Goal: Task Accomplishment & Management: Use online tool/utility

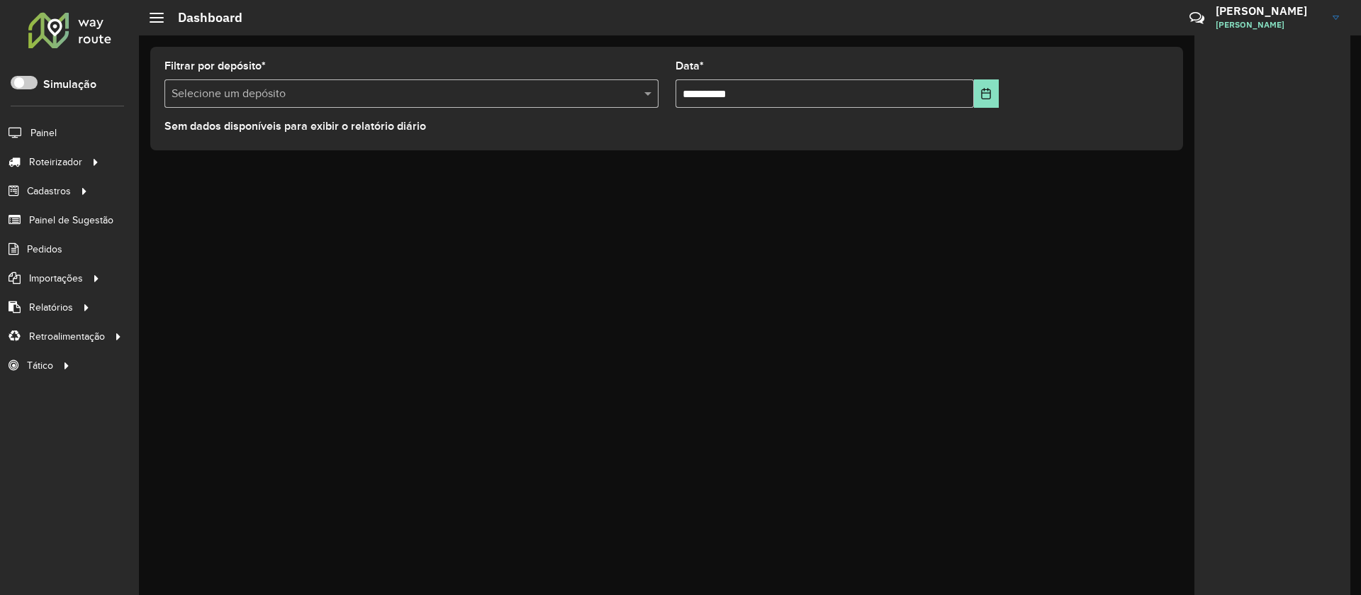
click at [432, 200] on div "**********" at bounding box center [750, 314] width 1222 height 559
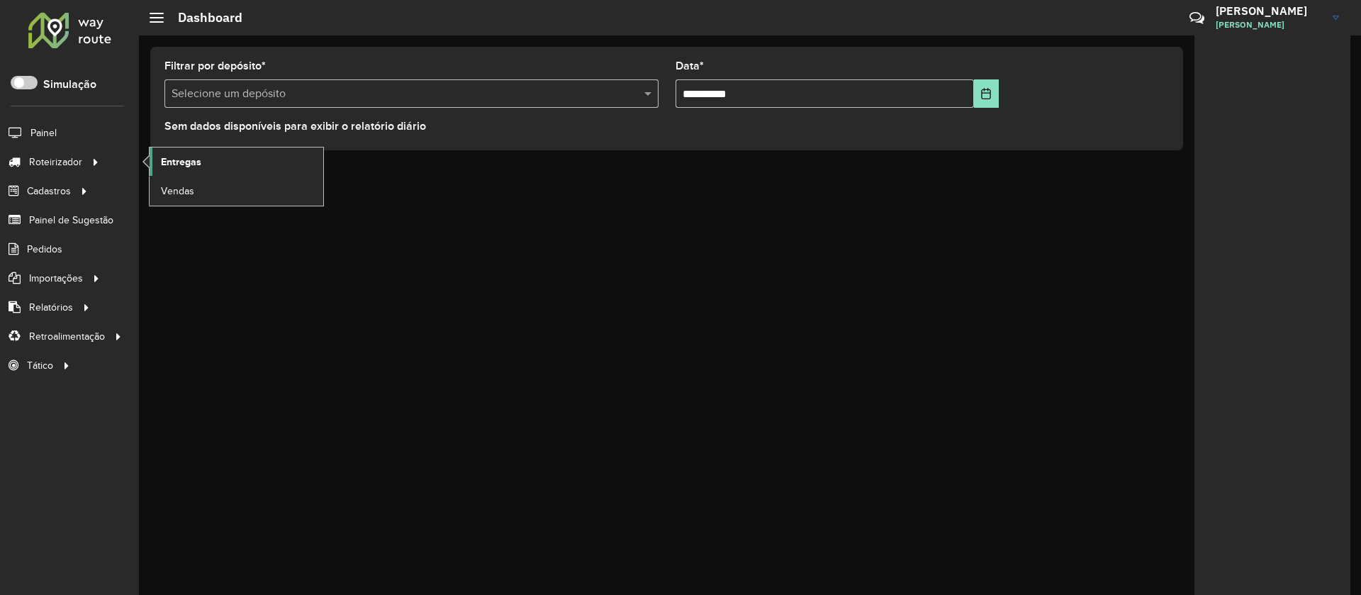
click at [212, 160] on link "Entregas" at bounding box center [237, 161] width 174 height 28
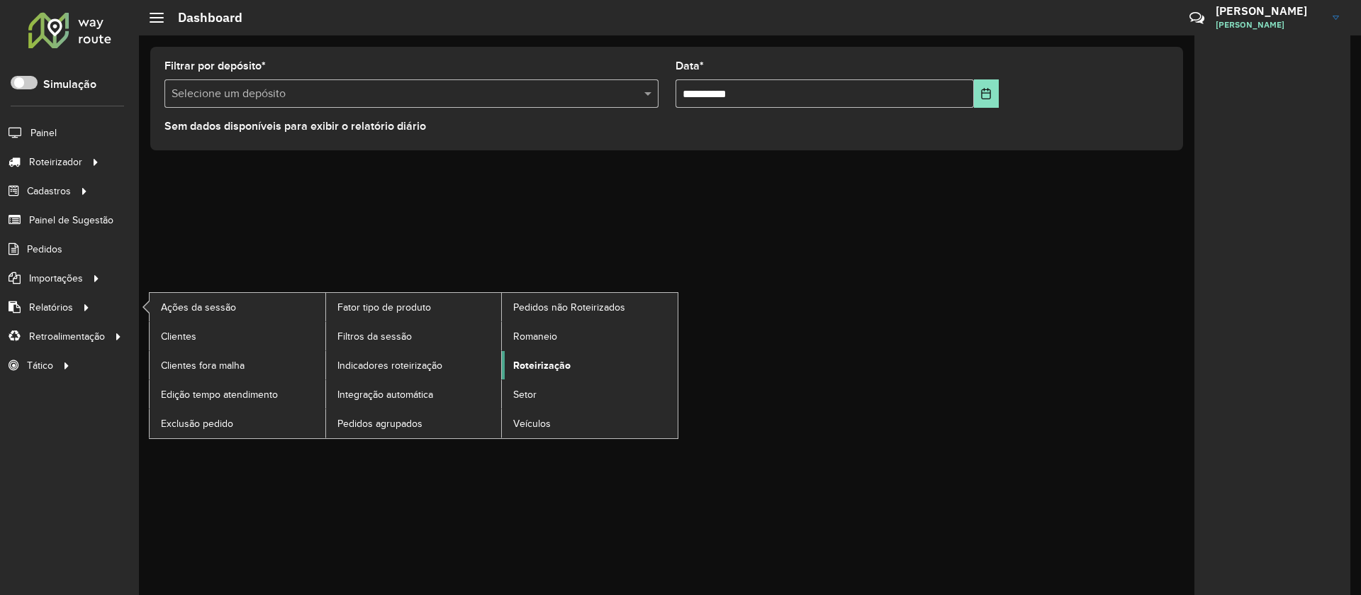
click at [533, 359] on span "Roteirização" at bounding box center [541, 365] width 57 height 15
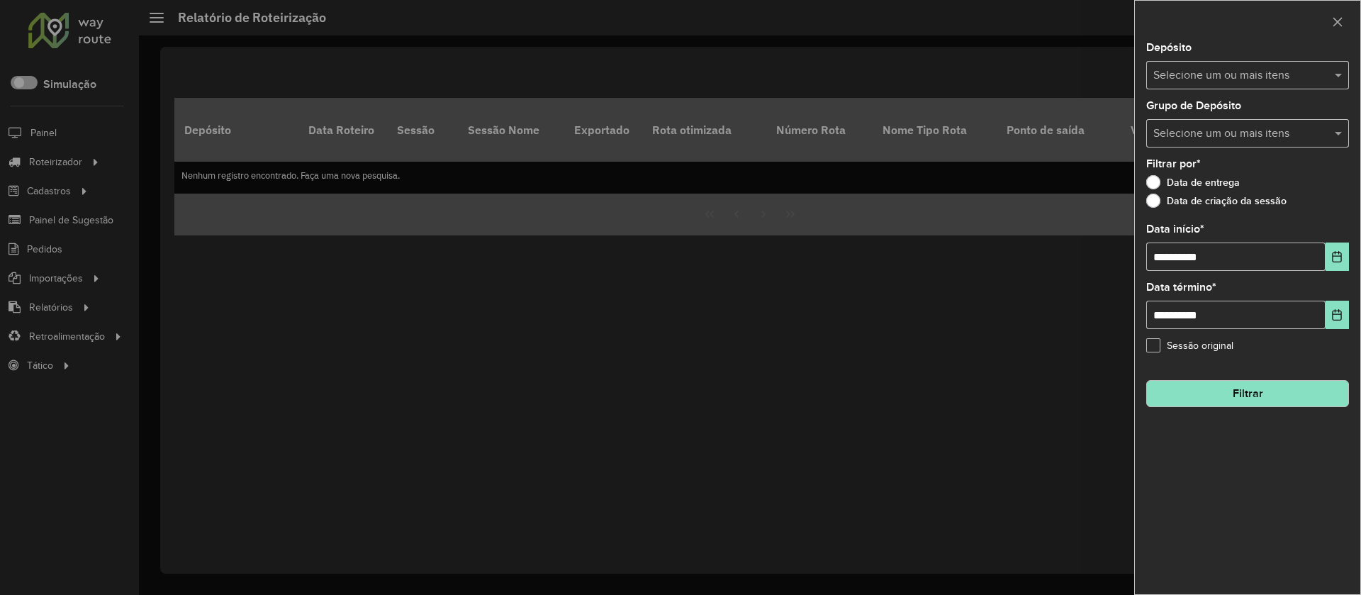
click at [1215, 67] on input "text" at bounding box center [1240, 75] width 181 height 17
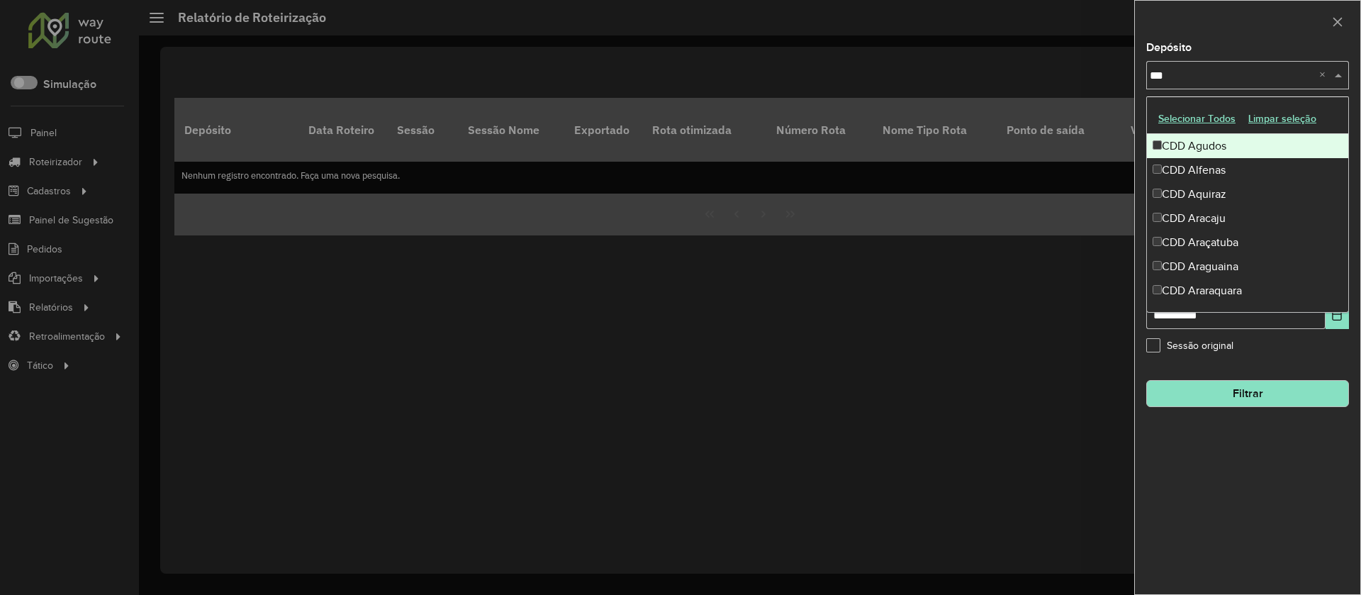
click at [1177, 119] on button "Selecionar Todos" at bounding box center [1197, 119] width 90 height 22
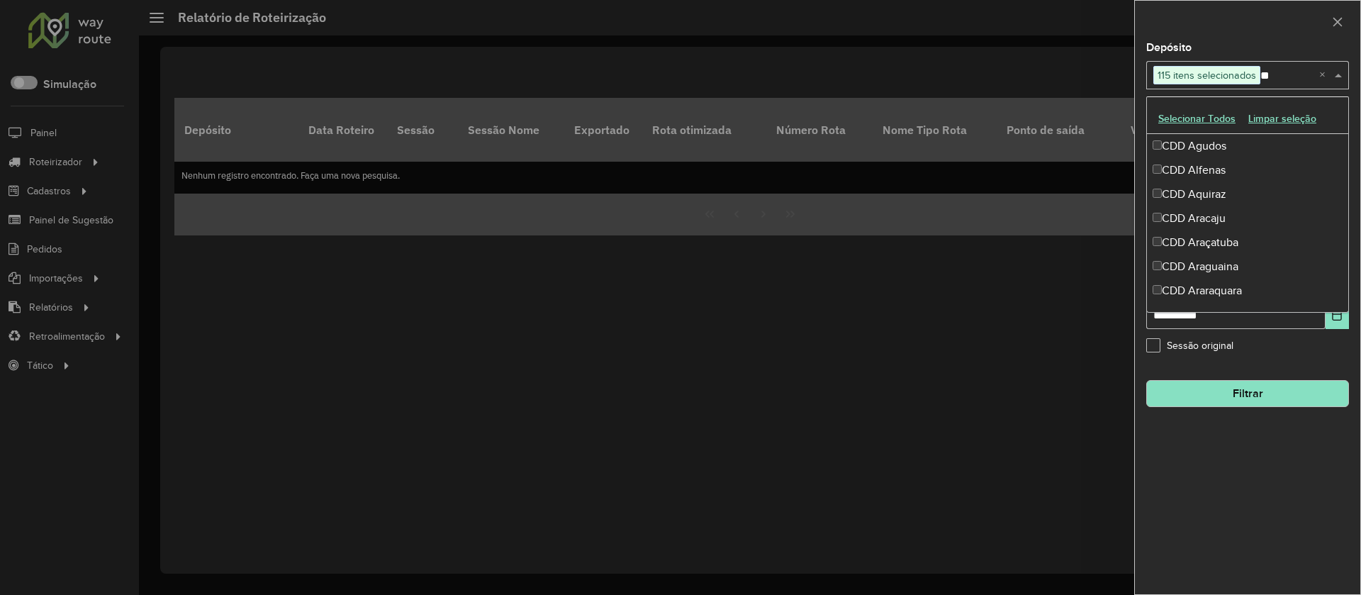
type input "***"
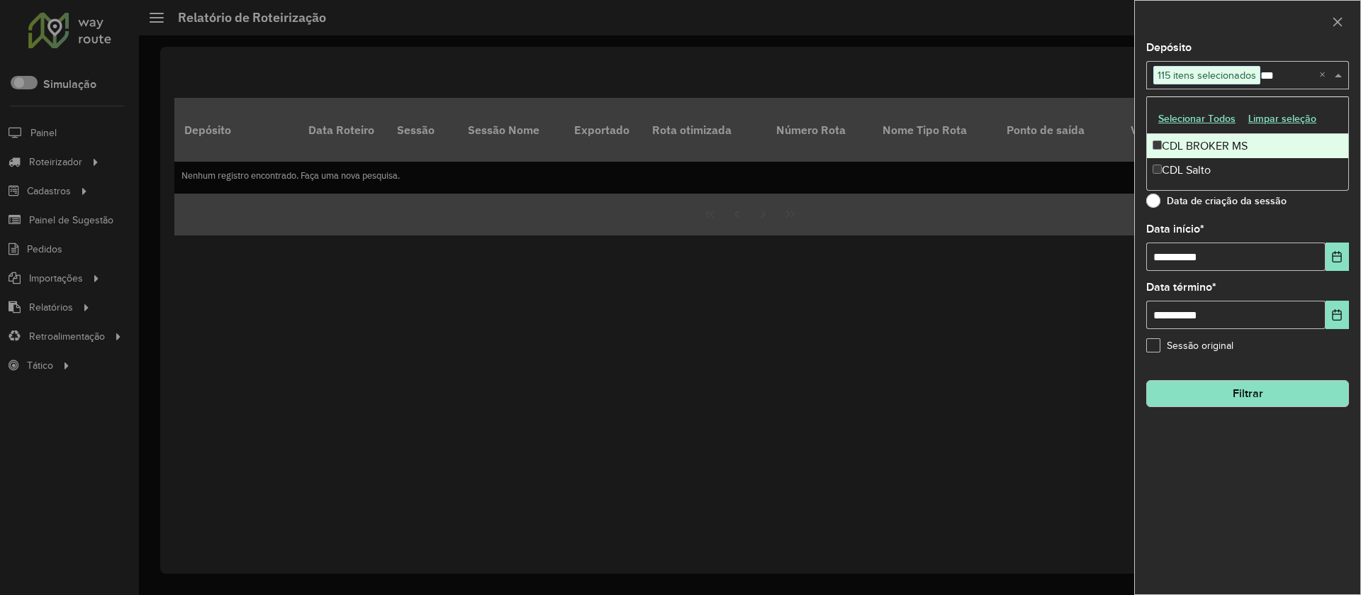
click at [1181, 148] on div "CDL BROKER MS" at bounding box center [1247, 146] width 201 height 24
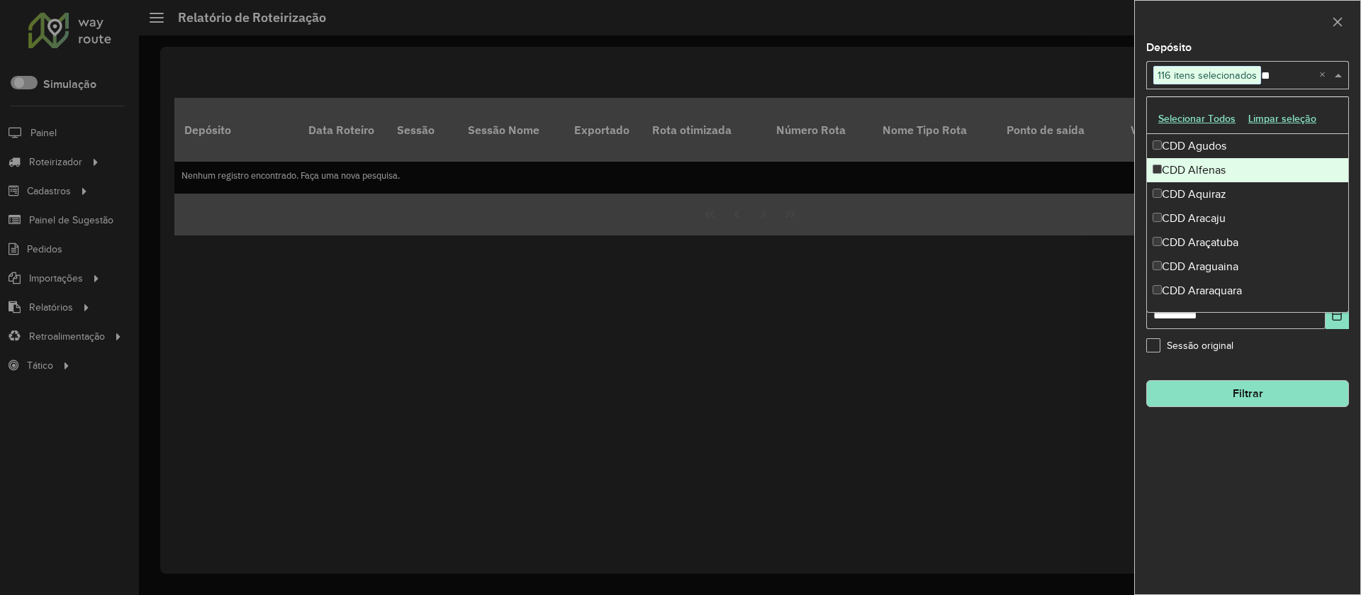
type input "***"
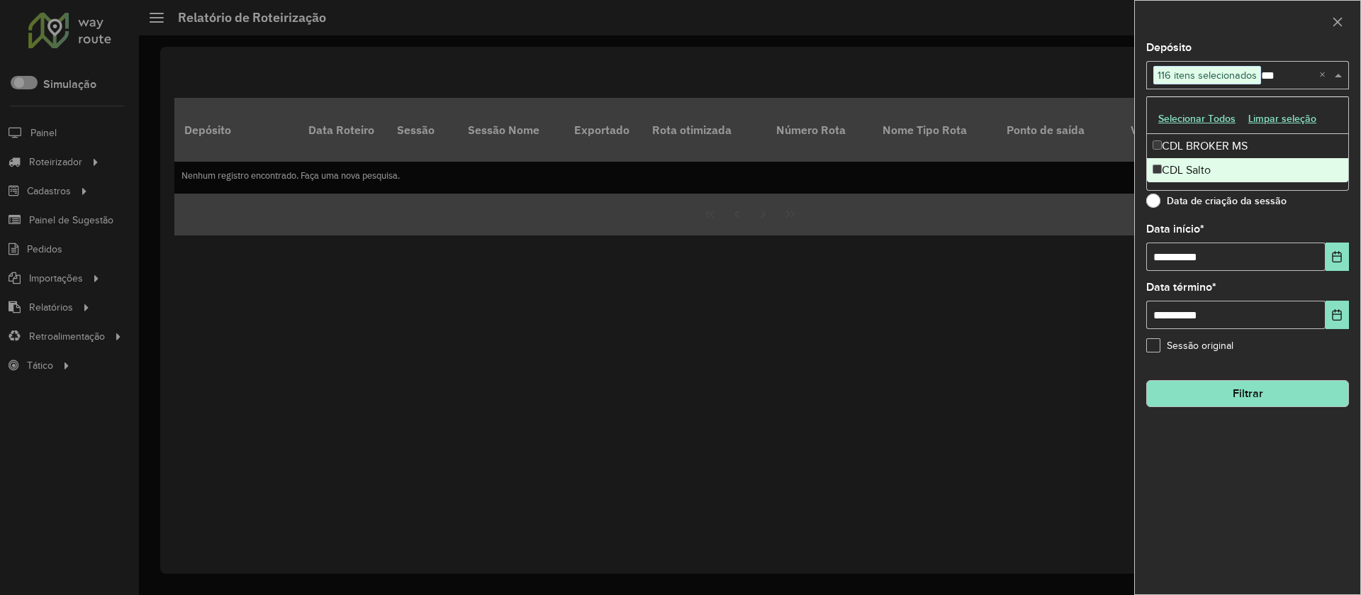
click at [1193, 160] on div "CDL Salto" at bounding box center [1247, 170] width 201 height 24
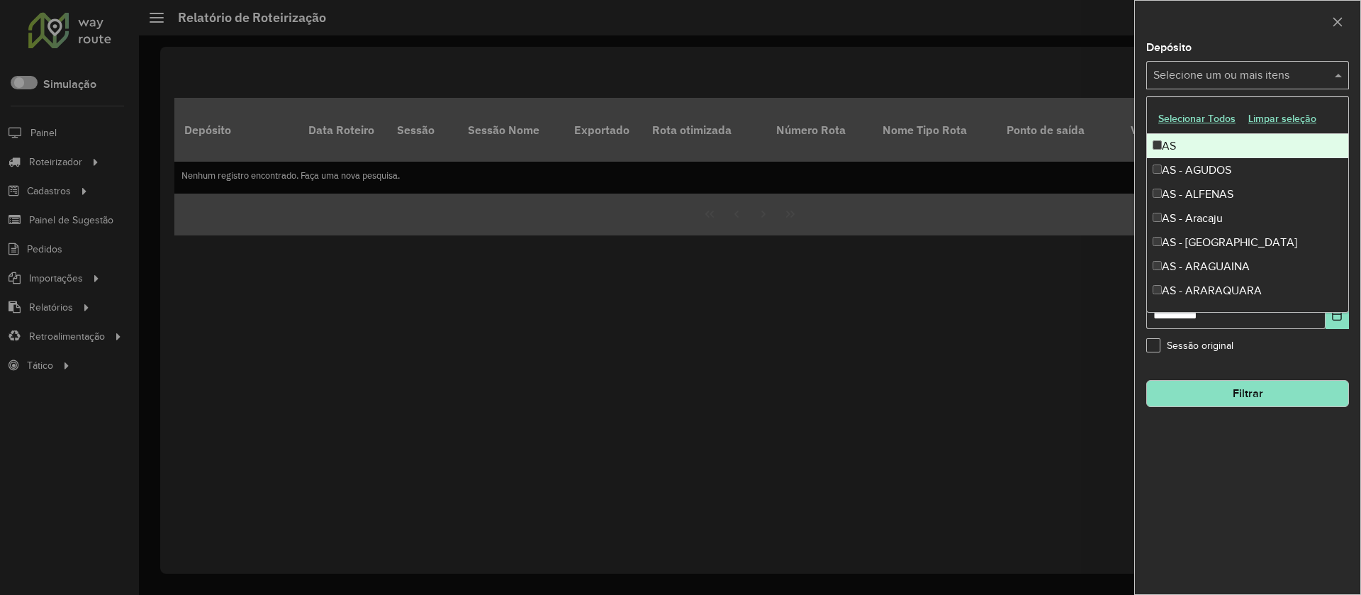
click at [1193, 111] on button "Selecionar Todos" at bounding box center [1197, 119] width 90 height 22
click at [1206, 142] on div "SAZ AR - TaDa Shipick" at bounding box center [1247, 146] width 201 height 24
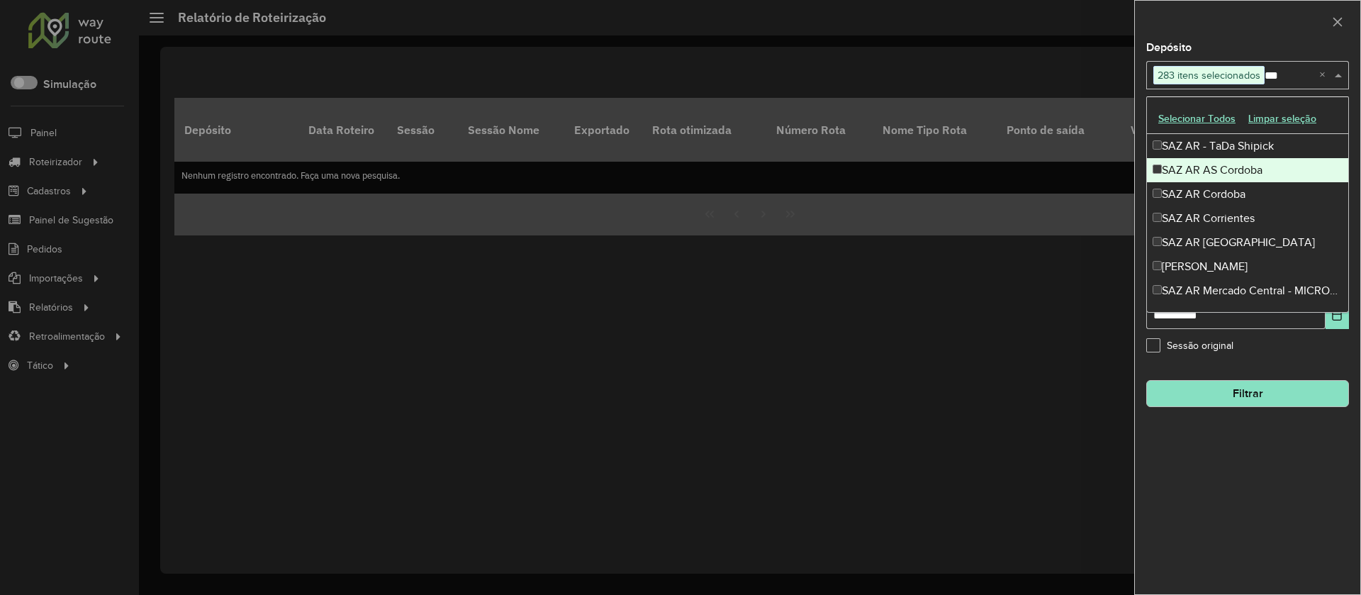
click at [1210, 159] on div "SAZ AR AS Cordoba" at bounding box center [1247, 170] width 201 height 24
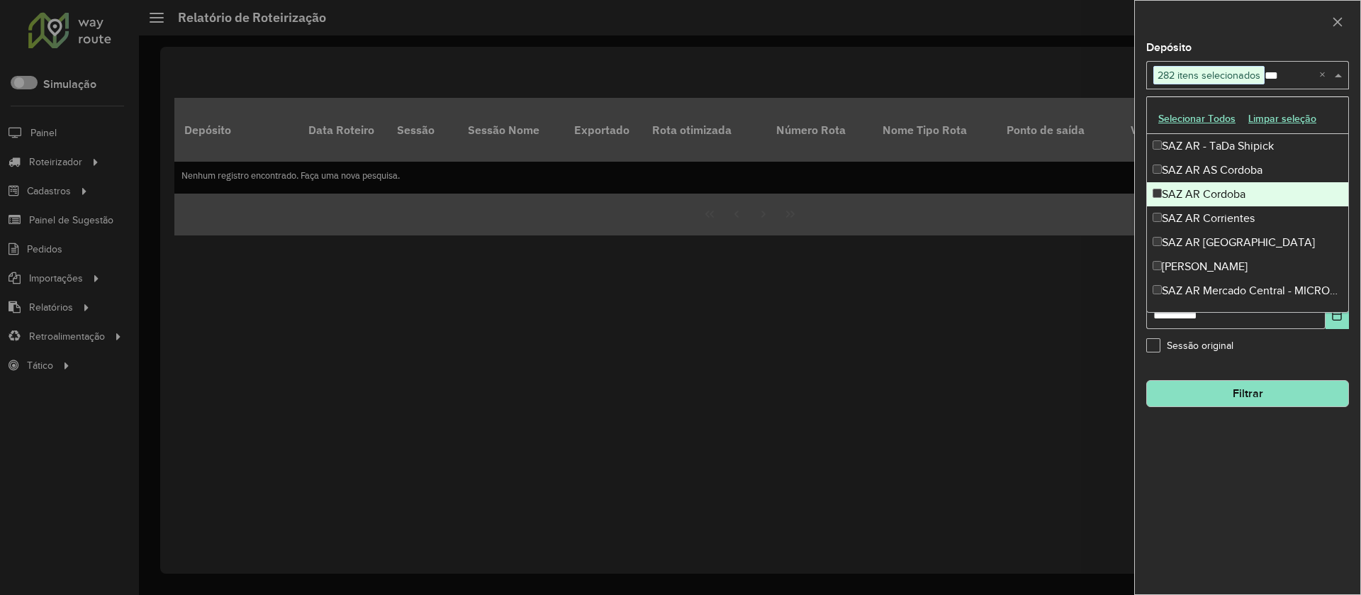
click at [1208, 188] on div "SAZ AR Cordoba" at bounding box center [1247, 194] width 201 height 24
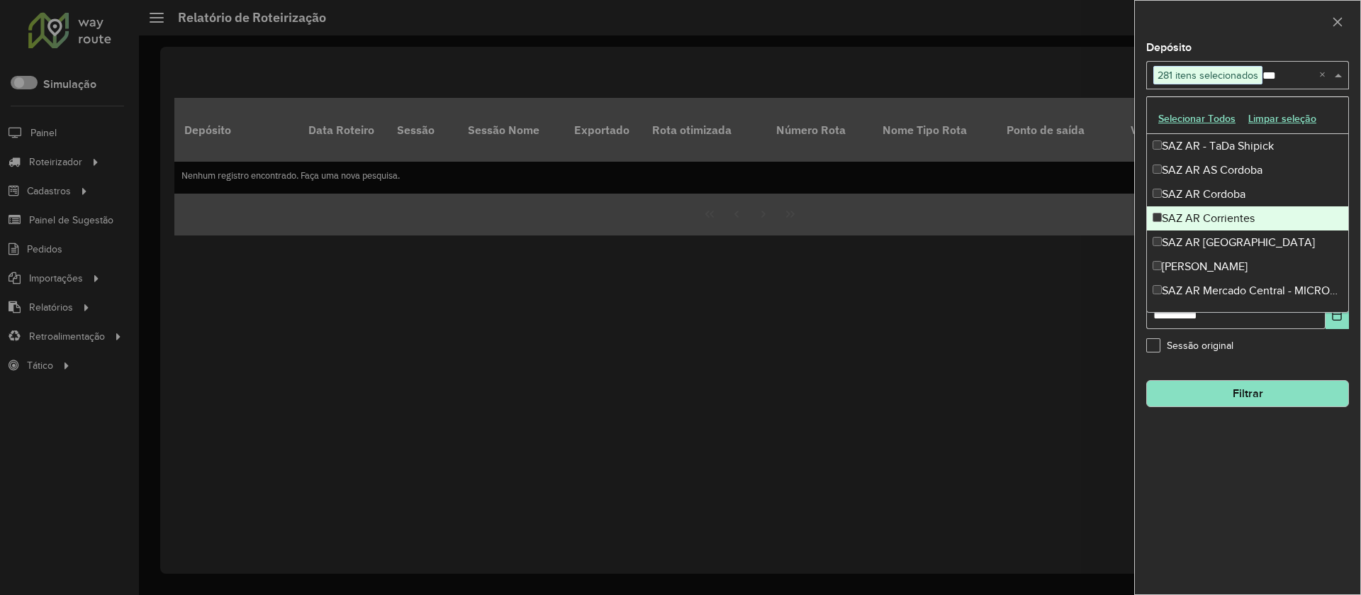
drag, startPoint x: 1211, startPoint y: 215, endPoint x: 1212, endPoint y: 230, distance: 15.6
click at [1211, 216] on div "SAZ AR Corrientes" at bounding box center [1247, 218] width 201 height 24
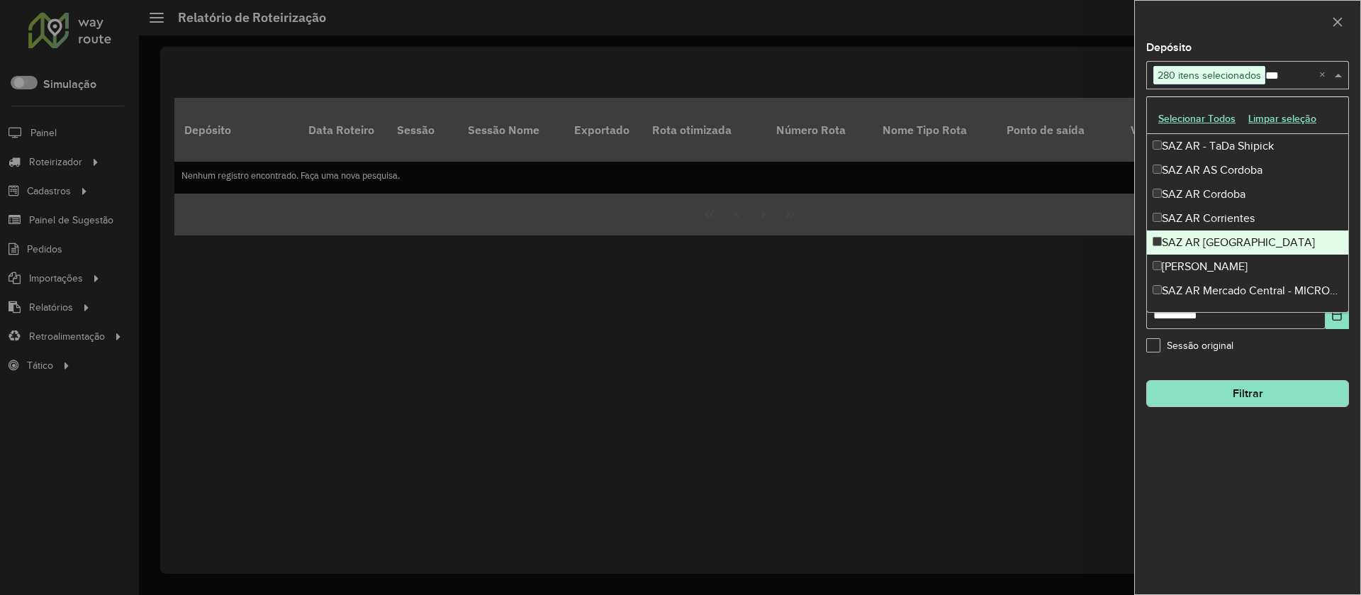
click at [1212, 237] on div "SAZ AR Mar del Plata" at bounding box center [1247, 242] width 201 height 24
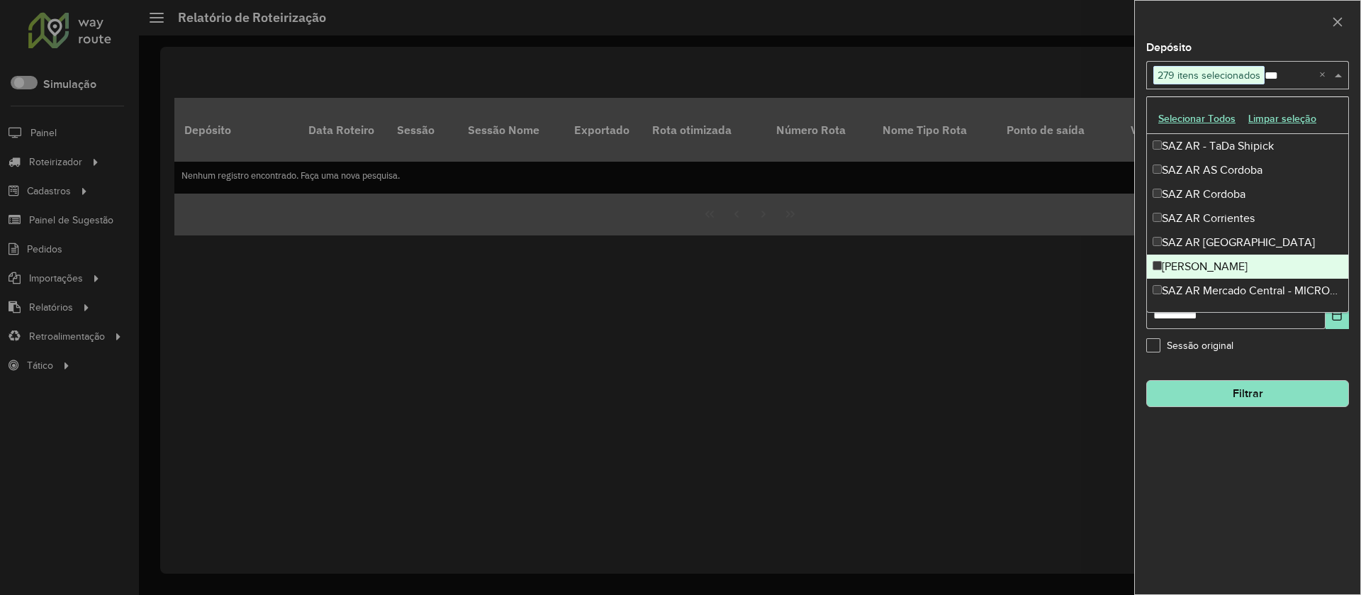
click at [1211, 258] on div "SAZ AR Mendoza" at bounding box center [1247, 266] width 201 height 24
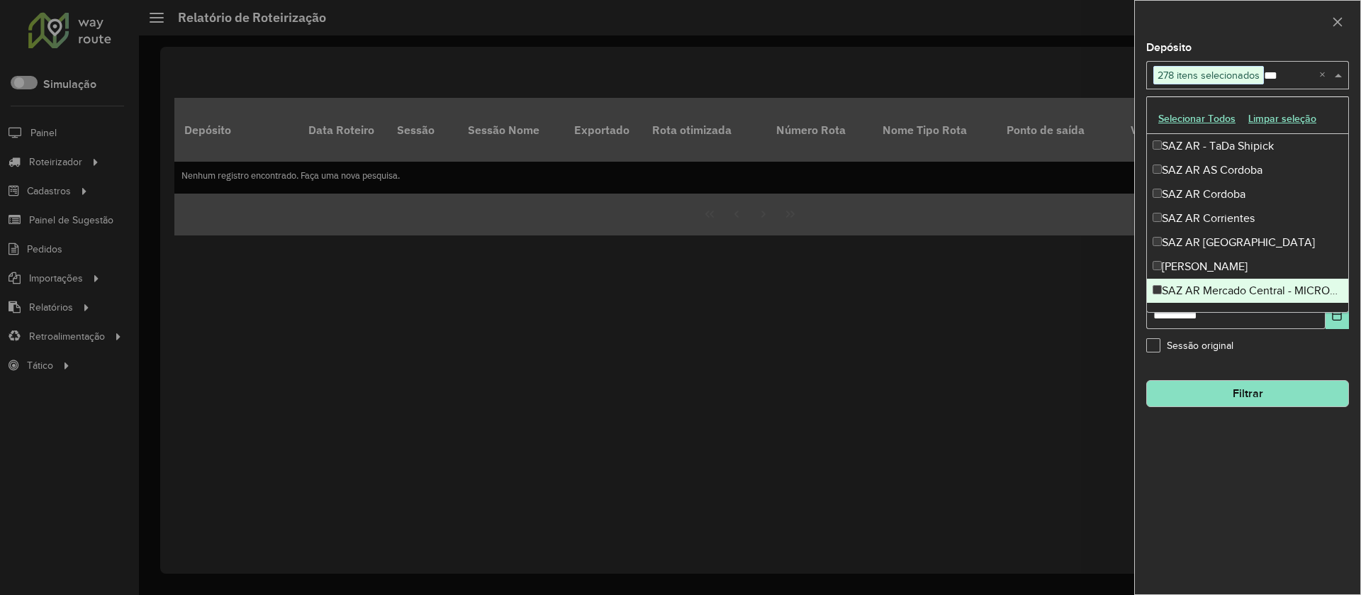
click at [1216, 288] on div "SAZ AR Mercado Central - MICROCENTRO" at bounding box center [1247, 291] width 201 height 24
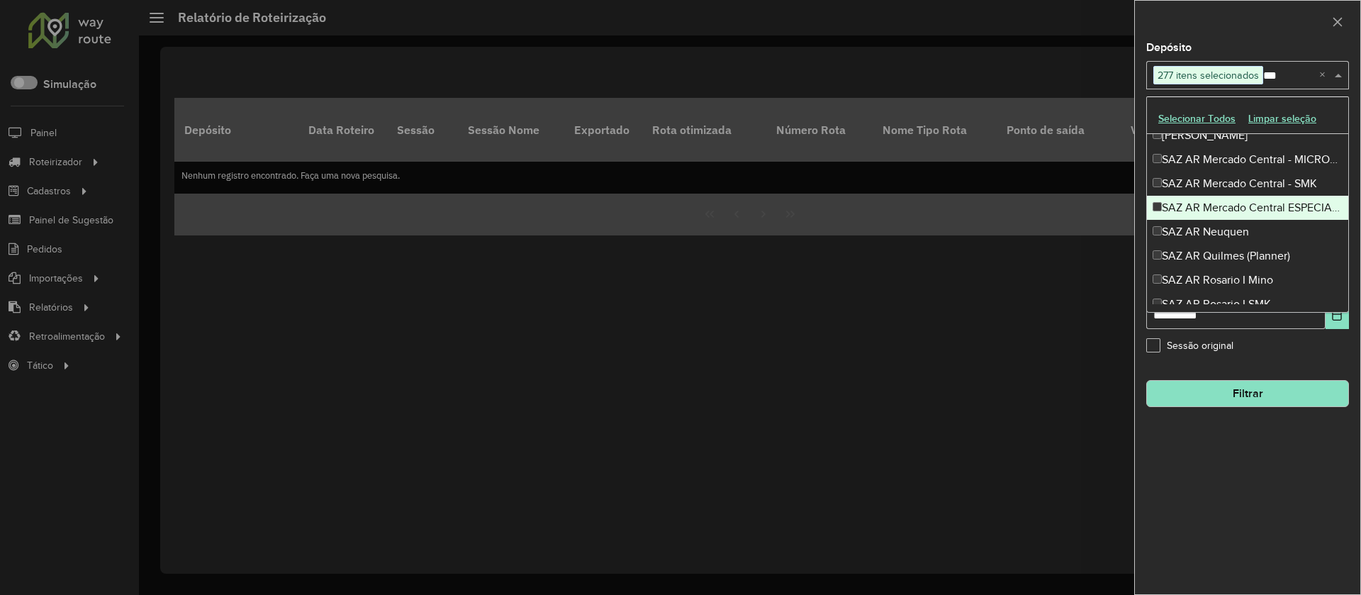
scroll to position [132, 0]
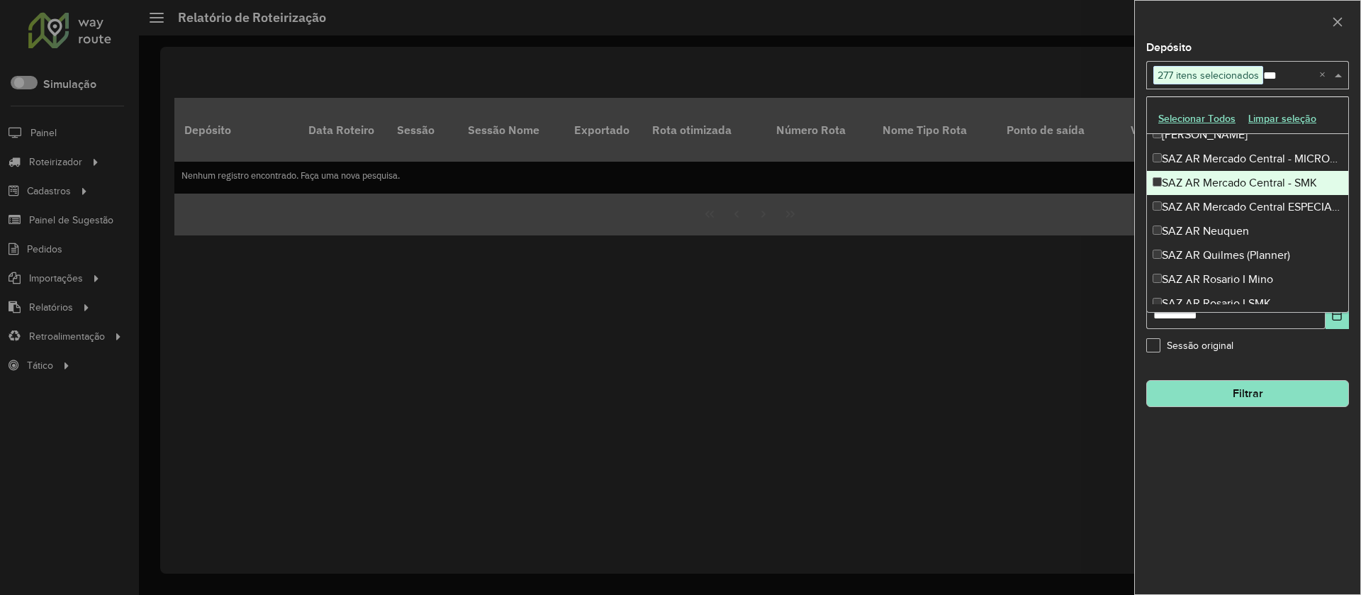
click at [1208, 181] on div "SAZ AR Mercado Central - SMK" at bounding box center [1247, 183] width 201 height 24
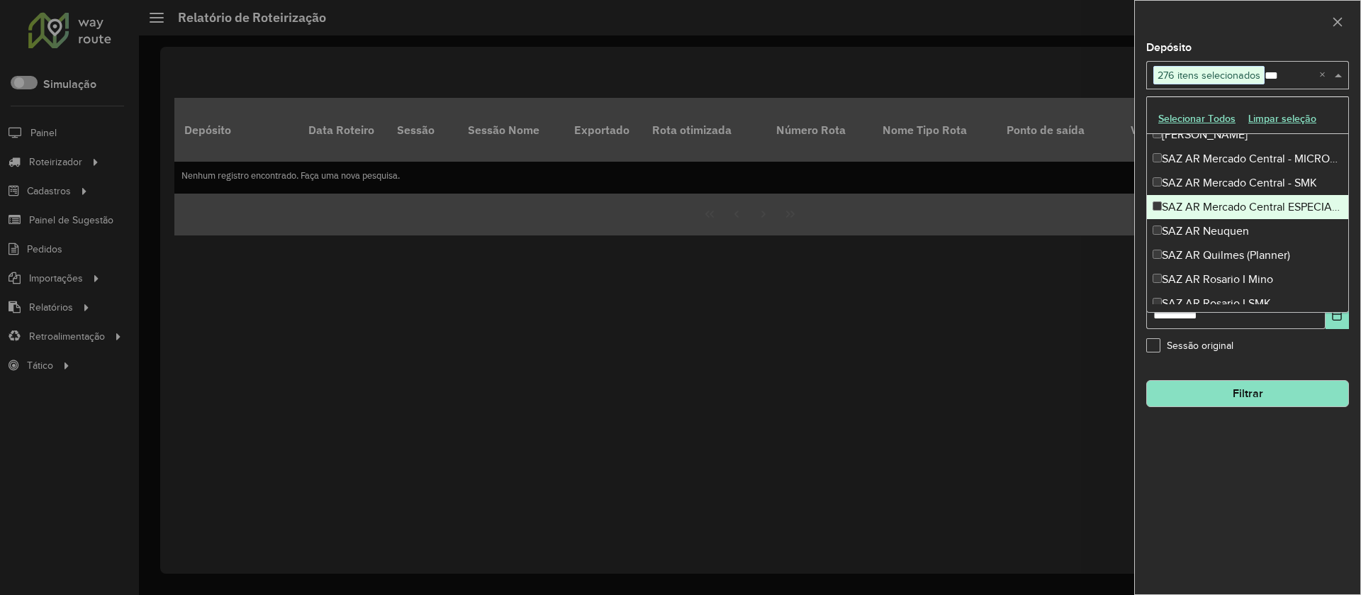
click at [1208, 201] on div "SAZ AR Mercado Central ESPECIALES" at bounding box center [1247, 207] width 201 height 24
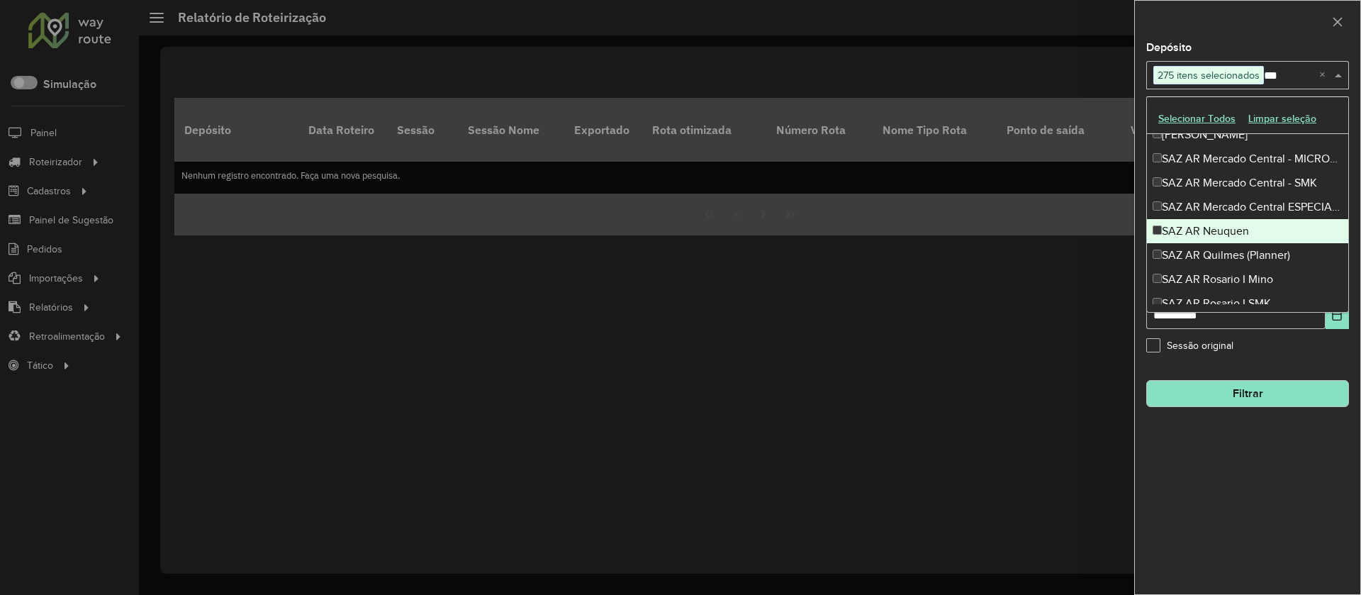
click at [1209, 240] on div "SAZ AR Neuquen" at bounding box center [1247, 231] width 201 height 24
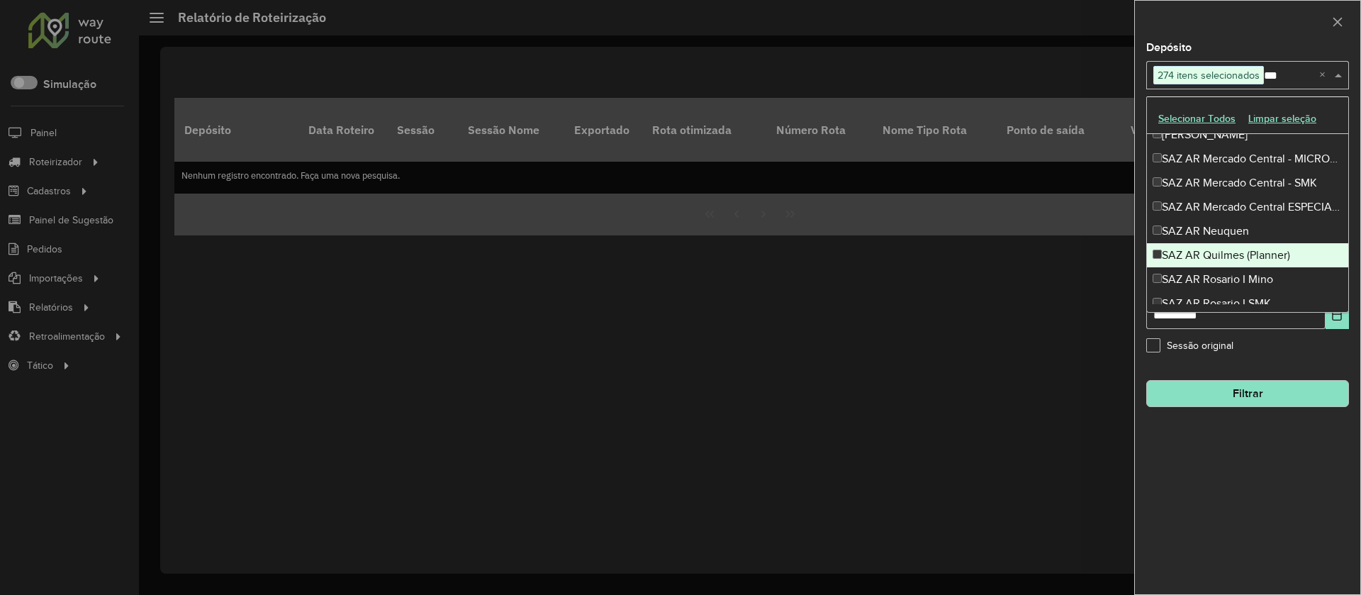
drag, startPoint x: 1209, startPoint y: 262, endPoint x: 1212, endPoint y: 272, distance: 9.6
click at [1209, 265] on div "SAZ AR Quilmes (Planner)" at bounding box center [1247, 255] width 201 height 24
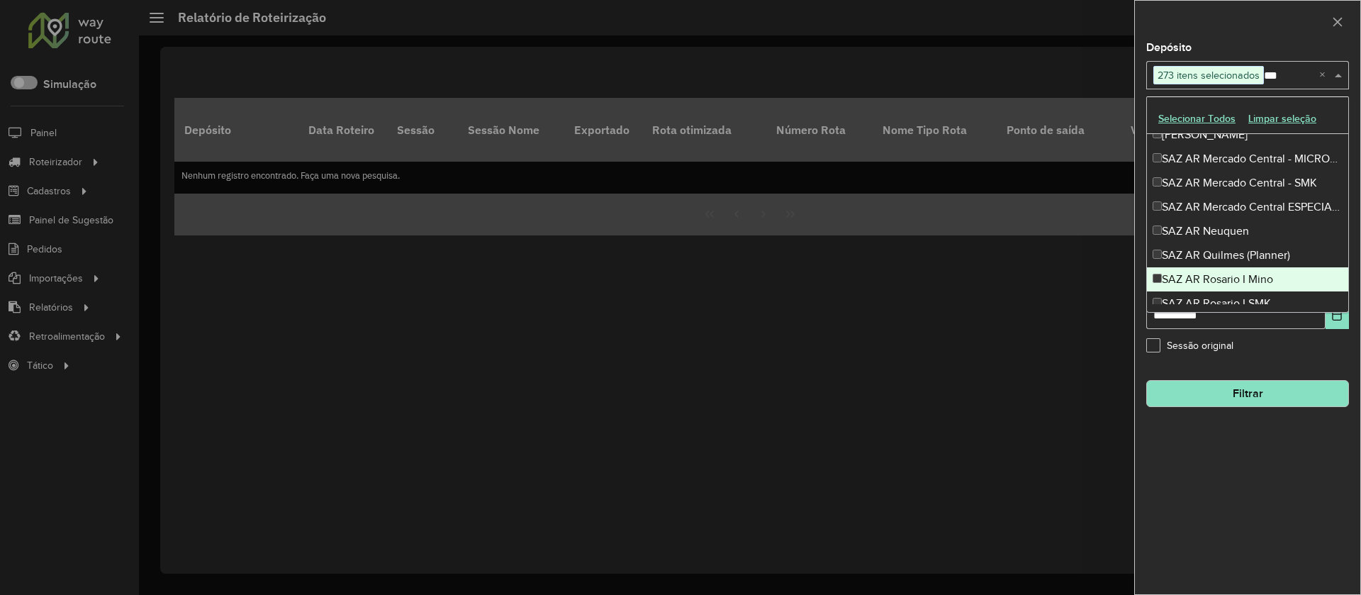
drag, startPoint x: 1212, startPoint y: 281, endPoint x: 1218, endPoint y: 301, distance: 21.3
click at [1213, 286] on div "SAZ AR Rosario I Mino" at bounding box center [1247, 279] width 201 height 24
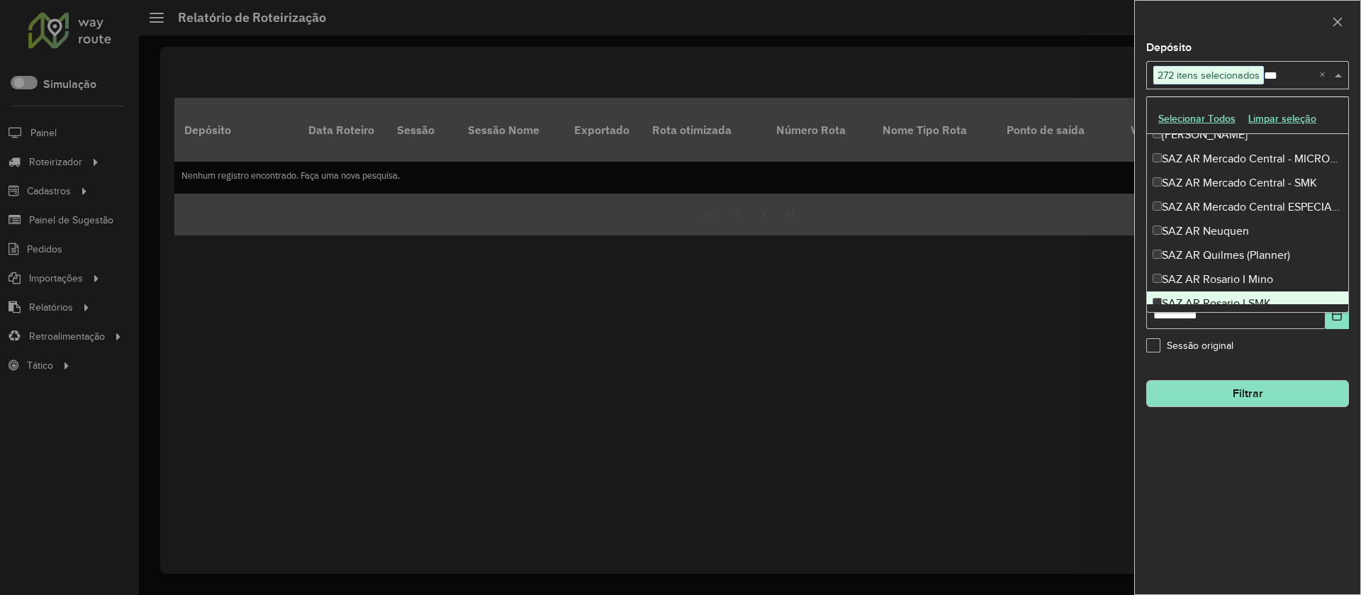
click at [1218, 301] on div "SAZ AR Rosario I SMK" at bounding box center [1247, 303] width 201 height 24
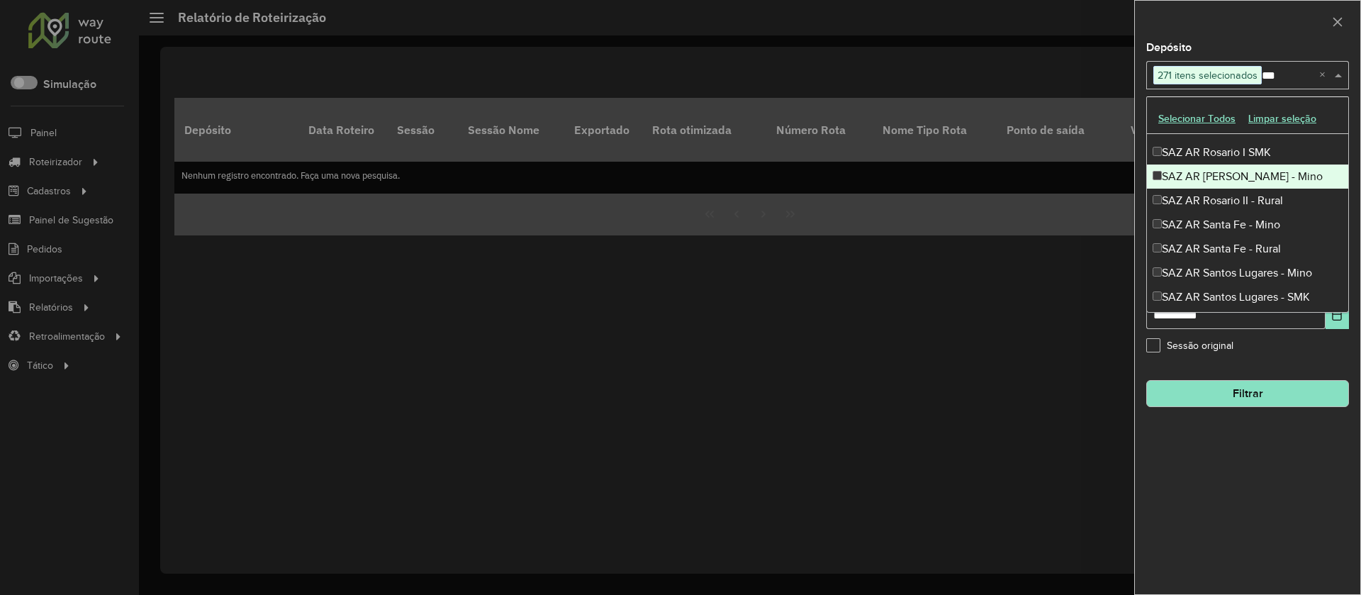
scroll to position [284, 0]
click at [1207, 176] on div "SAZ AR Rosario II - Mino" at bounding box center [1247, 175] width 201 height 24
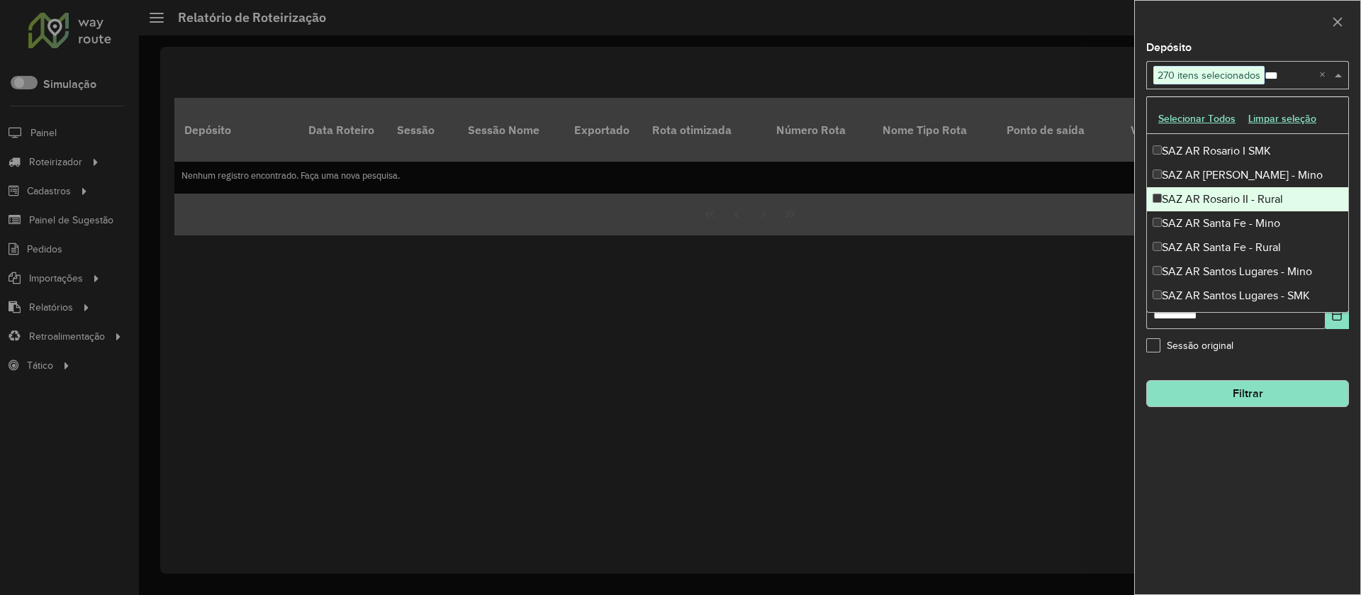
drag, startPoint x: 1207, startPoint y: 196, endPoint x: 1210, endPoint y: 220, distance: 25.0
click at [1207, 198] on div "SAZ AR Rosario II - Rural" at bounding box center [1247, 199] width 201 height 24
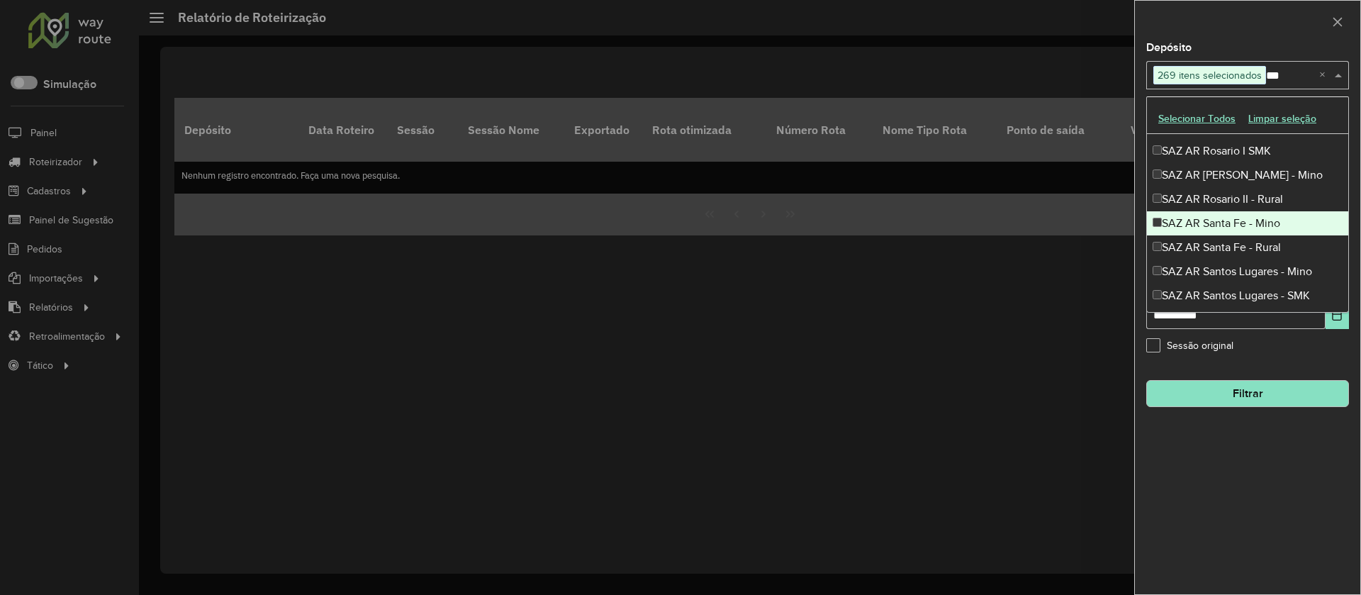
drag, startPoint x: 1210, startPoint y: 222, endPoint x: 1211, endPoint y: 240, distance: 17.8
click at [1210, 224] on div "SAZ AR Santa Fe - Mino" at bounding box center [1247, 223] width 201 height 24
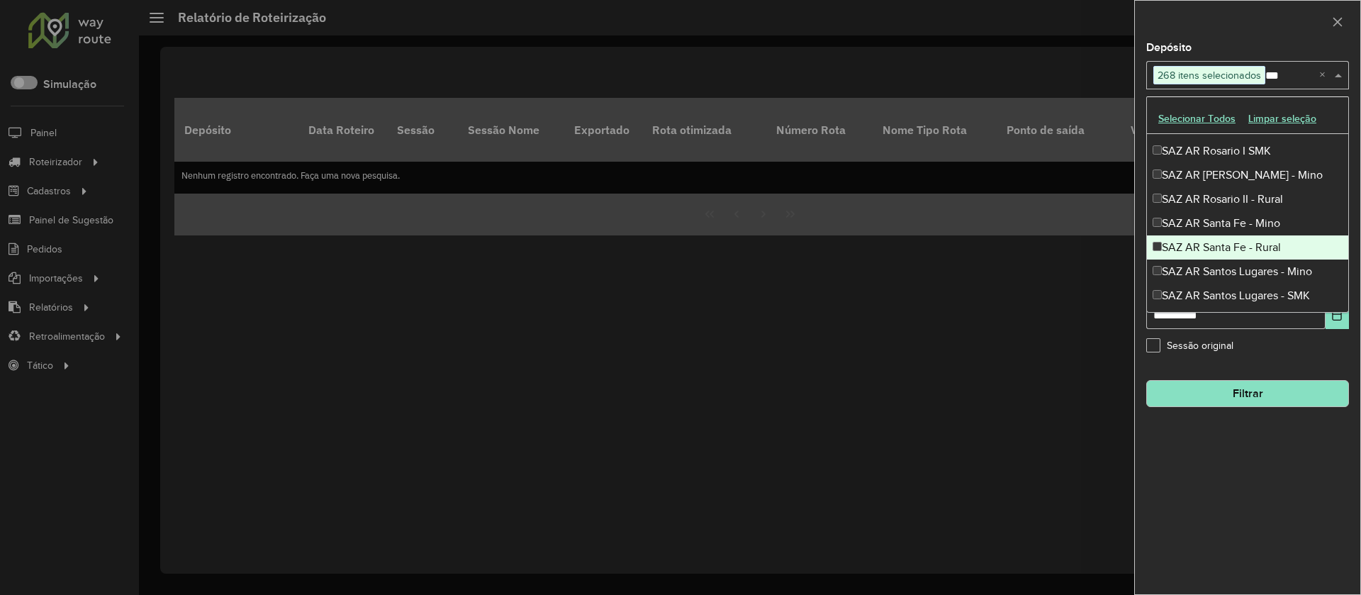
click at [1211, 240] on div "SAZ AR Santa Fe - Rural" at bounding box center [1247, 247] width 201 height 24
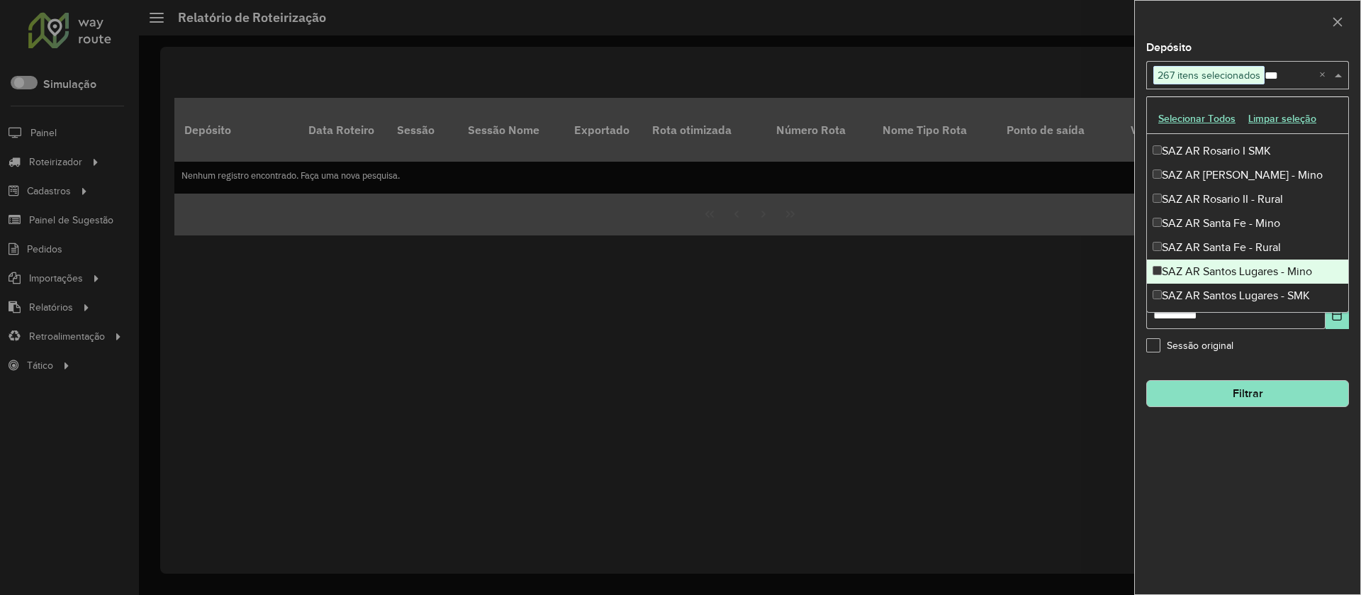
drag, startPoint x: 1214, startPoint y: 264, endPoint x: 1226, endPoint y: 288, distance: 26.0
click at [1218, 274] on div "SAZ AR Santos Lugares - Mino" at bounding box center [1247, 271] width 201 height 24
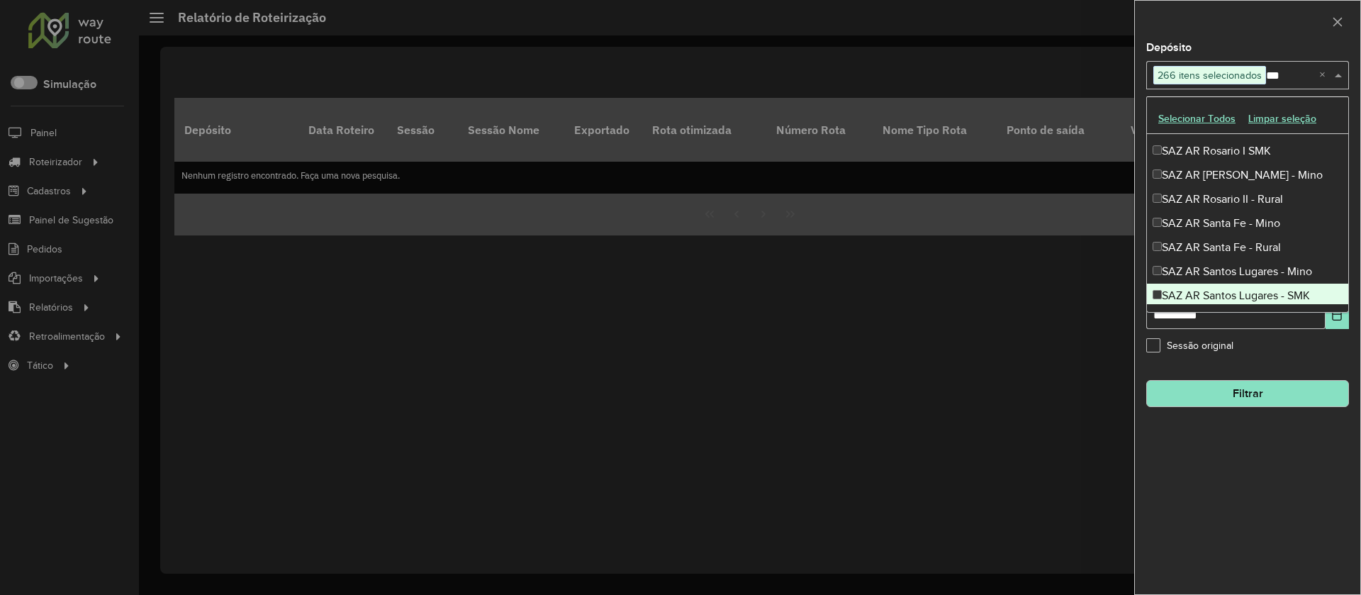
click at [1227, 298] on div "SAZ AR Santos Lugares - SMK" at bounding box center [1247, 296] width 201 height 24
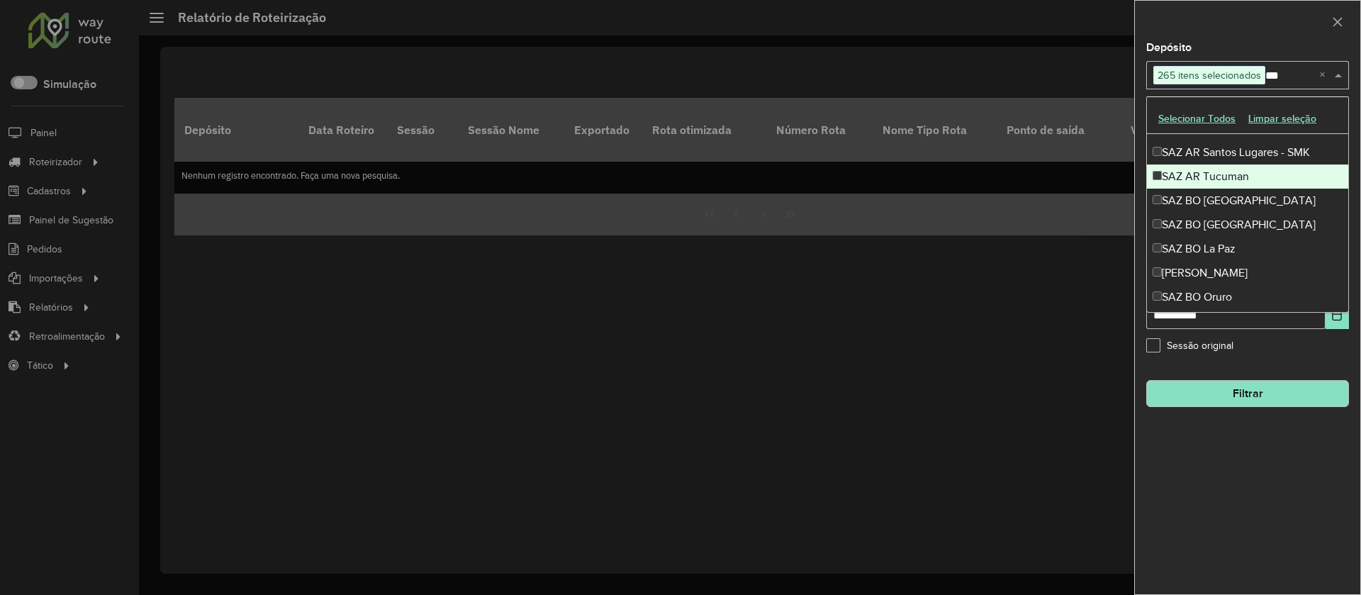
scroll to position [431, 0]
click at [1214, 171] on div "SAZ AR Tucuman" at bounding box center [1247, 174] width 201 height 24
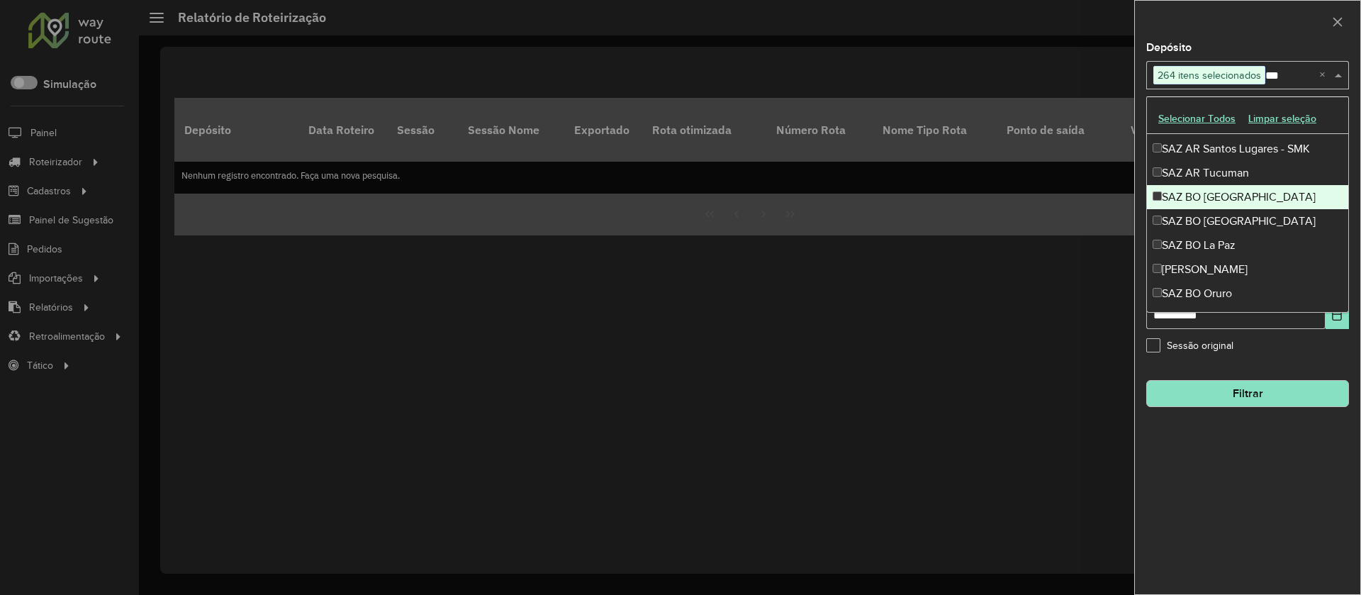
drag, startPoint x: 1208, startPoint y: 193, endPoint x: 1208, endPoint y: 209, distance: 16.3
click at [1208, 194] on div "SAZ BO Cochabamba" at bounding box center [1247, 197] width 201 height 24
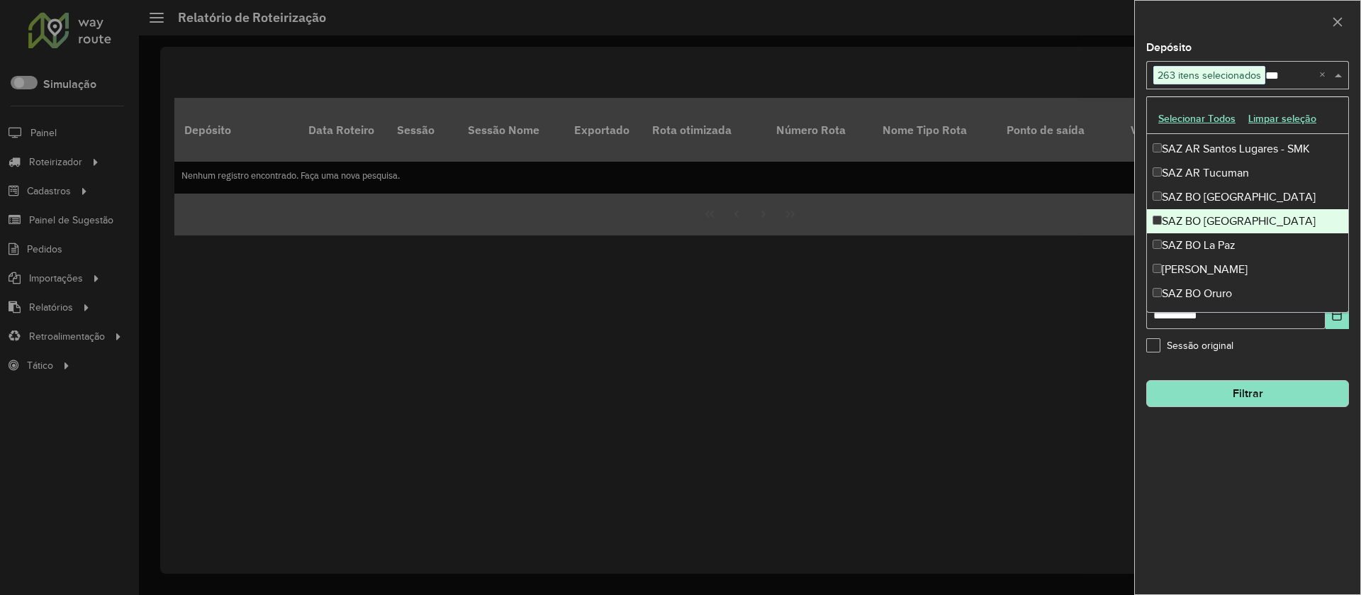
click at [1209, 219] on div "SAZ BO El Alto" at bounding box center [1247, 221] width 201 height 24
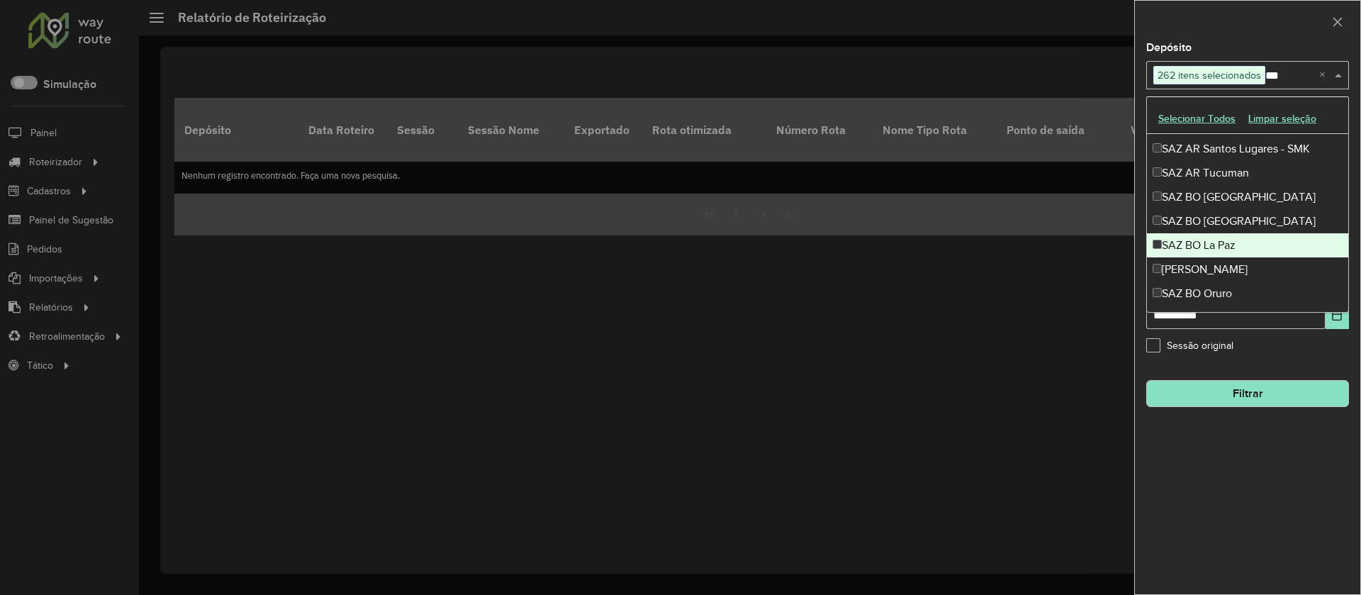
drag, startPoint x: 1211, startPoint y: 239, endPoint x: 1215, endPoint y: 260, distance: 21.7
click at [1211, 242] on div "SAZ BO La Paz" at bounding box center [1247, 245] width 201 height 24
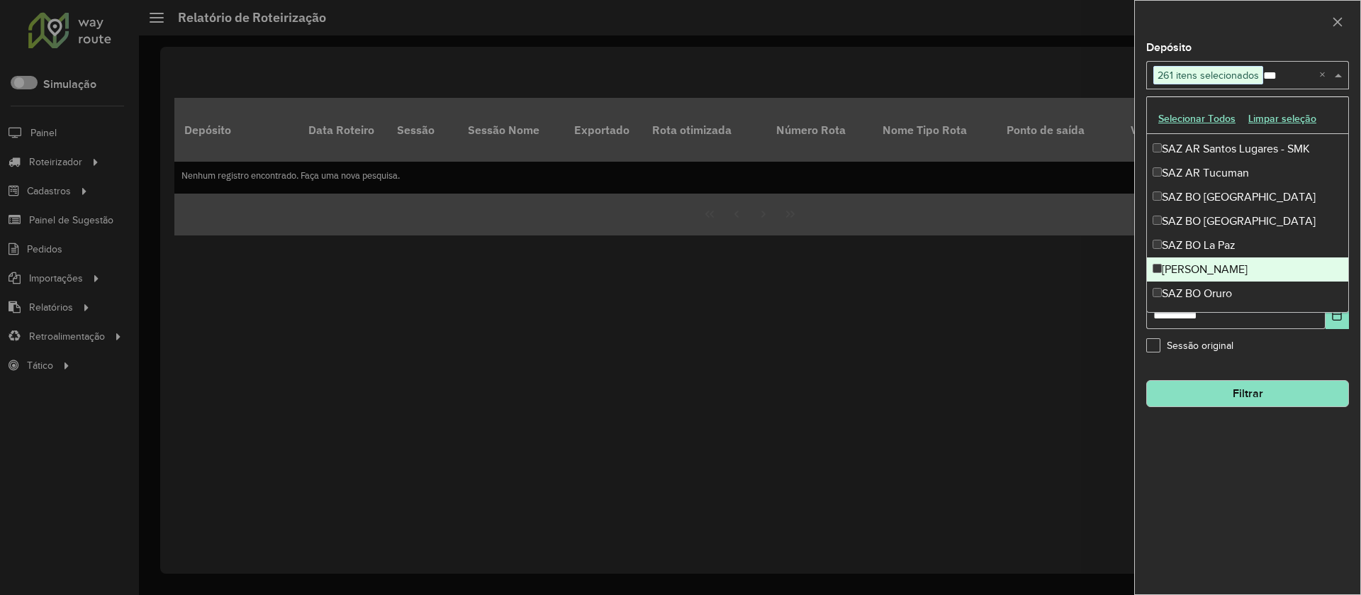
drag, startPoint x: 1219, startPoint y: 266, endPoint x: 1220, endPoint y: 277, distance: 11.4
click at [1220, 267] on div "SAZ BO Montero" at bounding box center [1247, 269] width 201 height 24
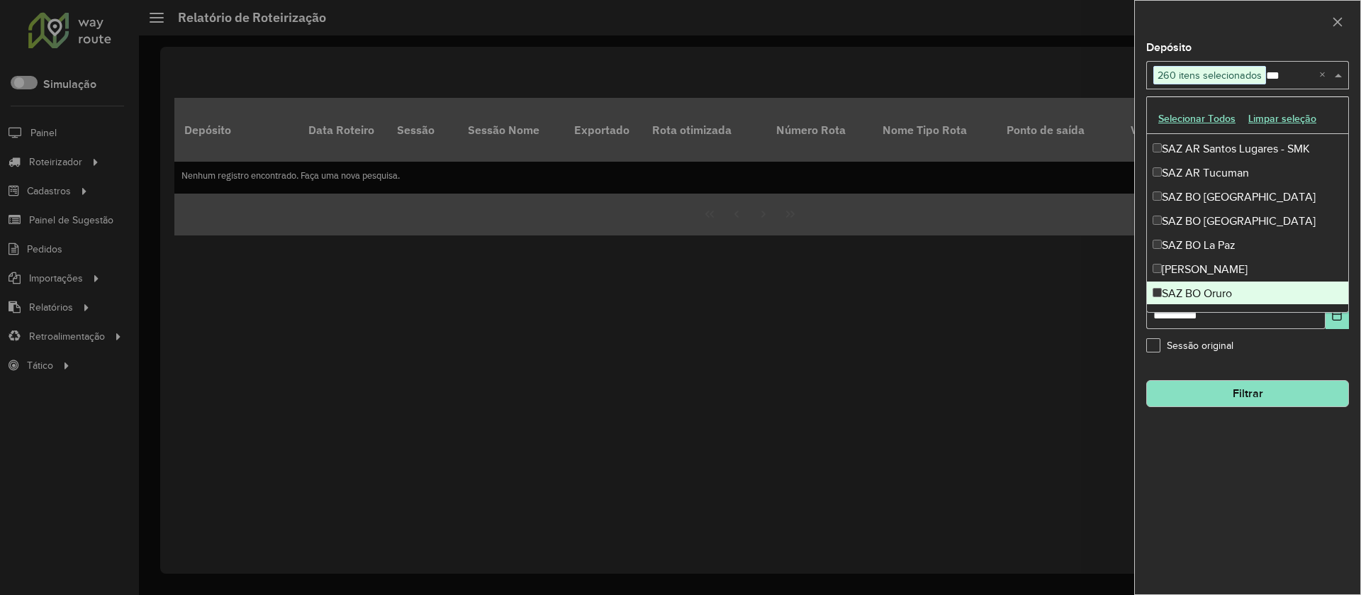
click at [1220, 284] on div "SAZ BO Oruro" at bounding box center [1247, 293] width 201 height 24
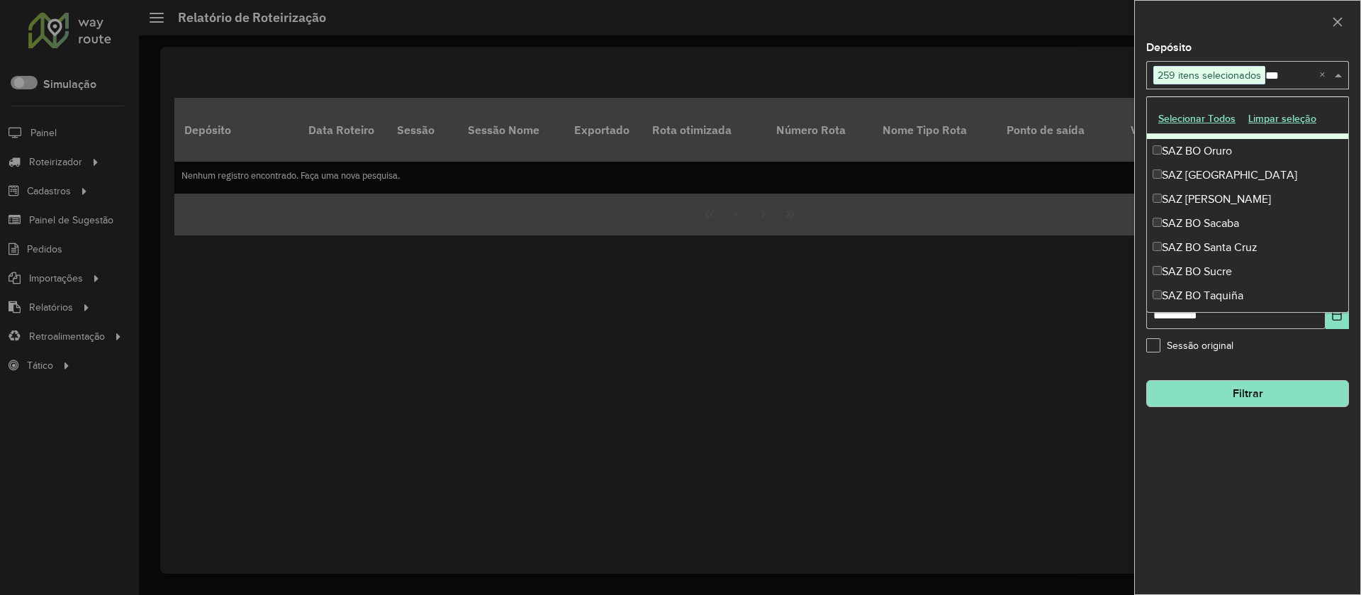
scroll to position [580, 0]
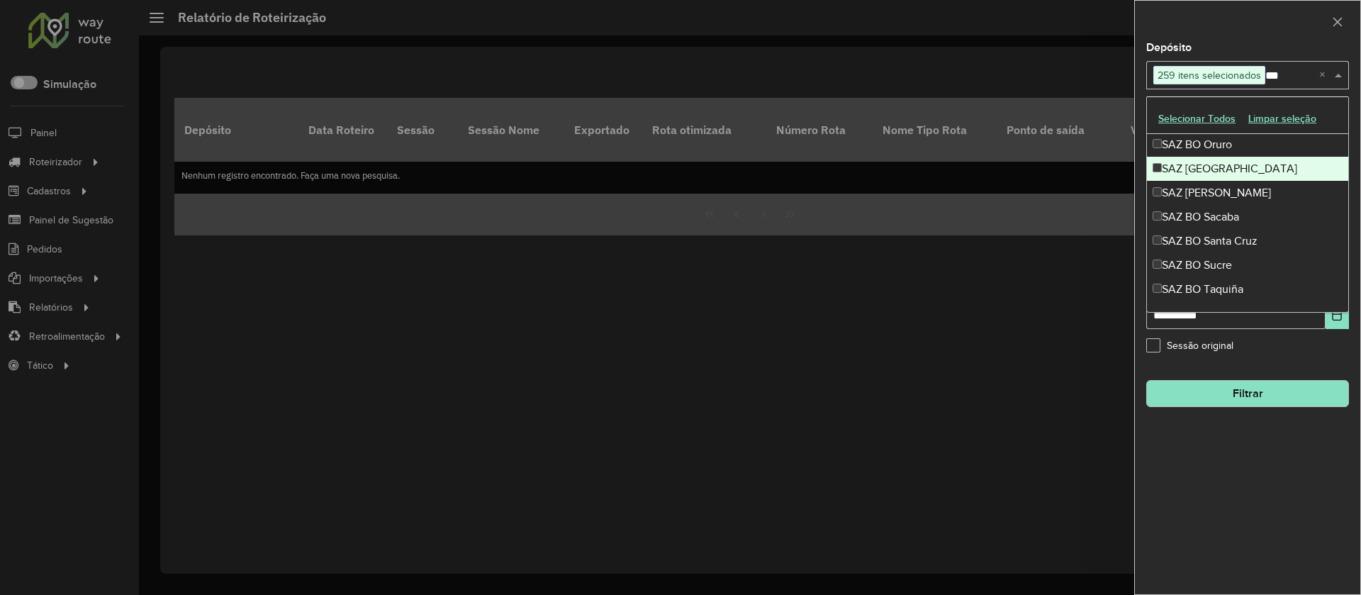
click at [1212, 167] on div "SAZ BO Potosí" at bounding box center [1247, 169] width 201 height 24
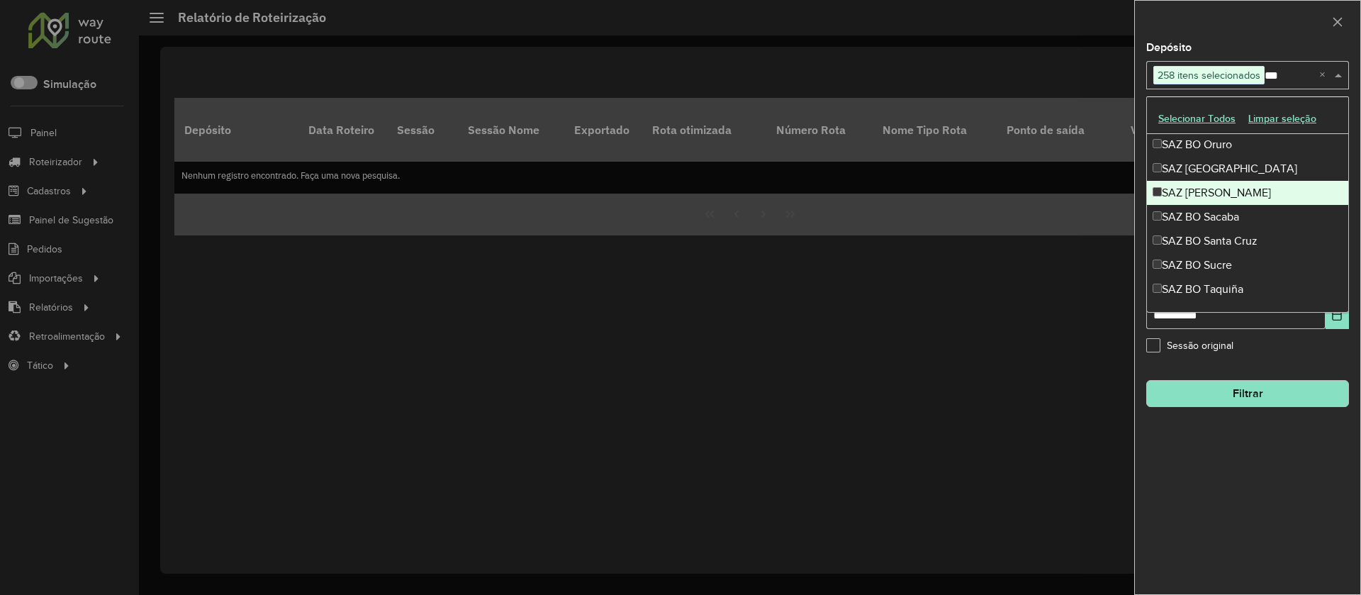
click at [1213, 198] on div "SAZ BO Riberalta" at bounding box center [1247, 193] width 201 height 24
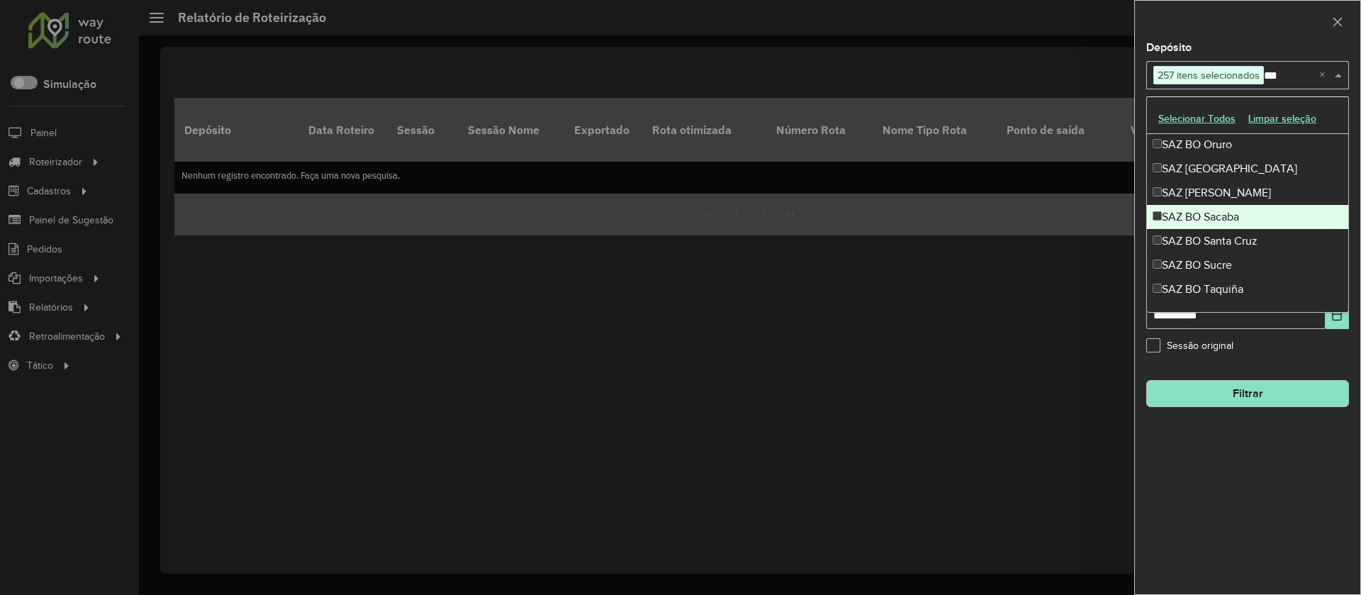
drag, startPoint x: 1219, startPoint y: 221, endPoint x: 1221, endPoint y: 238, distance: 17.1
click at [1219, 222] on div "SAZ BO Sacaba" at bounding box center [1247, 217] width 201 height 24
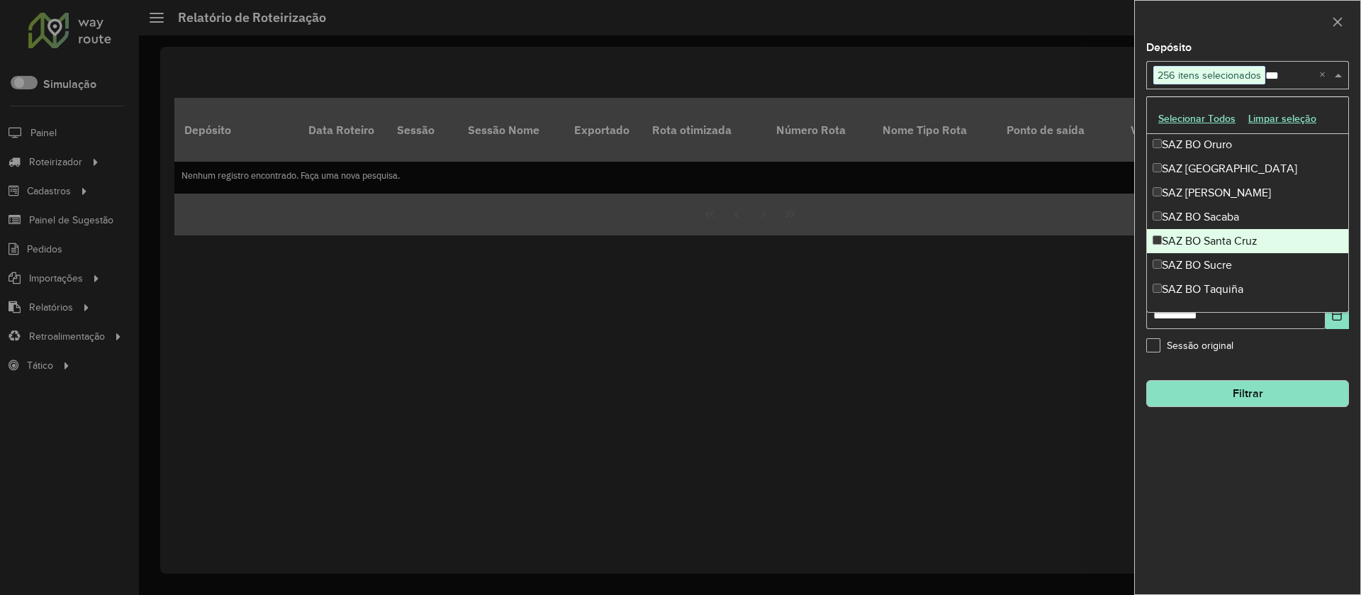
click at [1221, 239] on div "SAZ BO Santa Cruz" at bounding box center [1247, 241] width 201 height 24
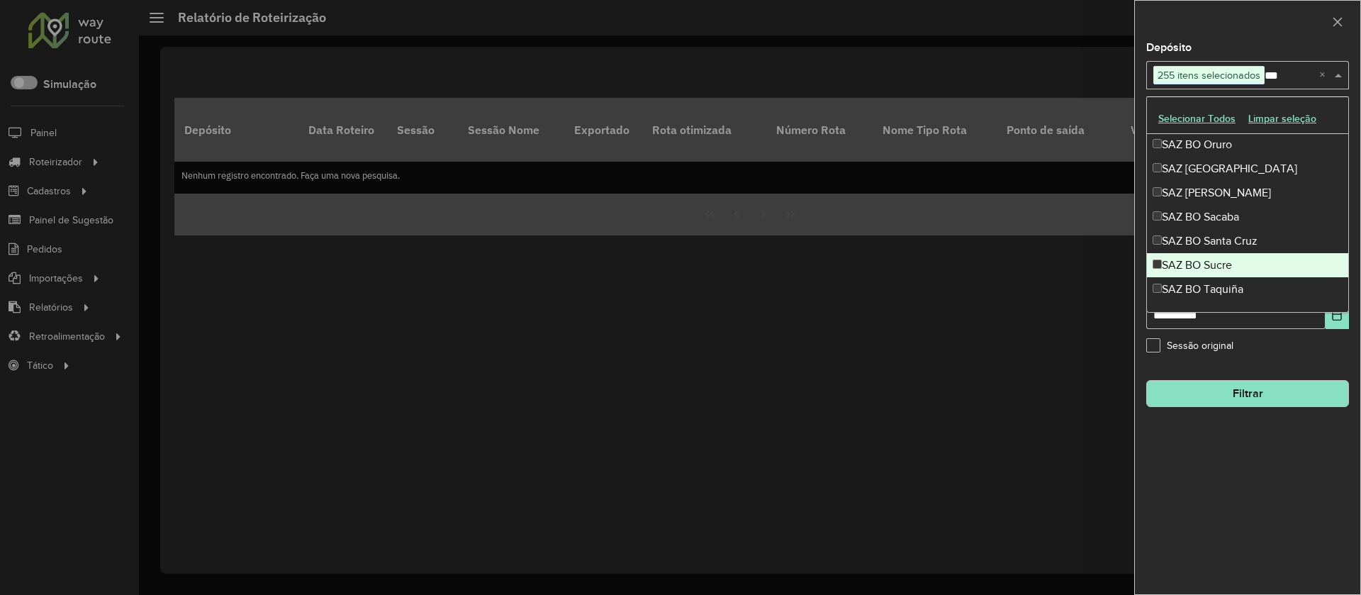
click at [1223, 265] on div "SAZ BO Sucre" at bounding box center [1247, 265] width 201 height 24
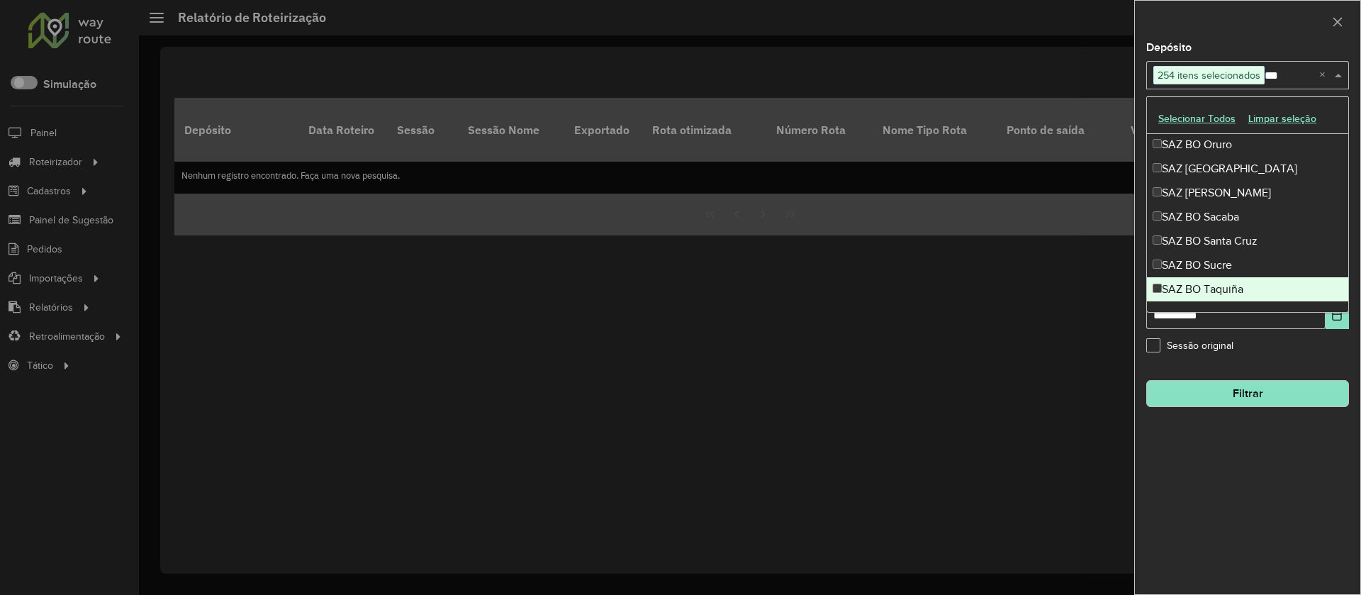
click at [1225, 278] on div "SAZ BO Taquiña" at bounding box center [1247, 289] width 201 height 24
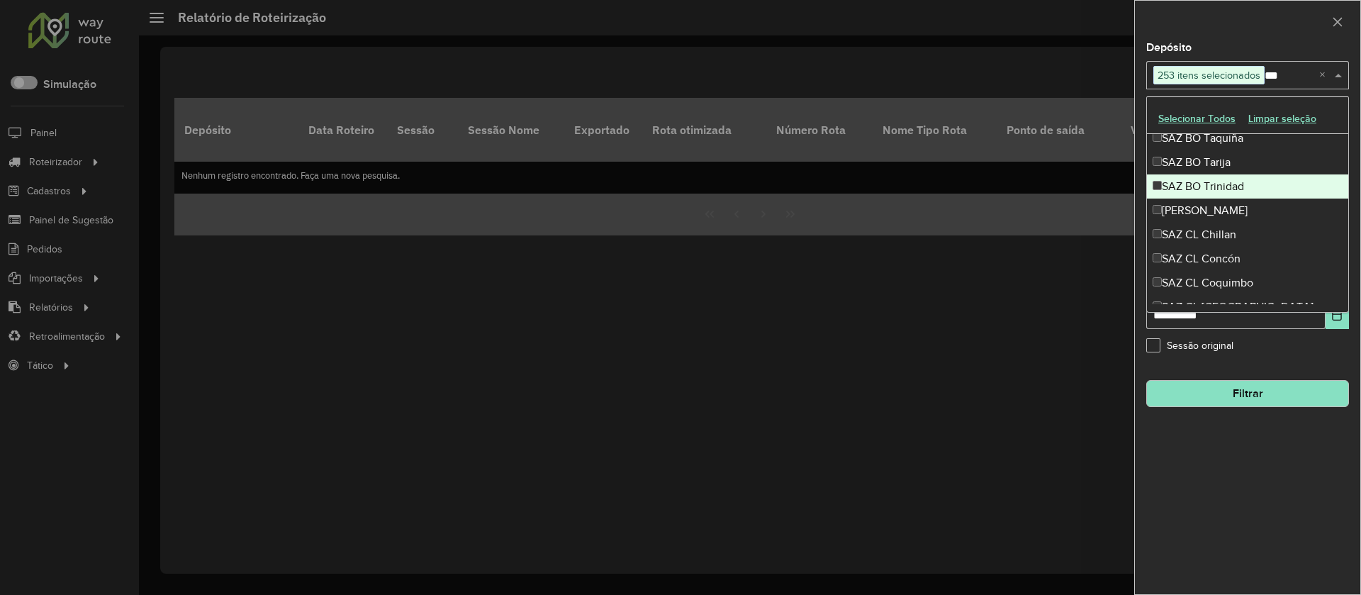
scroll to position [738, 0]
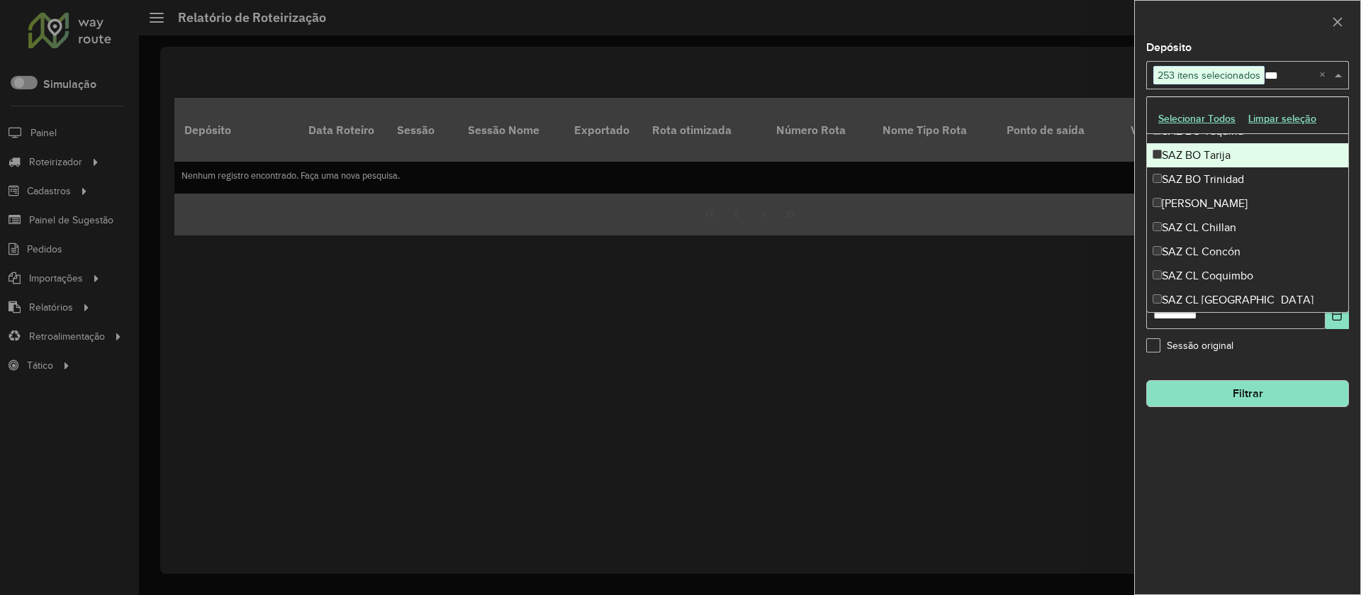
click at [1197, 152] on div "SAZ BO Tarija" at bounding box center [1247, 155] width 201 height 24
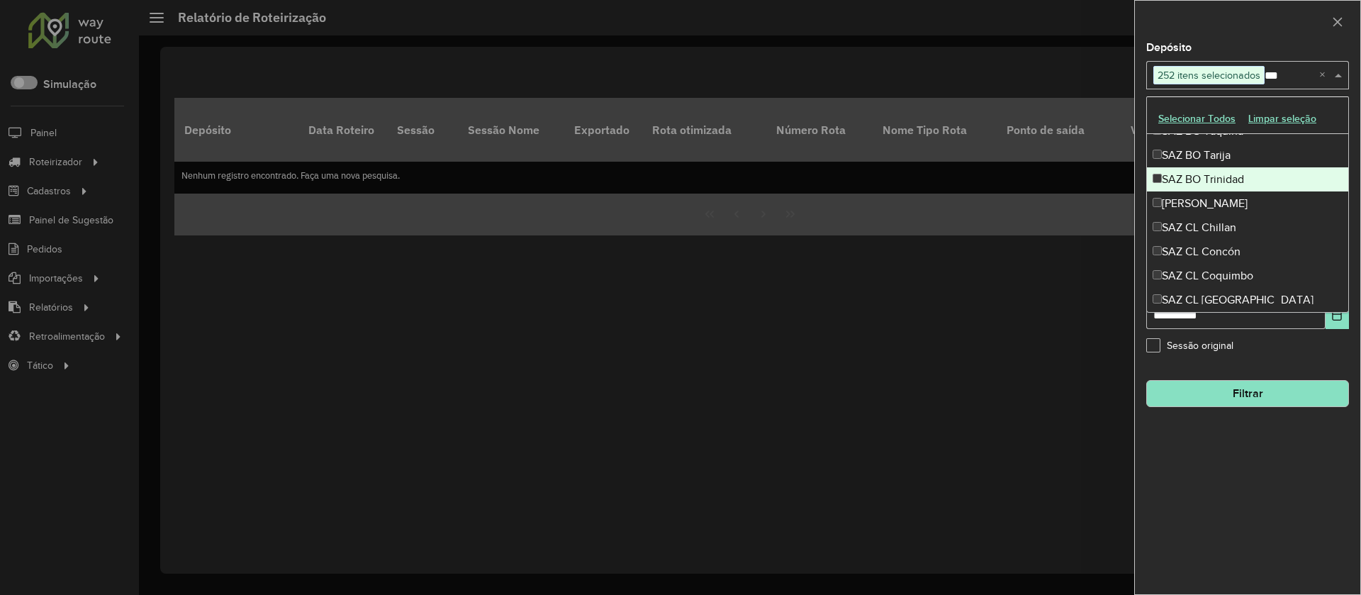
drag, startPoint x: 1201, startPoint y: 179, endPoint x: 1205, endPoint y: 194, distance: 14.8
click at [1201, 181] on div "SAZ BO Trinidad" at bounding box center [1247, 179] width 201 height 24
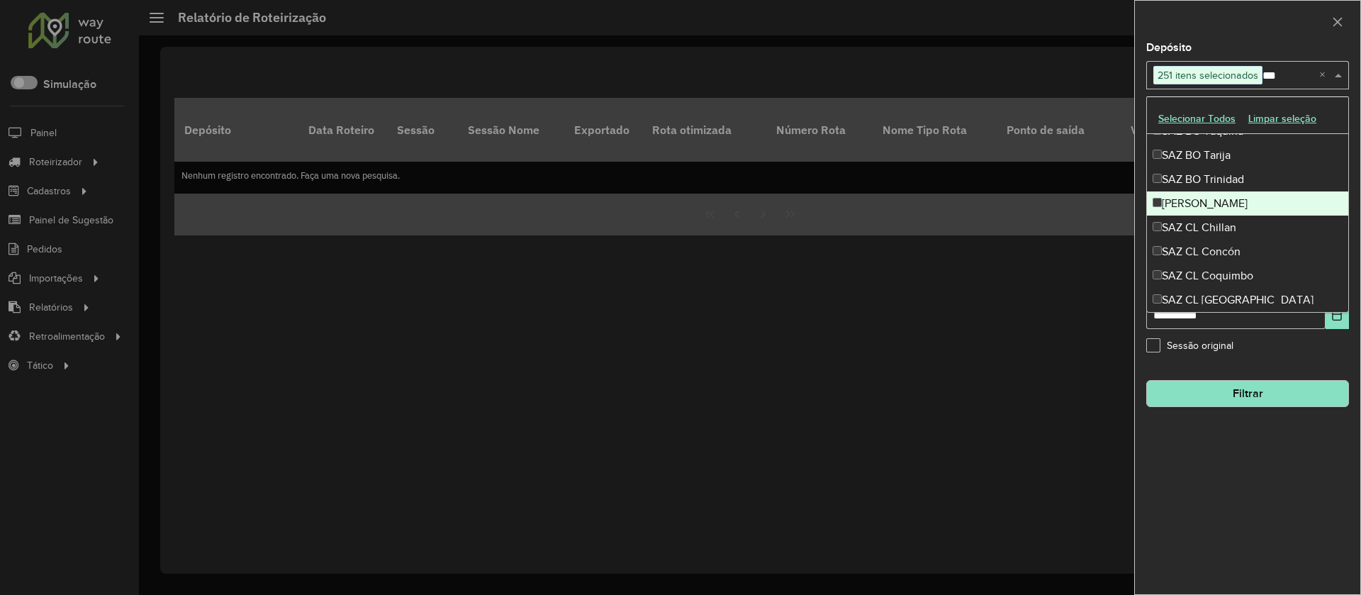
drag, startPoint x: 1206, startPoint y: 201, endPoint x: 1214, endPoint y: 220, distance: 20.7
click at [1207, 203] on div "SAZ BO Yacuiba" at bounding box center [1247, 203] width 201 height 24
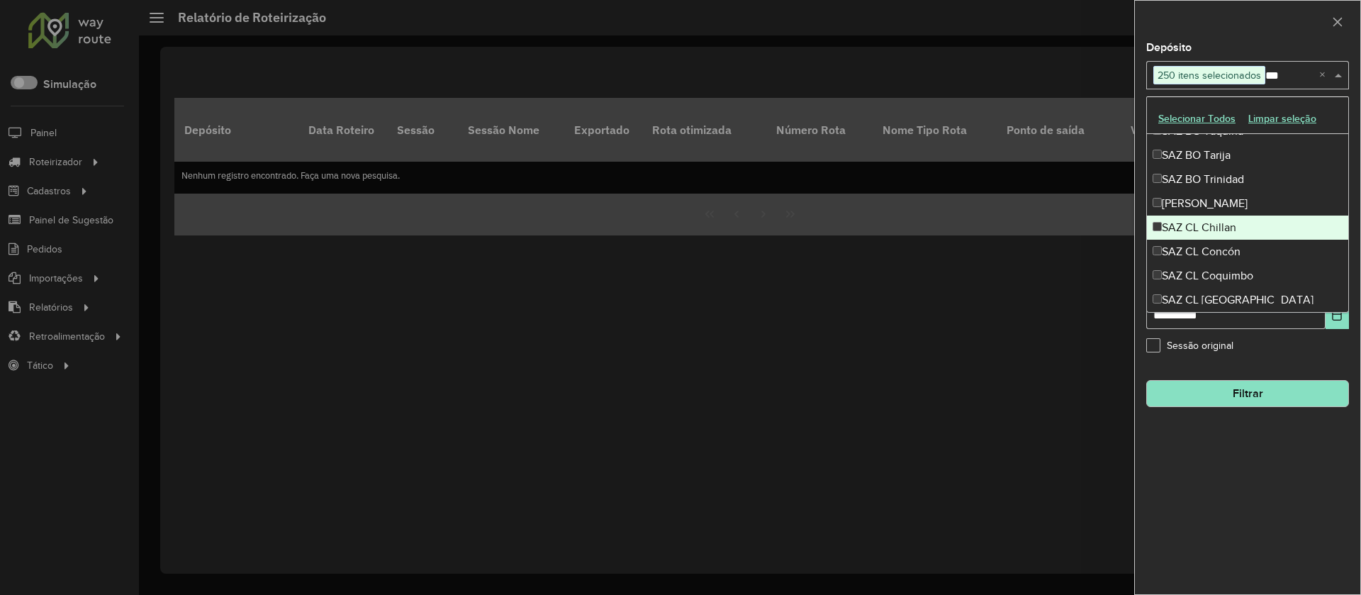
click at [1215, 228] on div "SAZ CL Chillan" at bounding box center [1247, 228] width 201 height 24
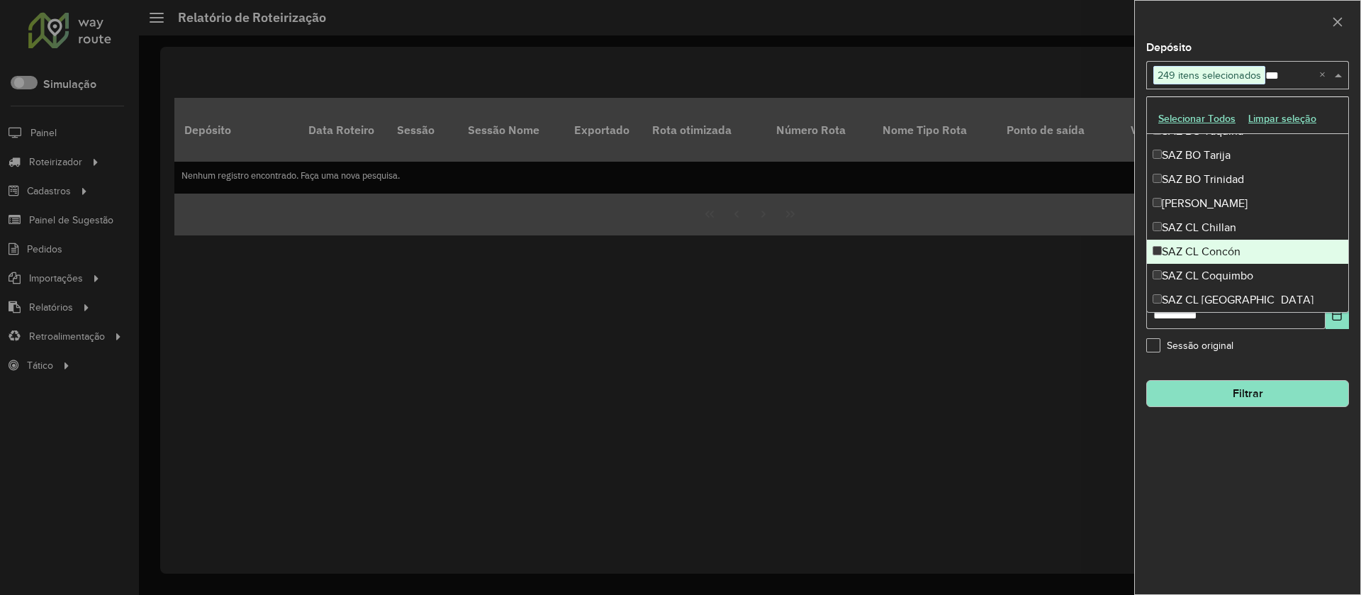
click at [1215, 242] on div "SAZ CL Concón" at bounding box center [1247, 252] width 201 height 24
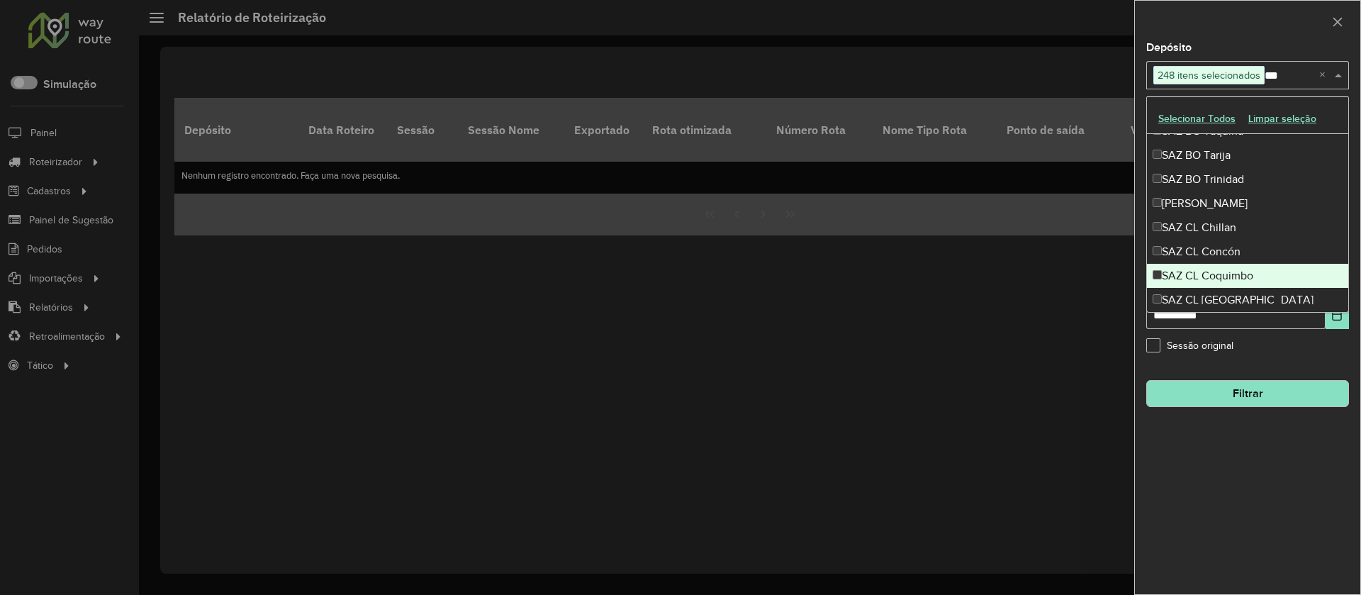
click at [1216, 269] on div "SAZ CL Coquimbo" at bounding box center [1247, 276] width 201 height 24
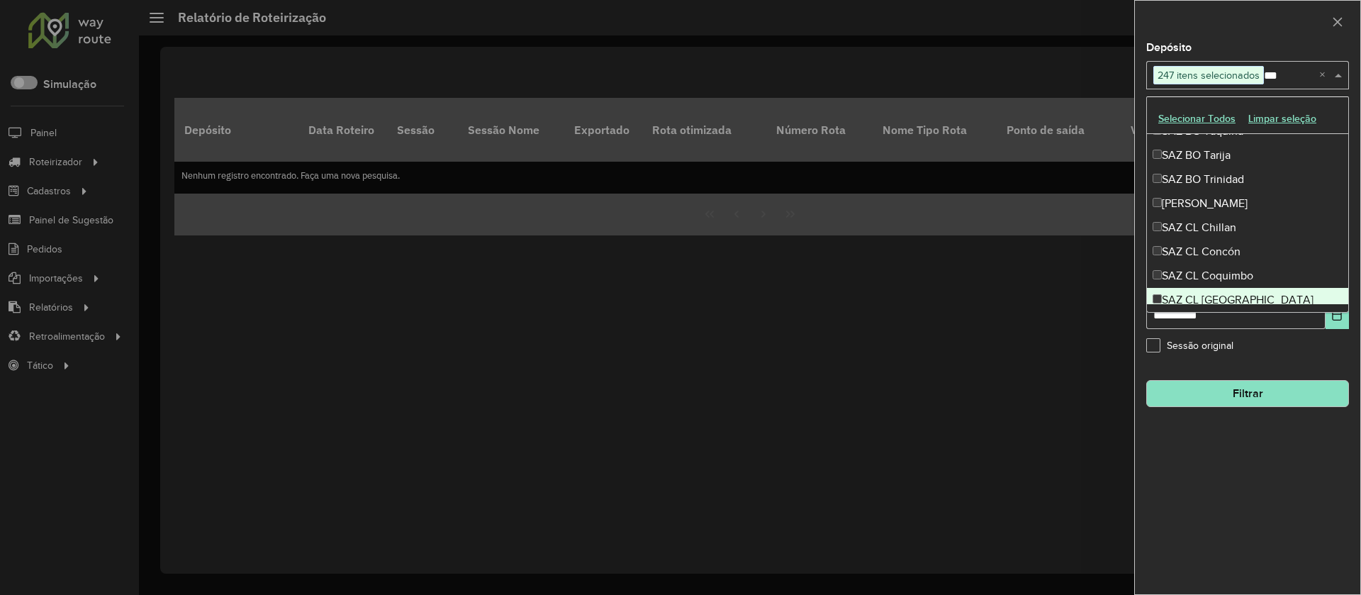
click at [1213, 293] on div "SAZ CL Los Angeles" at bounding box center [1247, 300] width 201 height 24
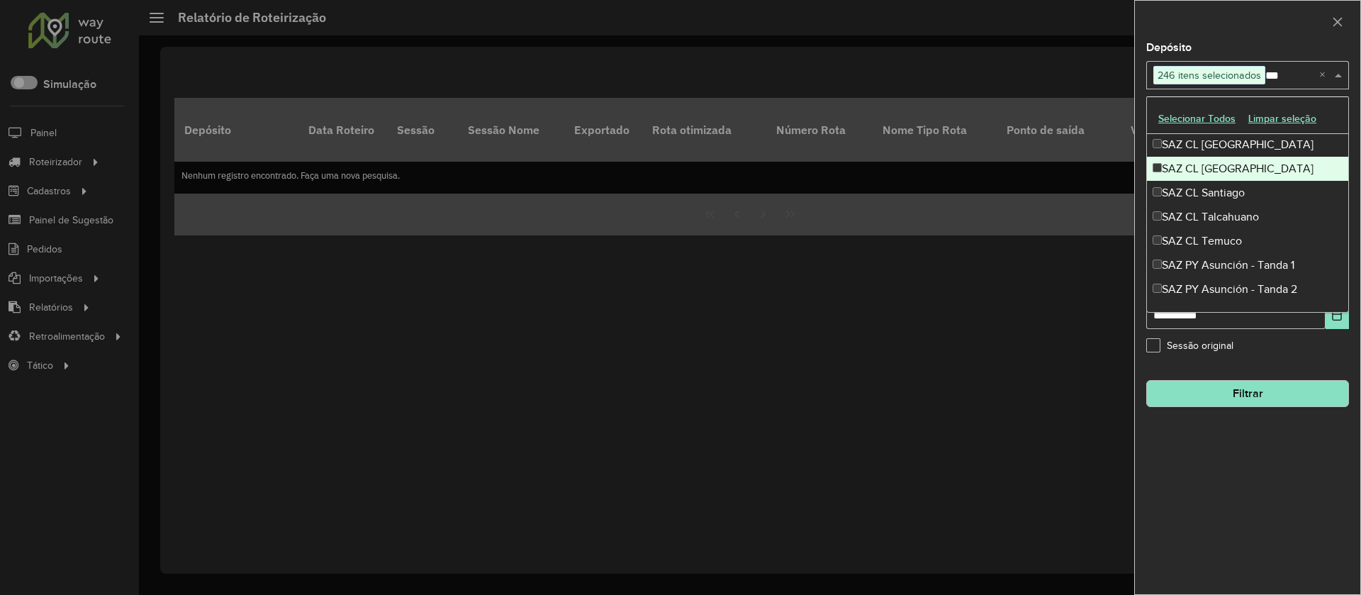
scroll to position [895, 0]
click at [1207, 174] on div "SAZ CL Puerto Montt" at bounding box center [1247, 167] width 201 height 24
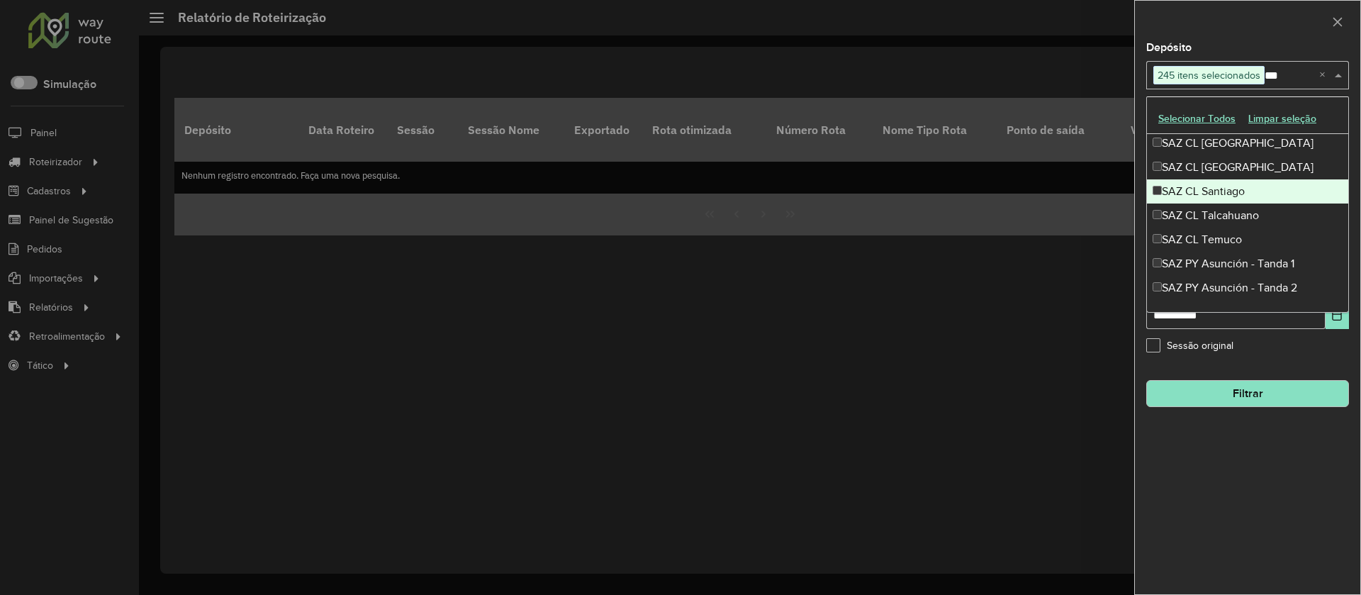
drag, startPoint x: 1204, startPoint y: 194, endPoint x: 1208, endPoint y: 220, distance: 25.9
click at [1204, 196] on div "SAZ CL Santiago" at bounding box center [1247, 191] width 201 height 24
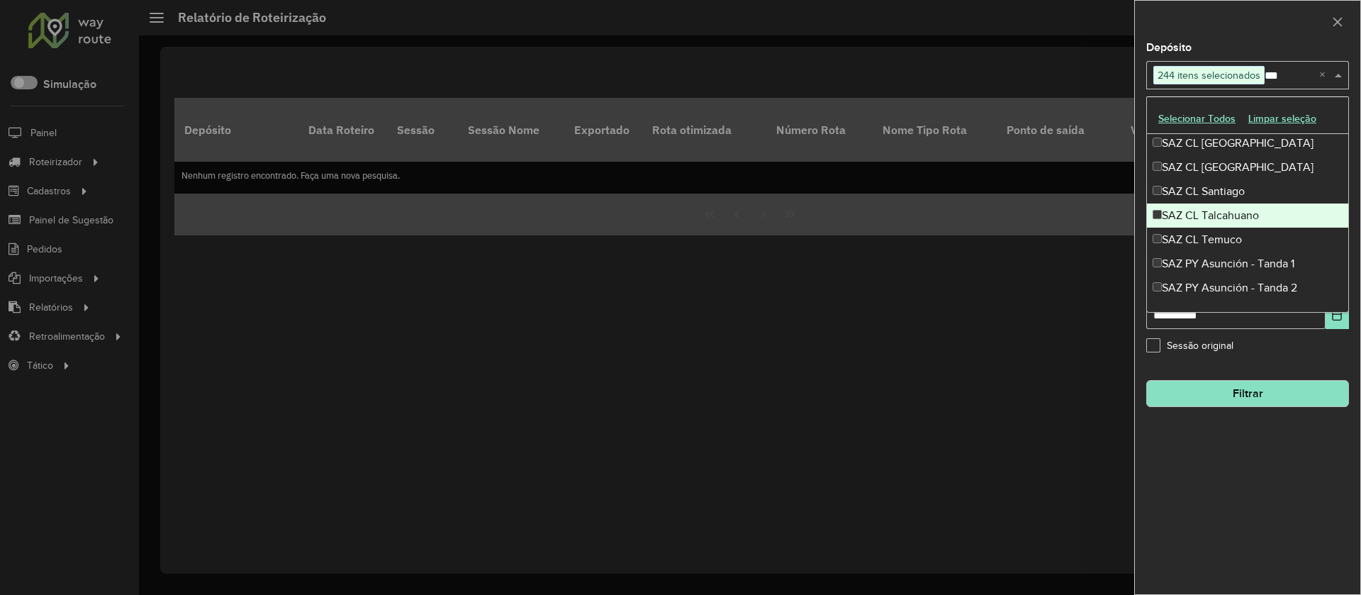
click at [1209, 223] on div "SAZ CL Talcahuano" at bounding box center [1247, 215] width 201 height 24
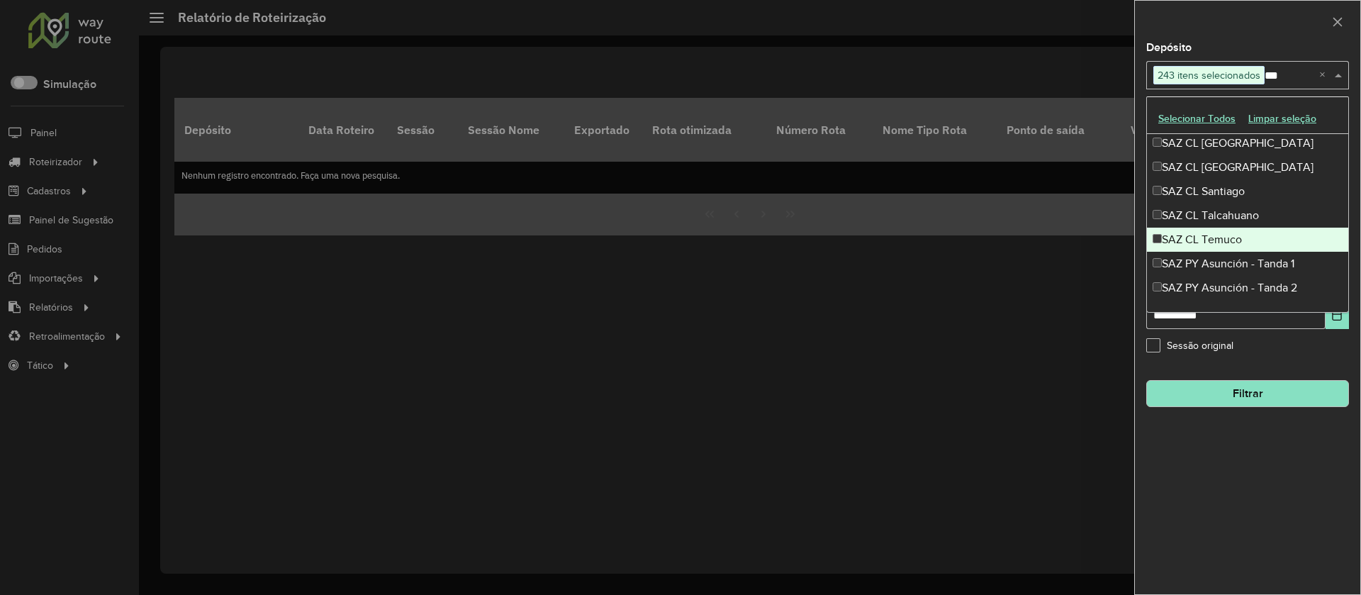
click at [1216, 243] on div "SAZ CL Temuco" at bounding box center [1247, 240] width 201 height 24
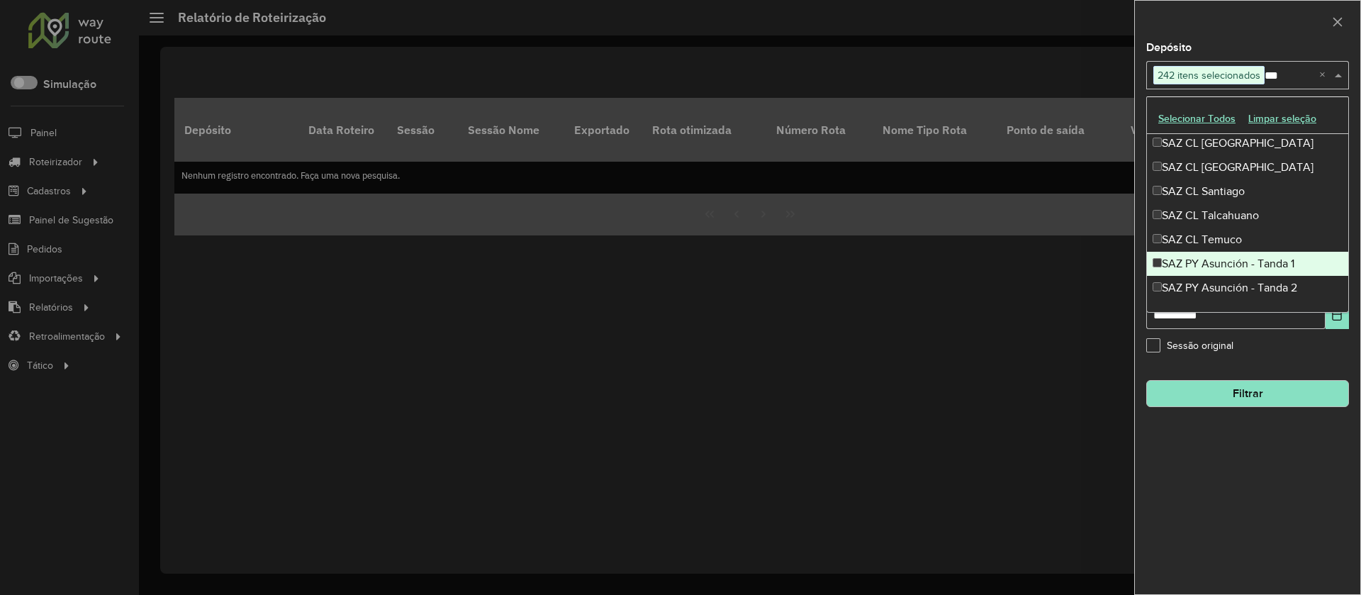
click at [1216, 259] on div "SAZ PY Asunción - Tanda 1" at bounding box center [1247, 264] width 201 height 24
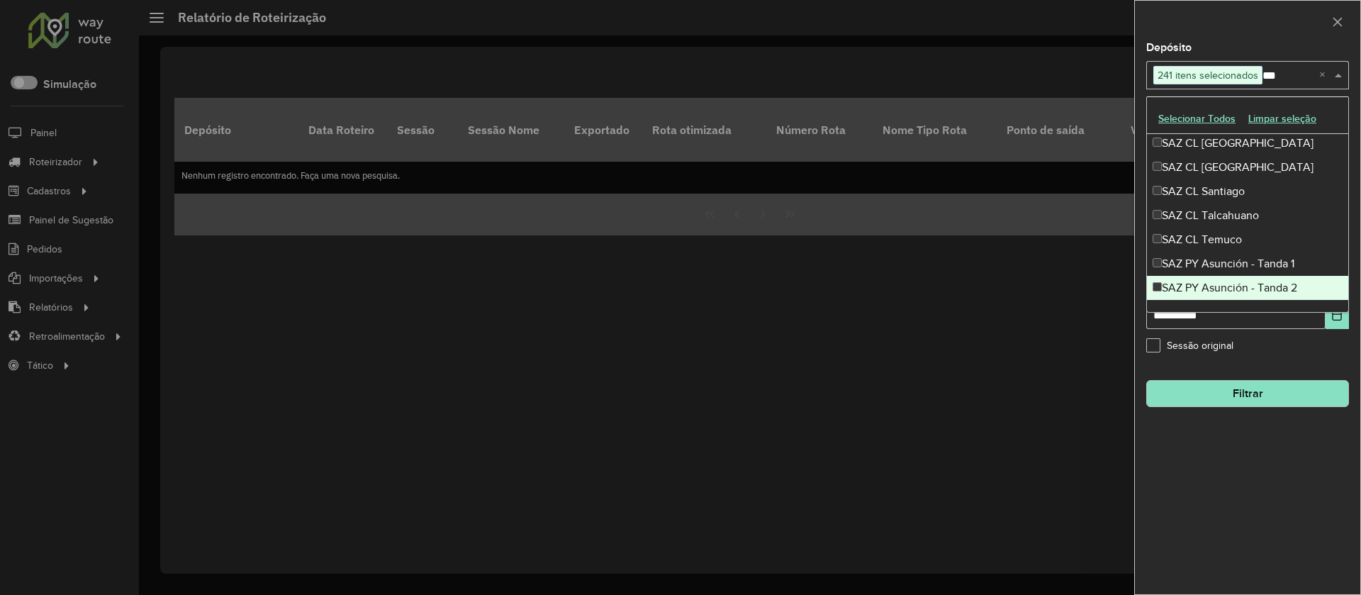
click at [1219, 281] on div "SAZ PY Asunción - Tanda 2" at bounding box center [1247, 288] width 201 height 24
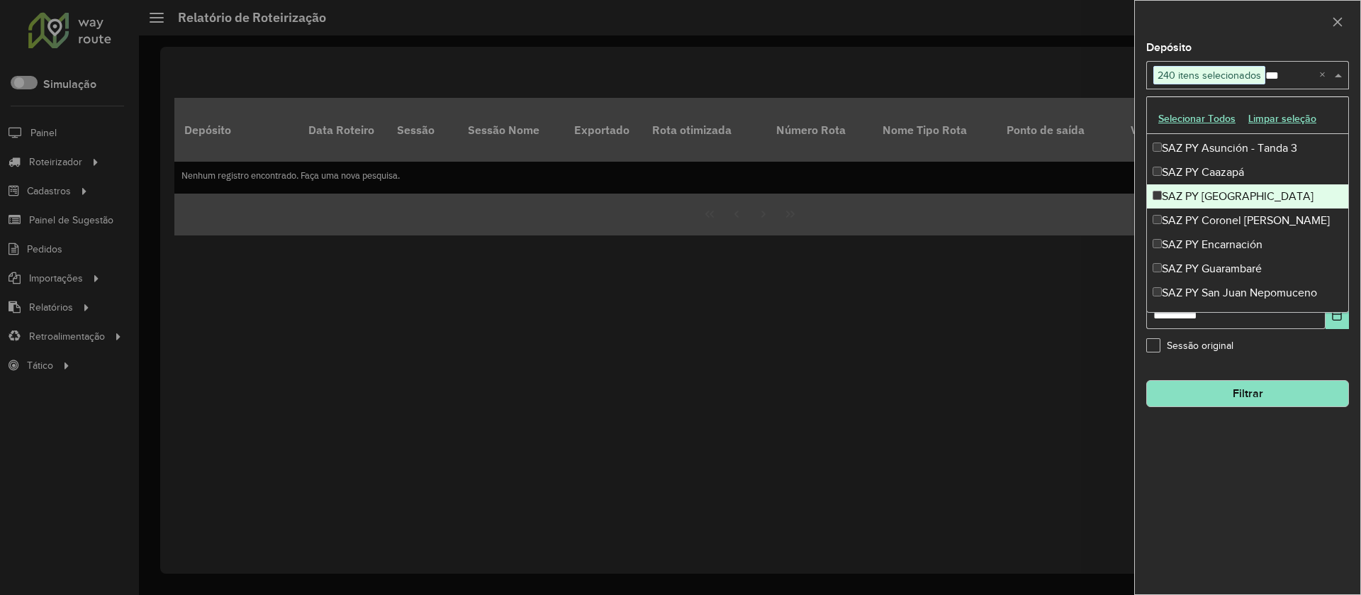
scroll to position [1057, 0]
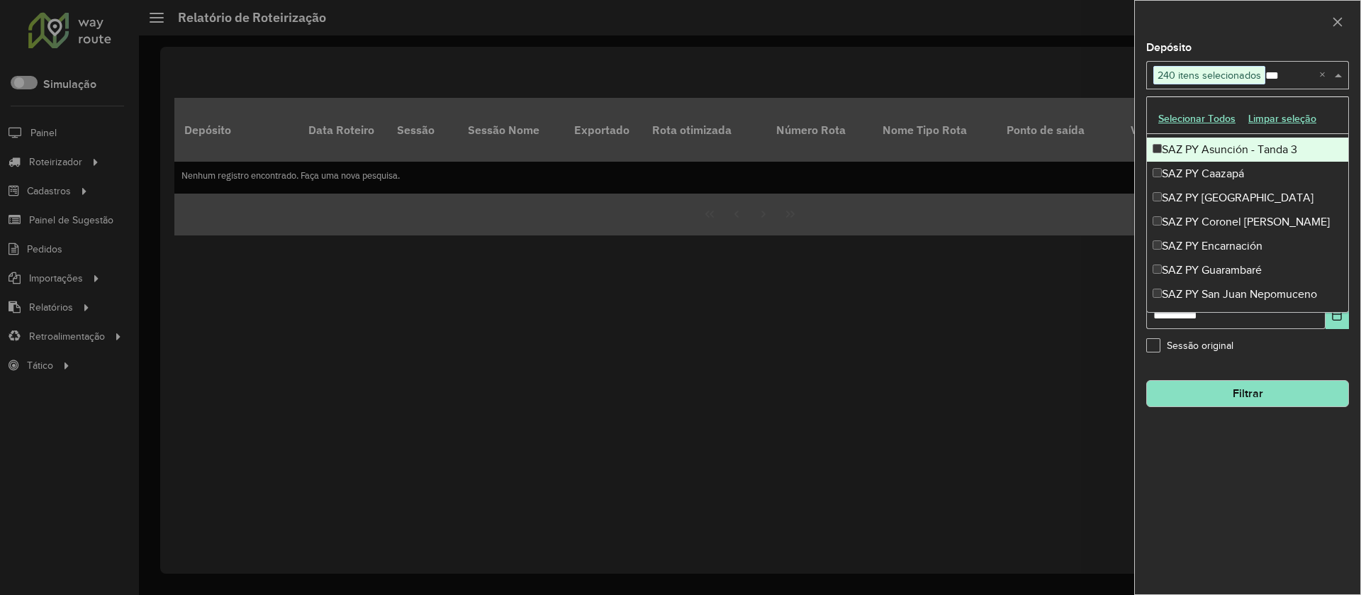
click at [1203, 152] on div "SAZ PY Asunción - Tanda 3" at bounding box center [1247, 150] width 201 height 24
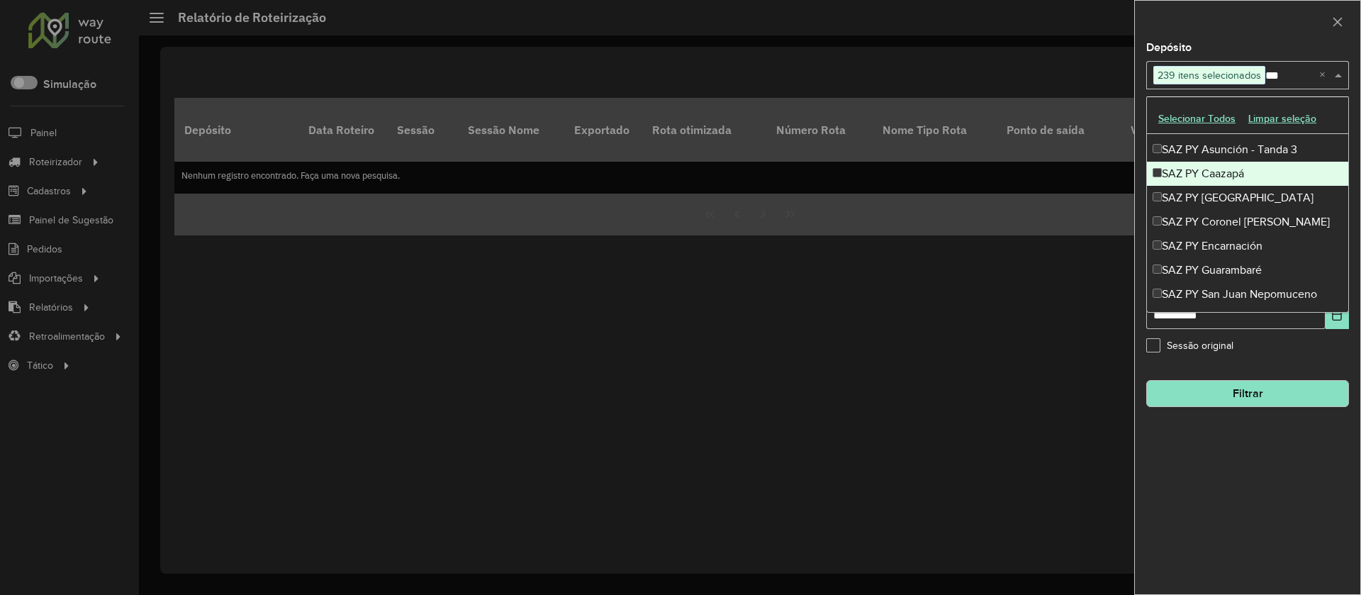
click at [1214, 172] on div "SAZ PY Caazapá" at bounding box center [1247, 174] width 201 height 24
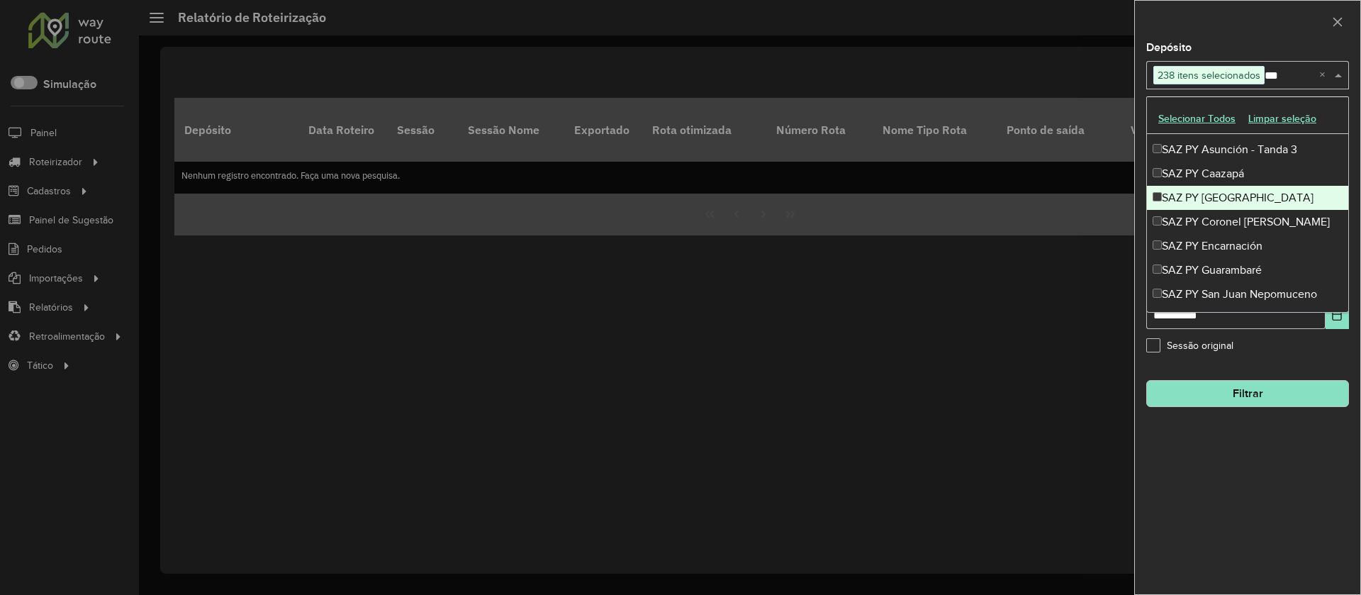
click at [1208, 198] on div "SAZ PY Ciudad del Este" at bounding box center [1247, 198] width 201 height 24
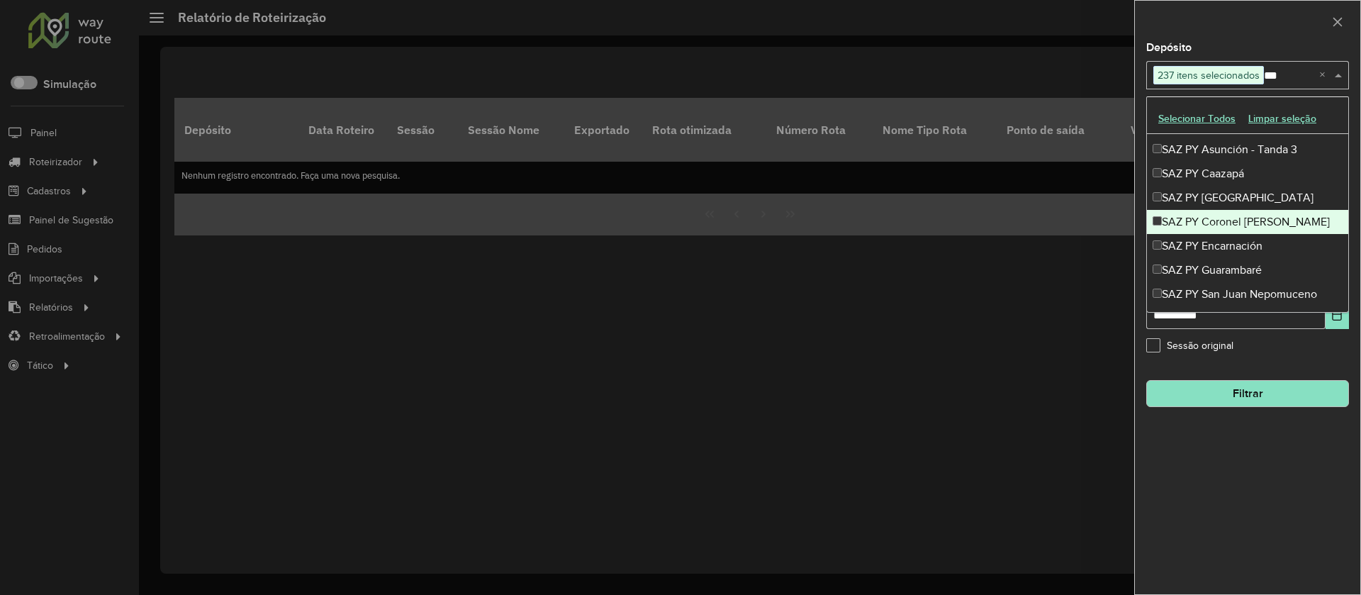
click at [1206, 210] on div "SAZ PY Coronel Oviedo" at bounding box center [1247, 222] width 201 height 24
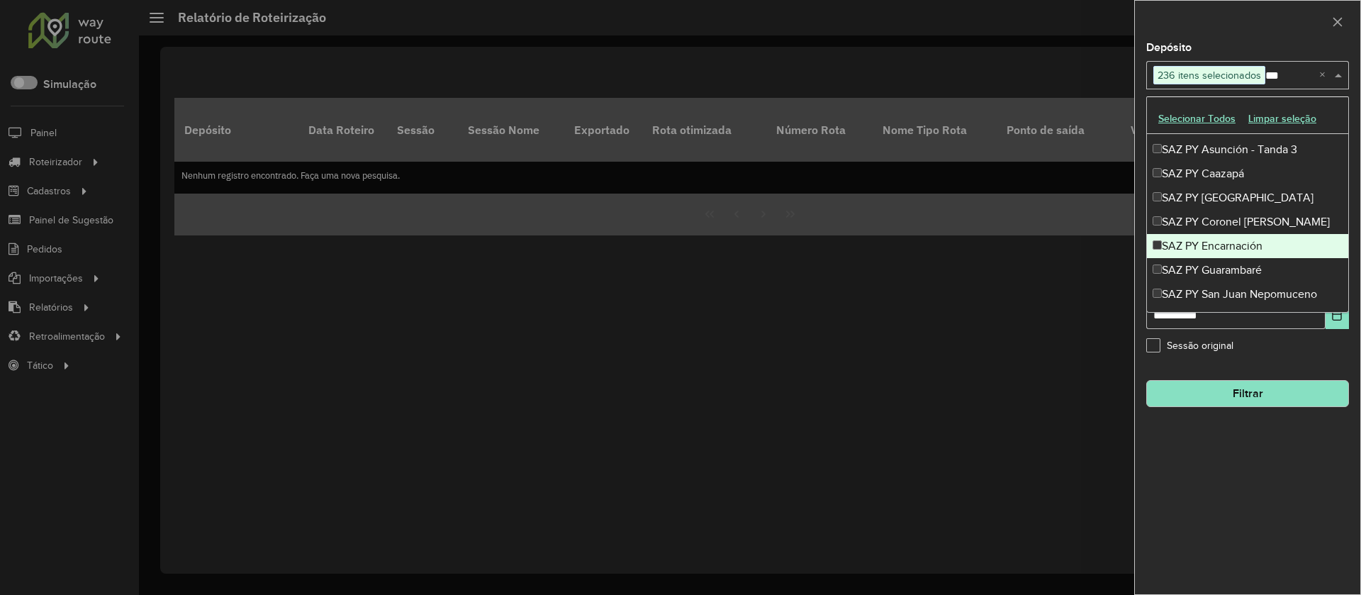
click at [1200, 243] on div "SAZ PY Encarnación" at bounding box center [1247, 246] width 201 height 24
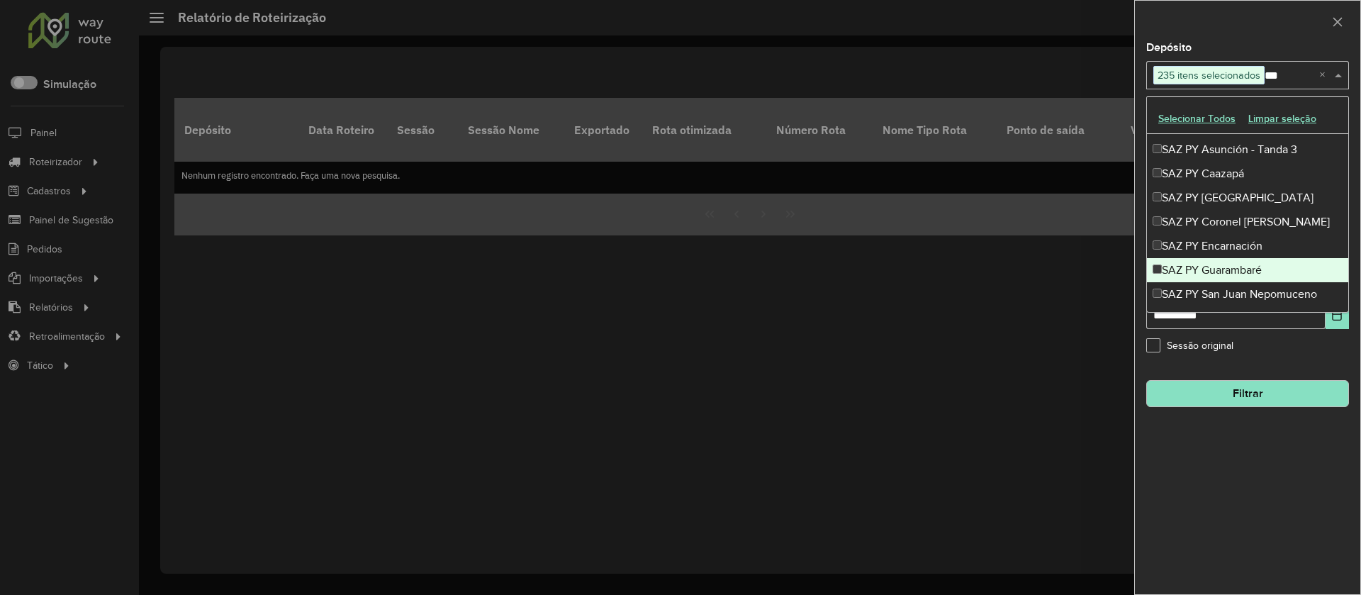
click at [1201, 260] on div "SAZ PY Guarambaré" at bounding box center [1247, 270] width 201 height 24
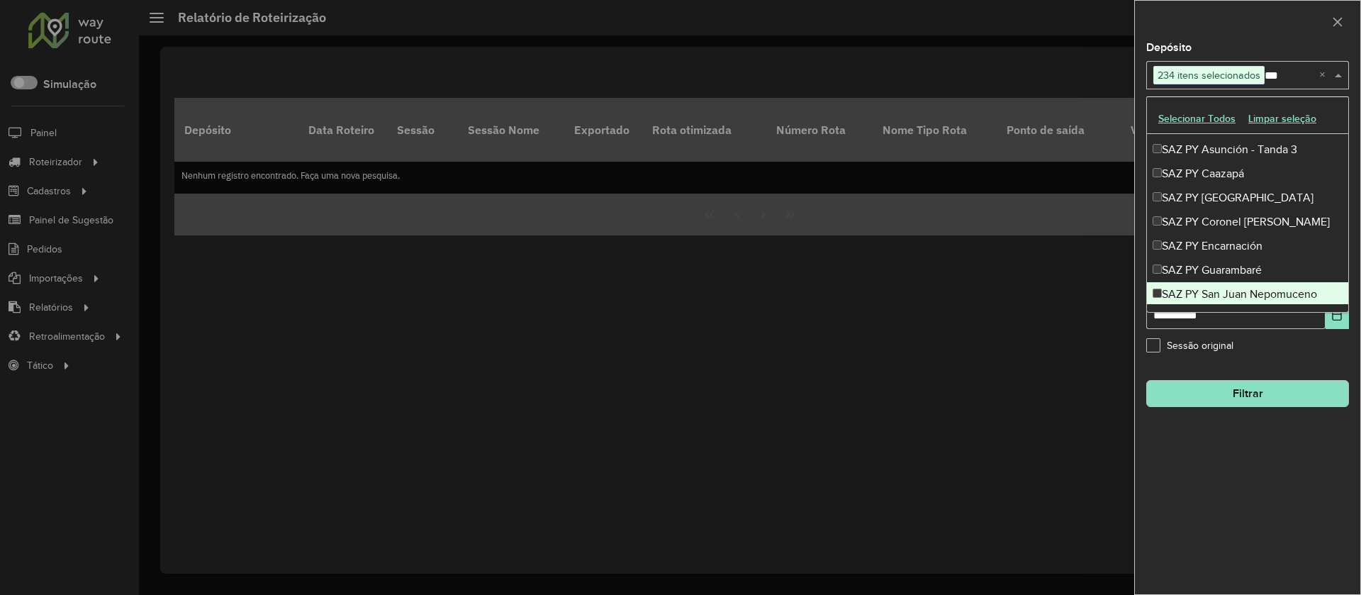
click at [1207, 287] on div "SAZ PY San Juan Nepomuceno" at bounding box center [1247, 294] width 201 height 24
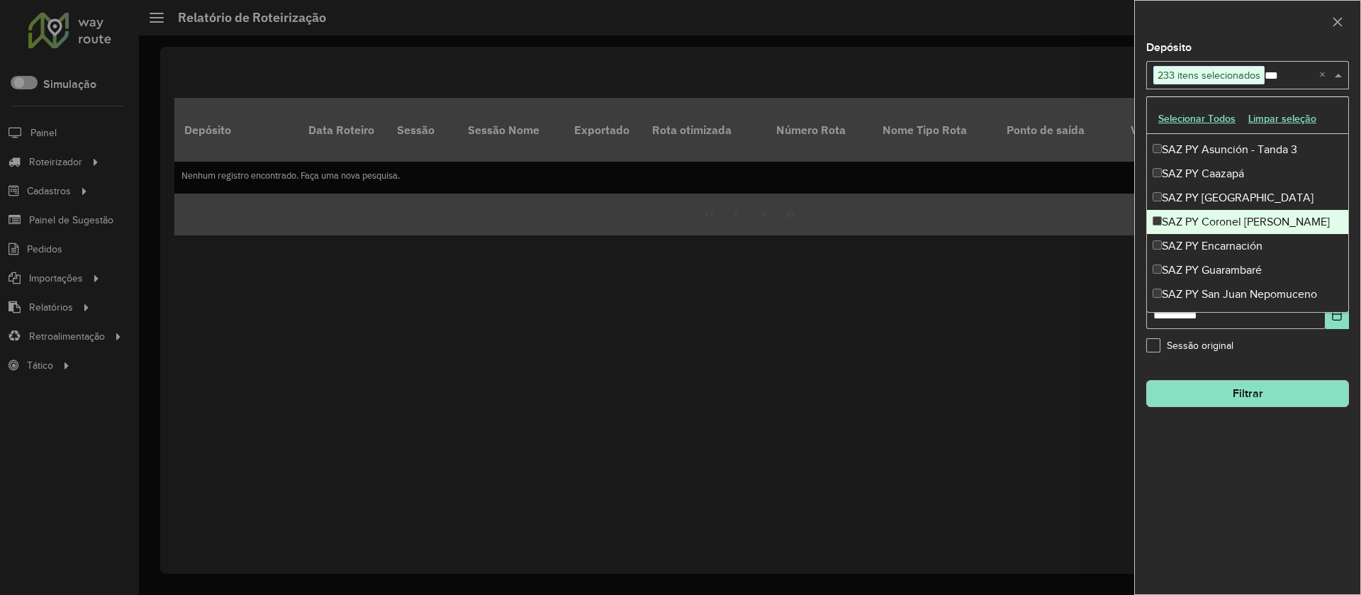
scroll to position [1107, 0]
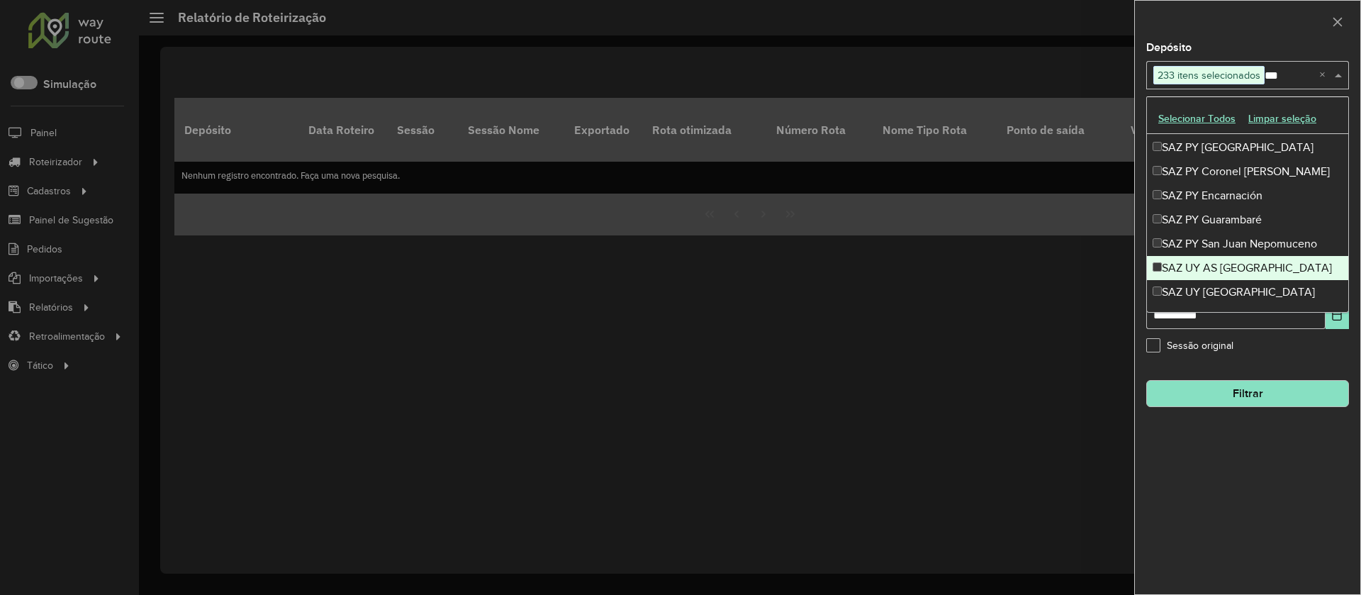
click at [1218, 268] on div "SAZ UY AS Montevideo" at bounding box center [1247, 268] width 201 height 24
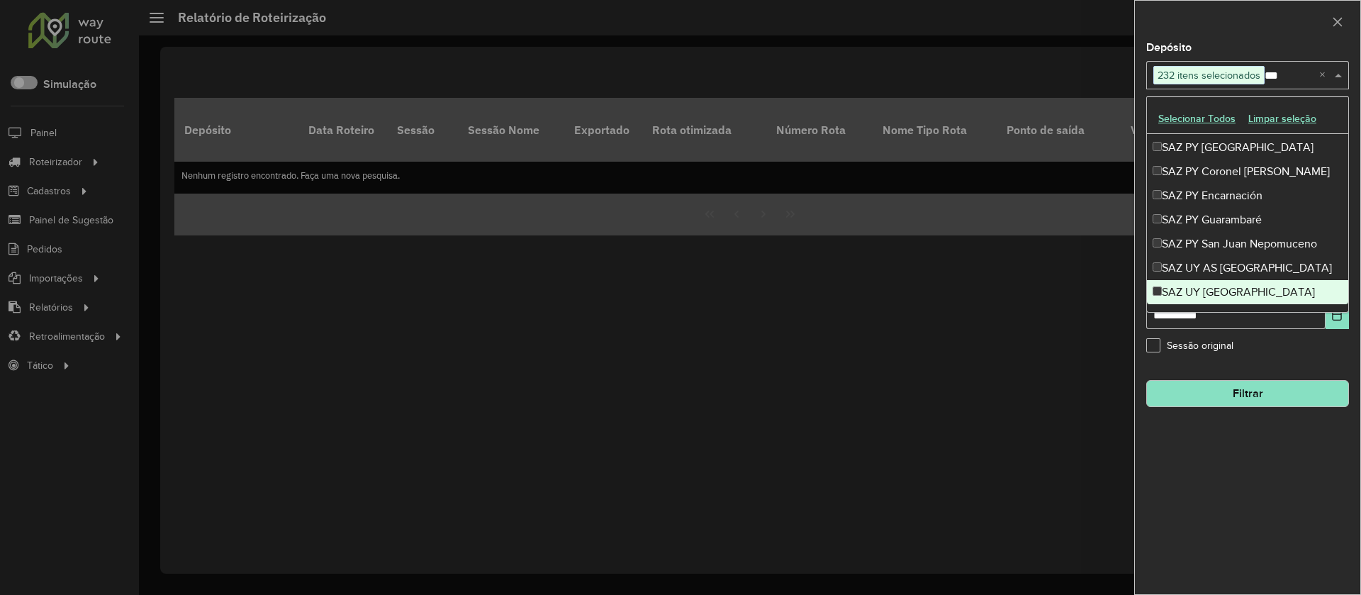
click at [1219, 291] on div "SAZ UY Montevideo" at bounding box center [1247, 292] width 201 height 24
type input "*"
click at [1238, 24] on div at bounding box center [1247, 22] width 225 height 42
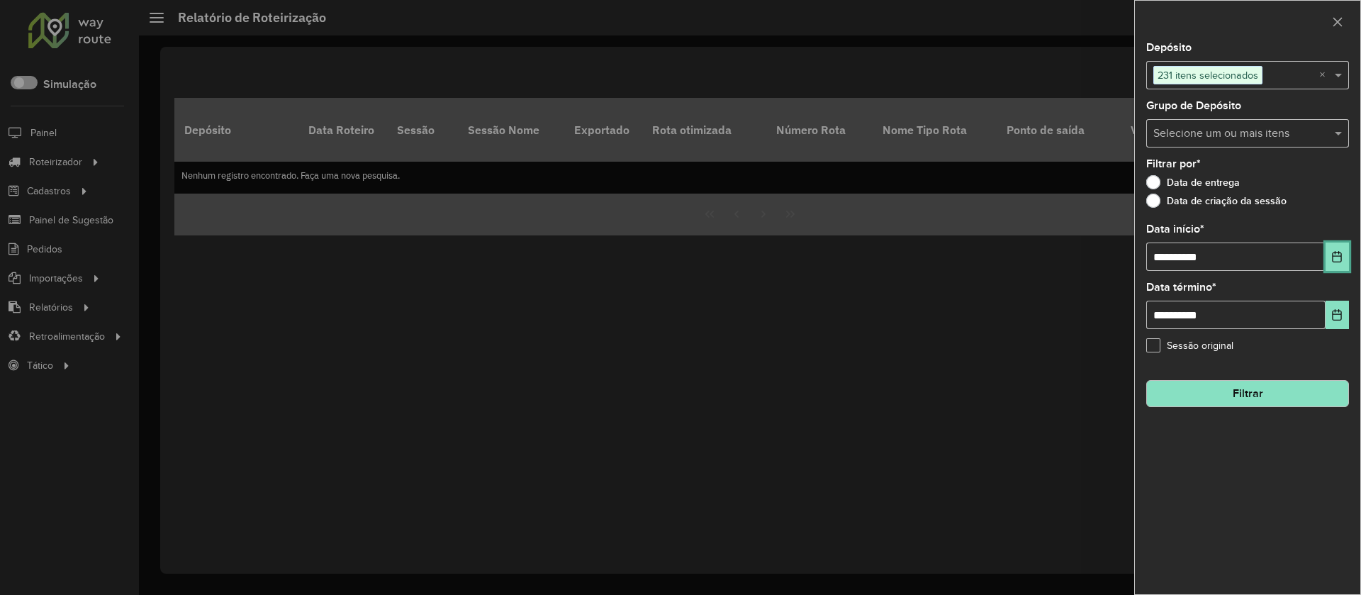
click at [1337, 262] on icon "Choose Date" at bounding box center [1337, 256] width 9 height 11
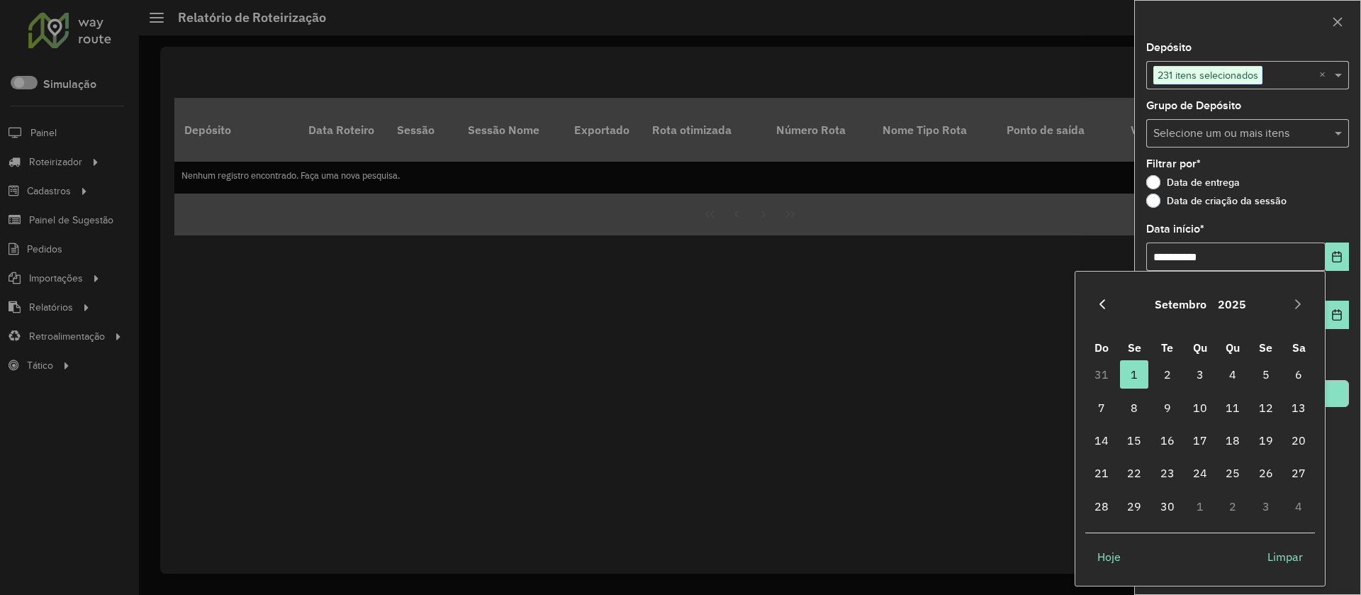
click at [1101, 306] on icon "Previous Month" at bounding box center [1102, 304] width 6 height 10
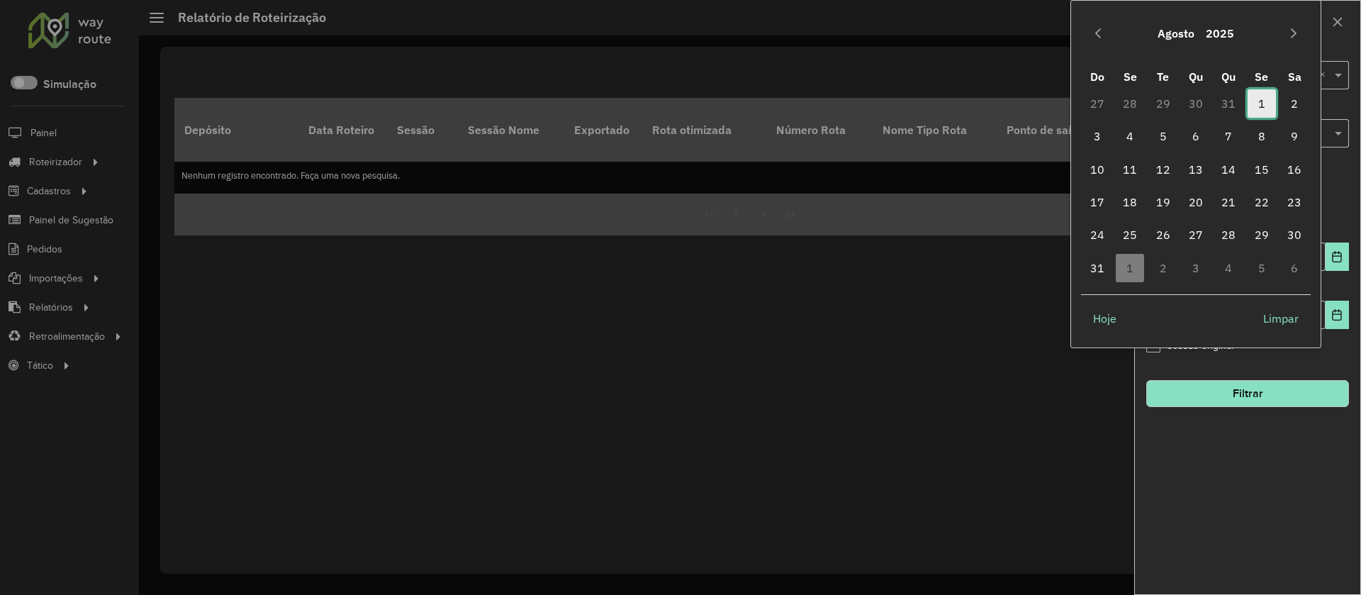
click at [1265, 103] on span "1" at bounding box center [1262, 103] width 28 height 28
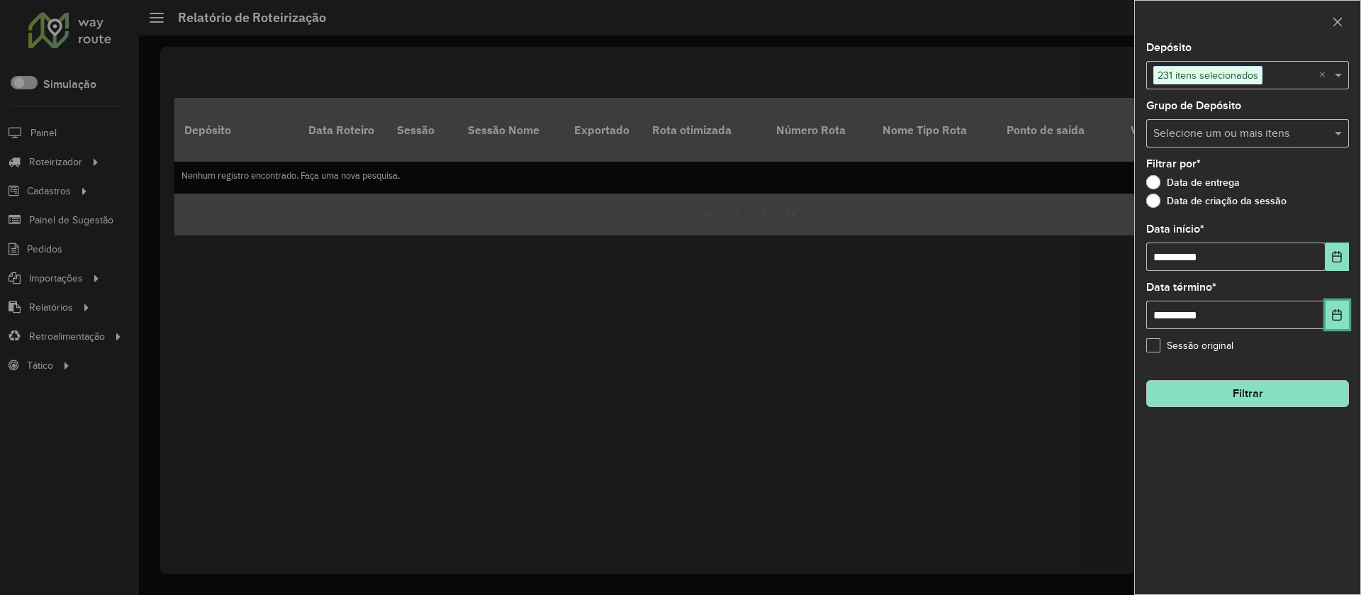
click at [1337, 308] on button "Choose Date" at bounding box center [1337, 315] width 23 height 28
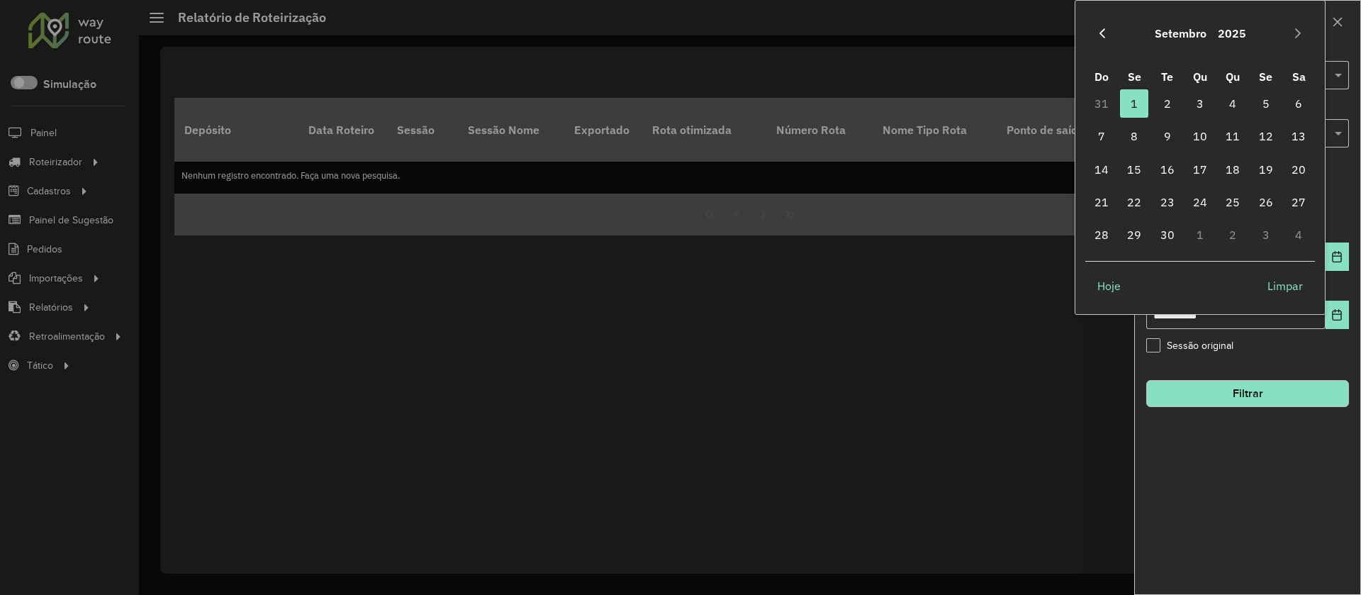
click at [1095, 34] on button "Previous Month" at bounding box center [1102, 33] width 23 height 23
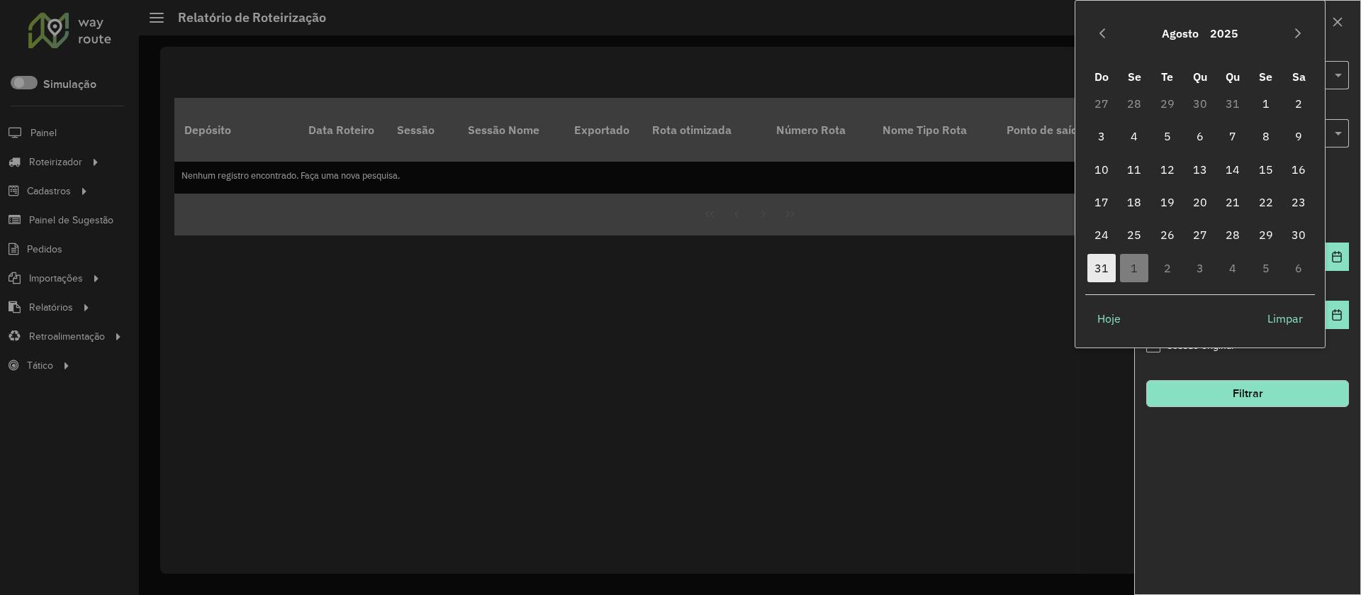
click at [1097, 272] on span "31" at bounding box center [1101, 268] width 28 height 28
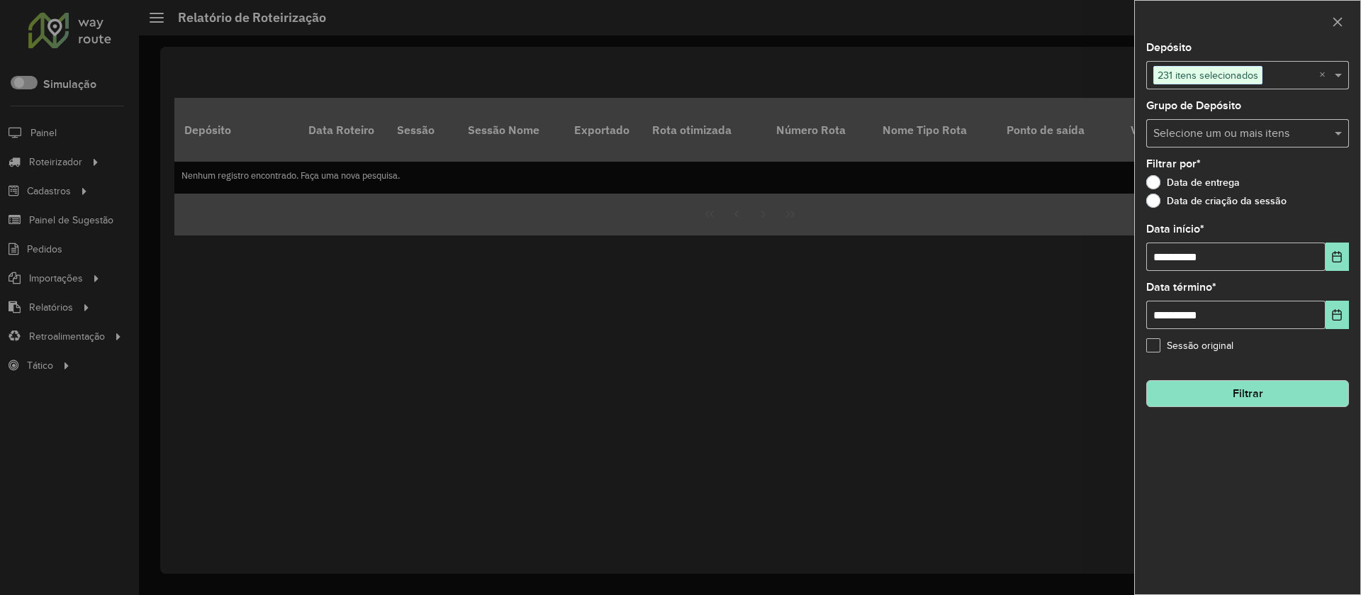
click at [1248, 405] on button "Filtrar" at bounding box center [1247, 393] width 203 height 27
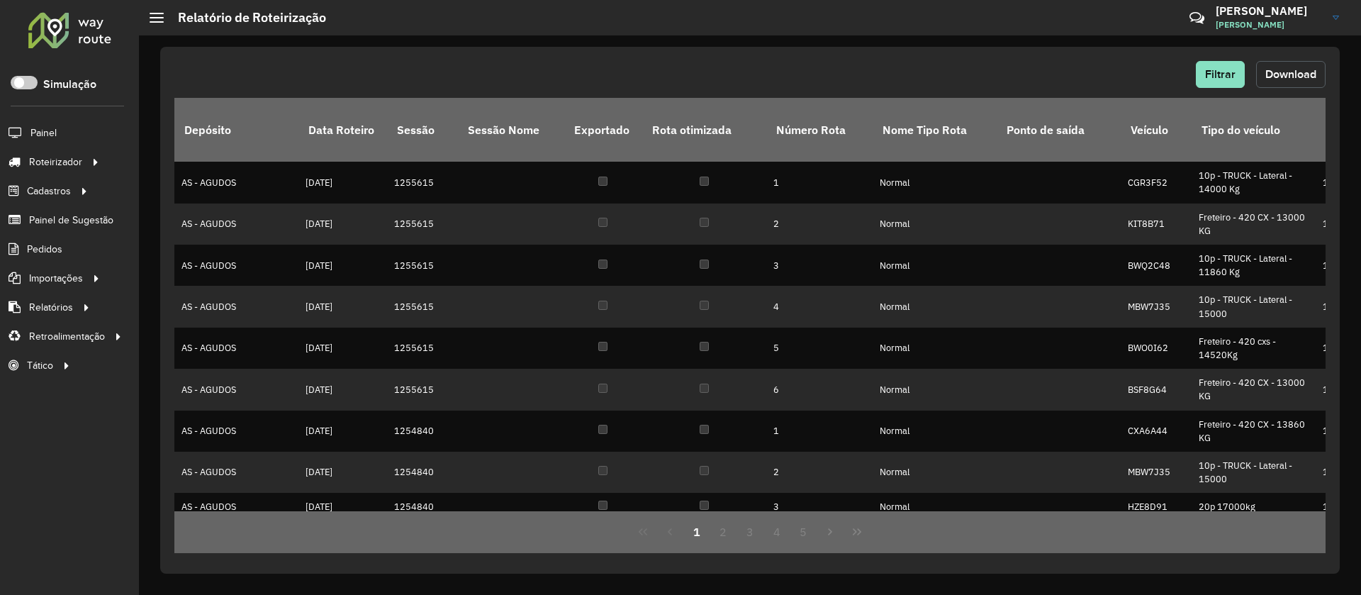
click at [1292, 74] on span "Download" at bounding box center [1290, 74] width 51 height 12
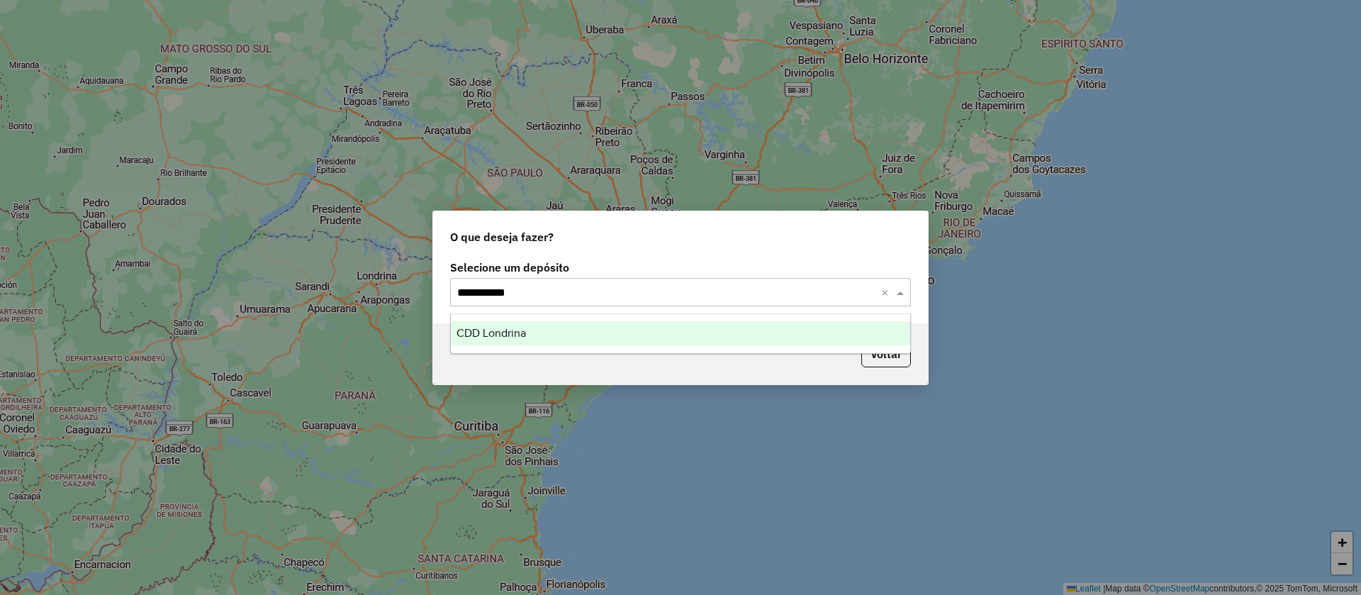
type input "**********"
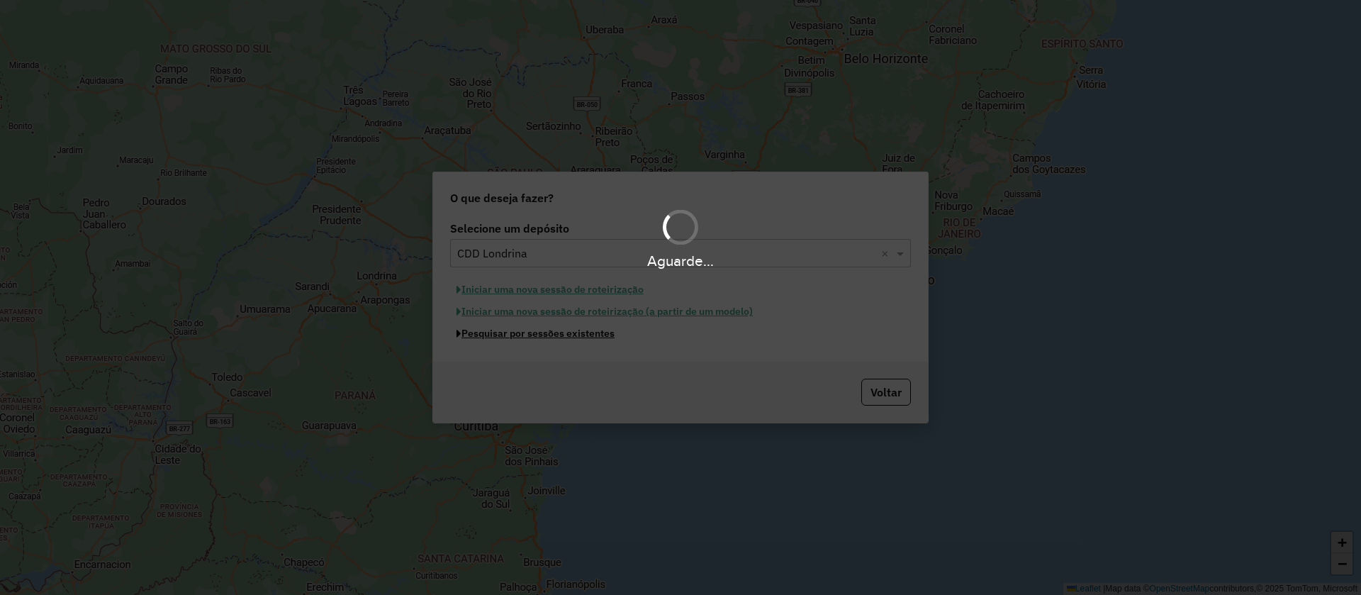
click at [450, 323] on button "Pesquisar por sessões existentes" at bounding box center [535, 334] width 171 height 22
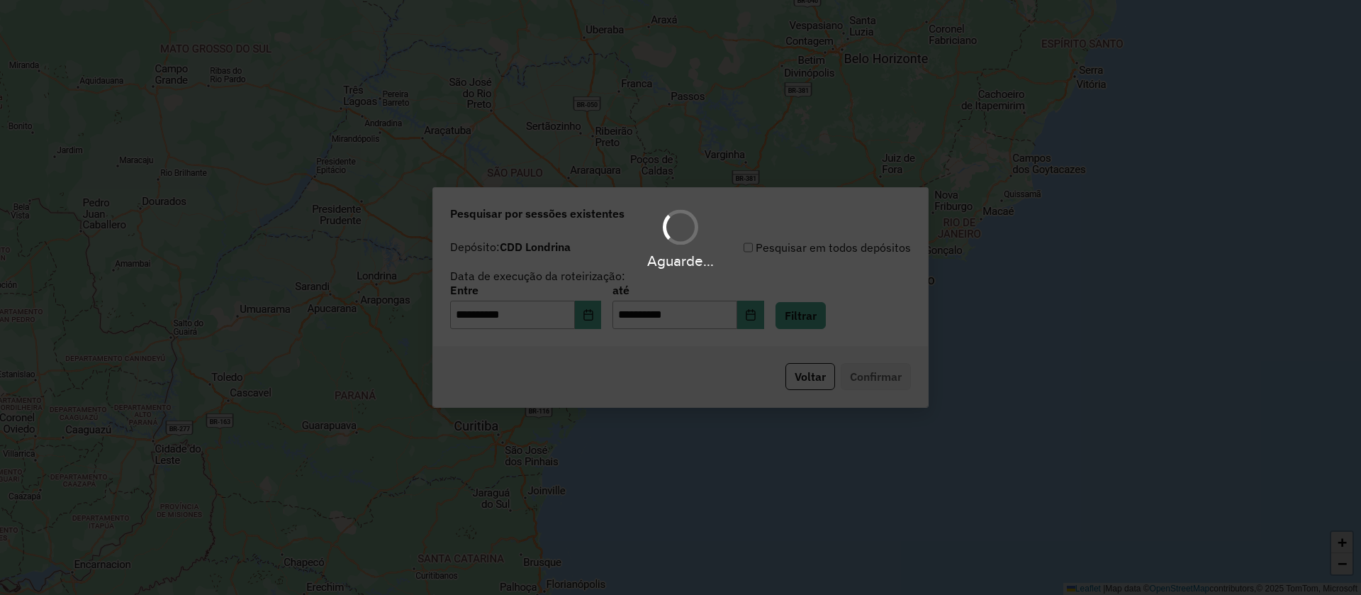
click at [769, 320] on div "Aguarde..." at bounding box center [680, 297] width 1361 height 595
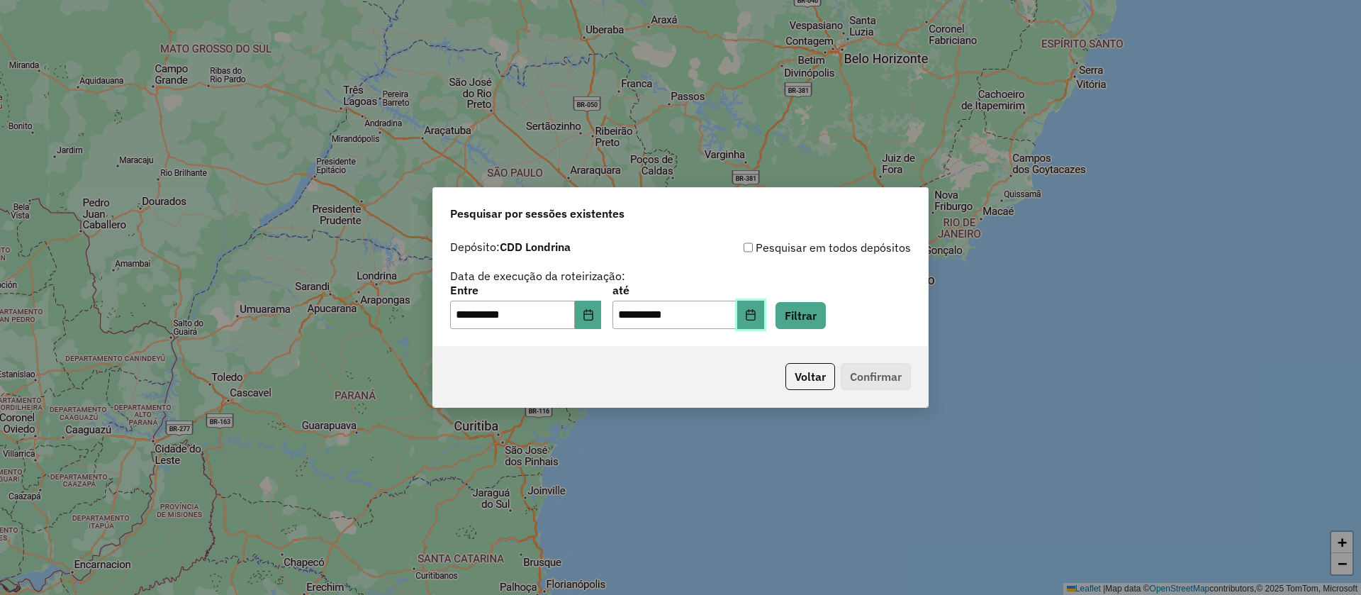
click at [755, 320] on icon "Choose Date" at bounding box center [750, 314] width 9 height 11
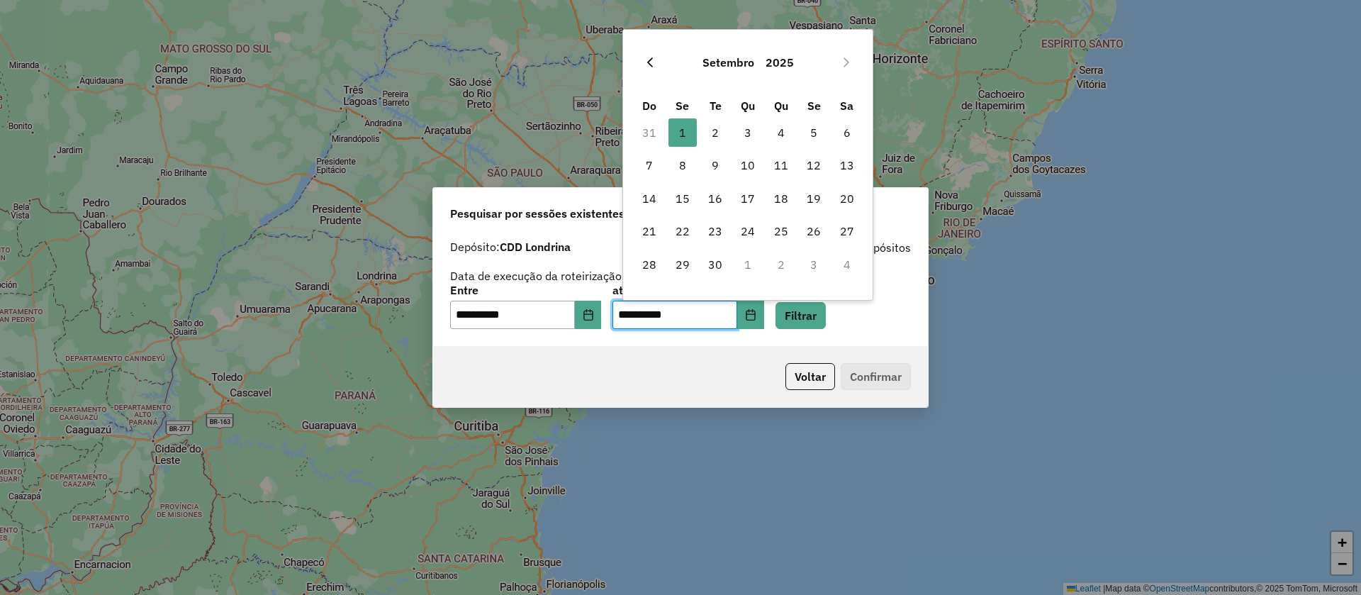
click at [647, 62] on icon "Previous Month" at bounding box center [649, 62] width 11 height 11
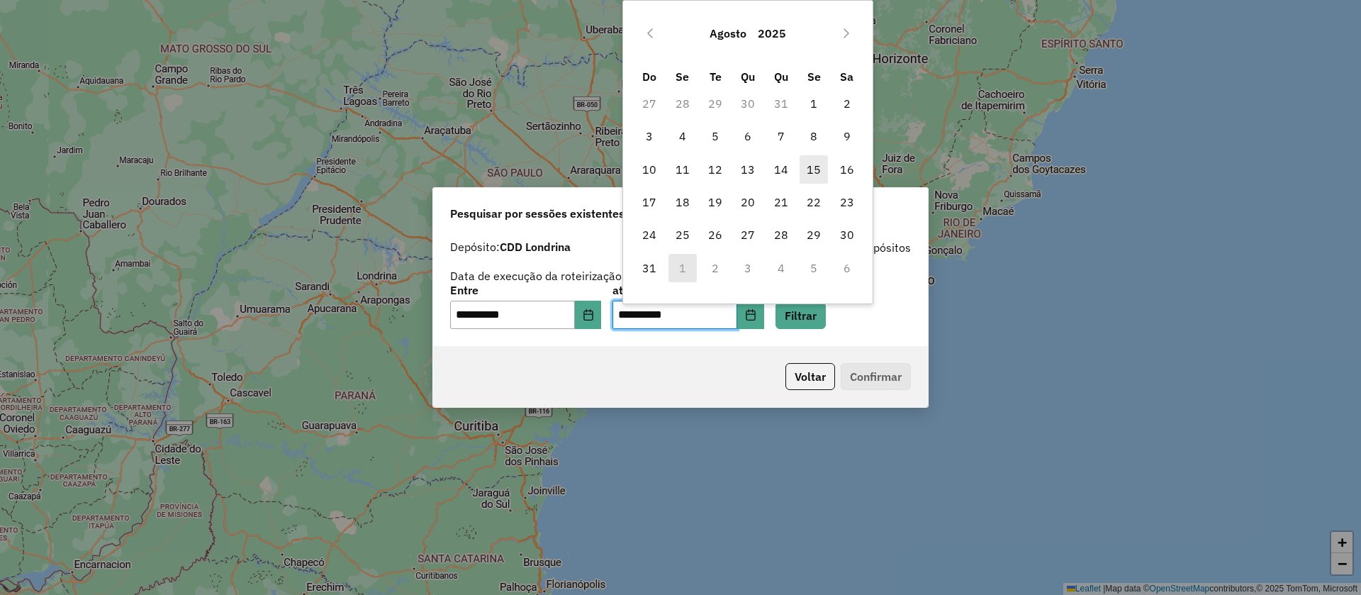
click at [815, 172] on span "15" at bounding box center [814, 169] width 28 height 28
type input "**********"
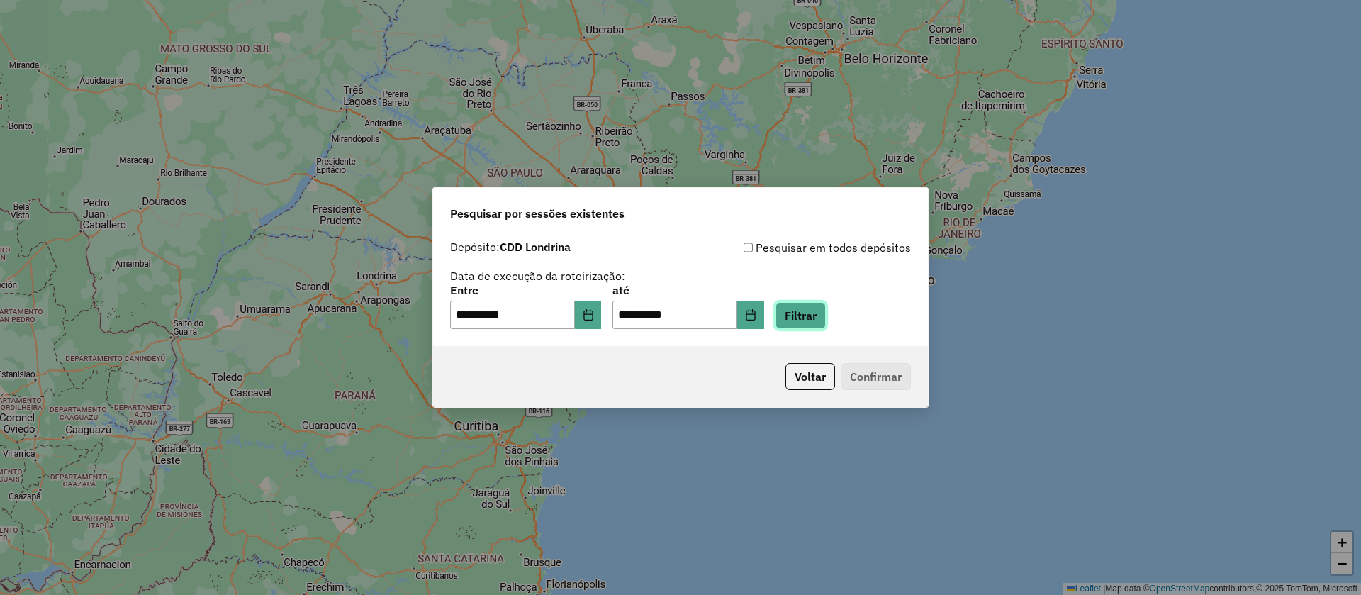
click at [822, 318] on button "Filtrar" at bounding box center [801, 315] width 50 height 27
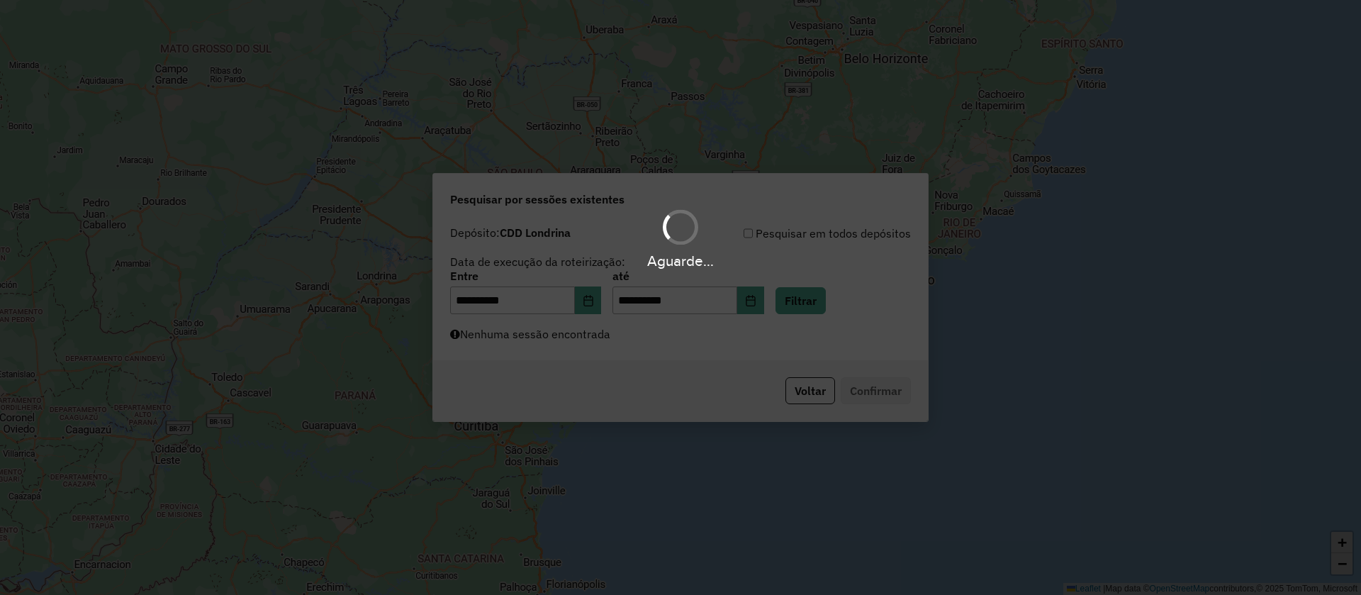
click at [685, 354] on div "Aguarde..." at bounding box center [680, 297] width 1361 height 595
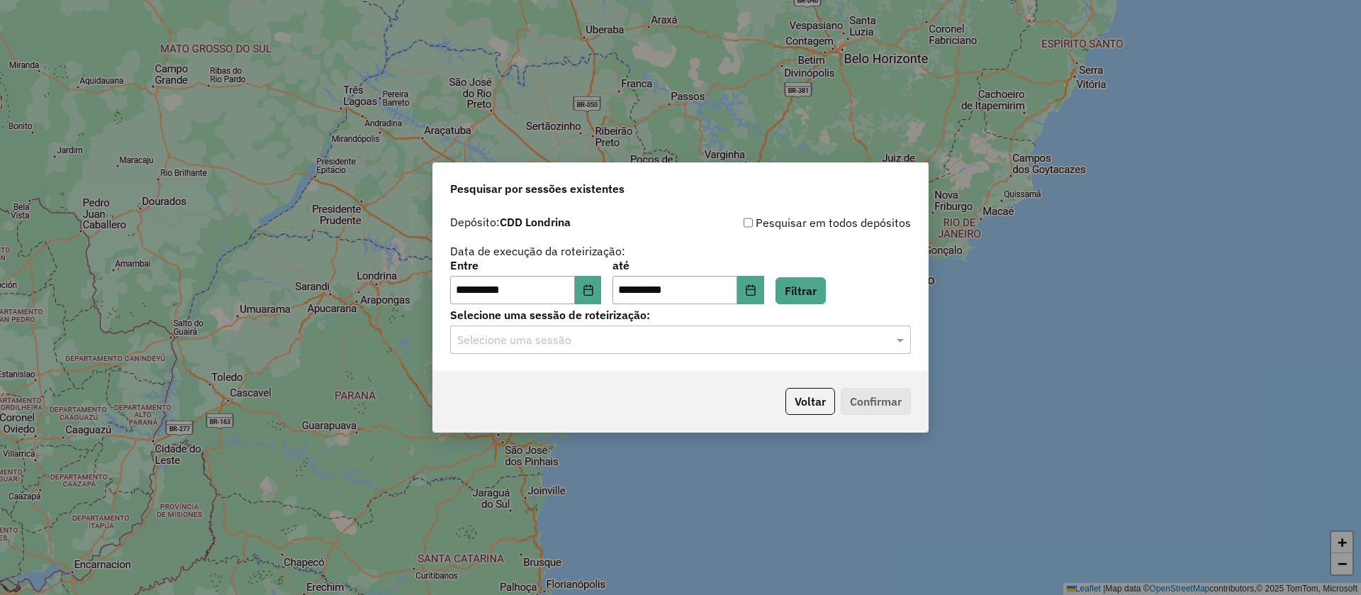
click at [707, 340] on input "text" at bounding box center [666, 340] width 418 height 17
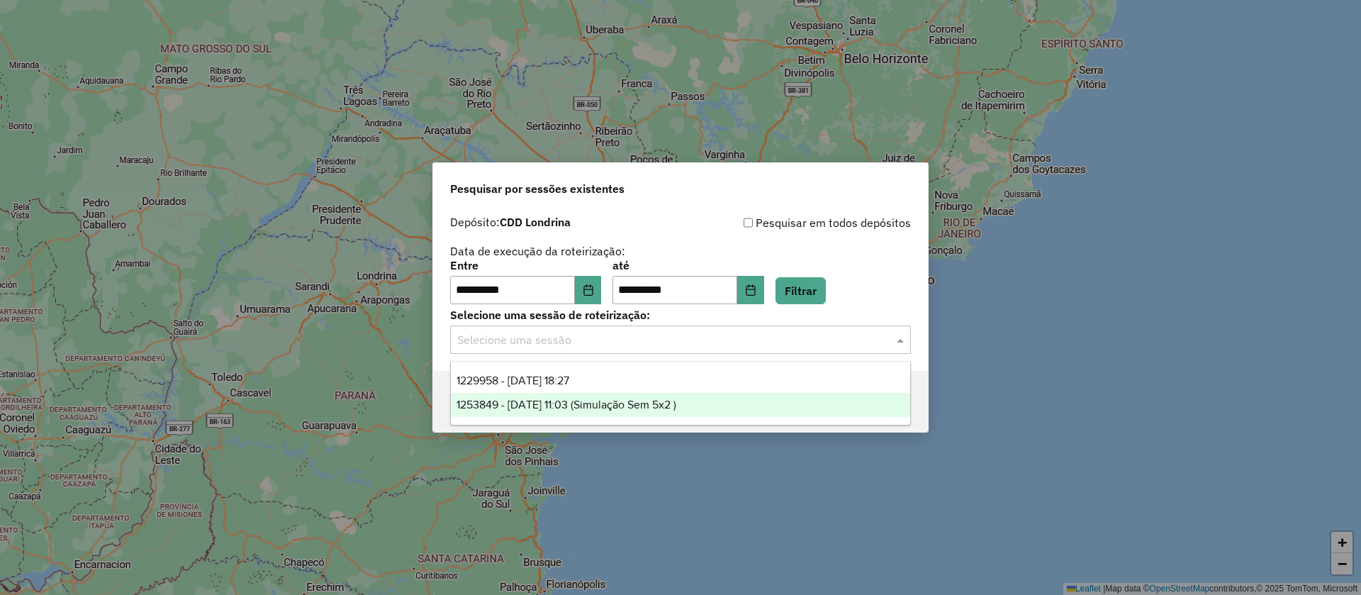
click at [588, 399] on span "1253849 - 15/08/2025 11:03 (Simulação Sem 5x2 )" at bounding box center [567, 404] width 220 height 12
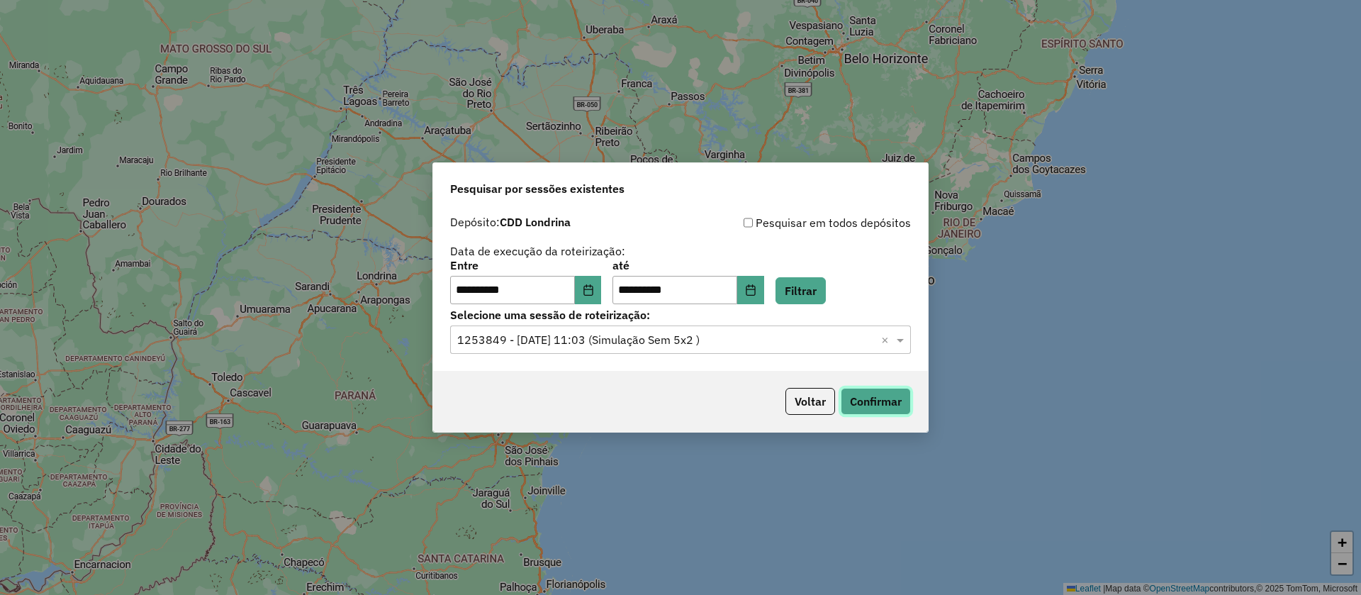
click at [889, 398] on button "Confirmar" at bounding box center [876, 401] width 70 height 27
click at [594, 291] on icon "Choose Date" at bounding box center [588, 289] width 11 height 11
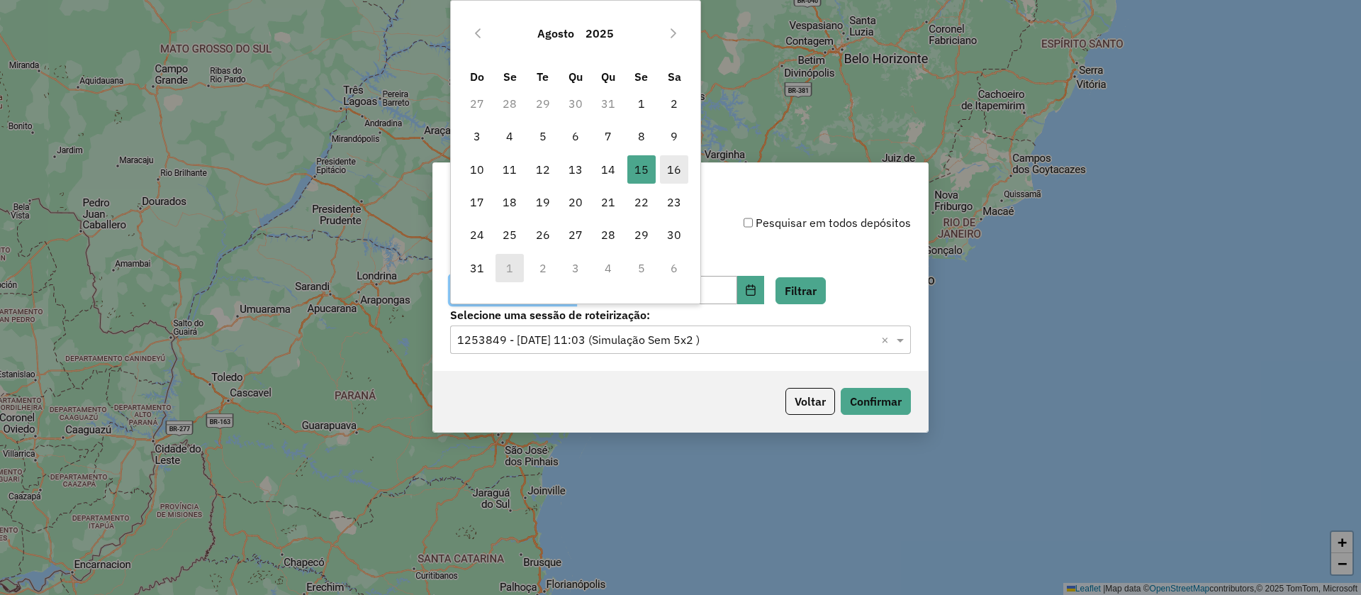
click at [677, 165] on span "16" at bounding box center [674, 169] width 28 height 28
type input "**********"
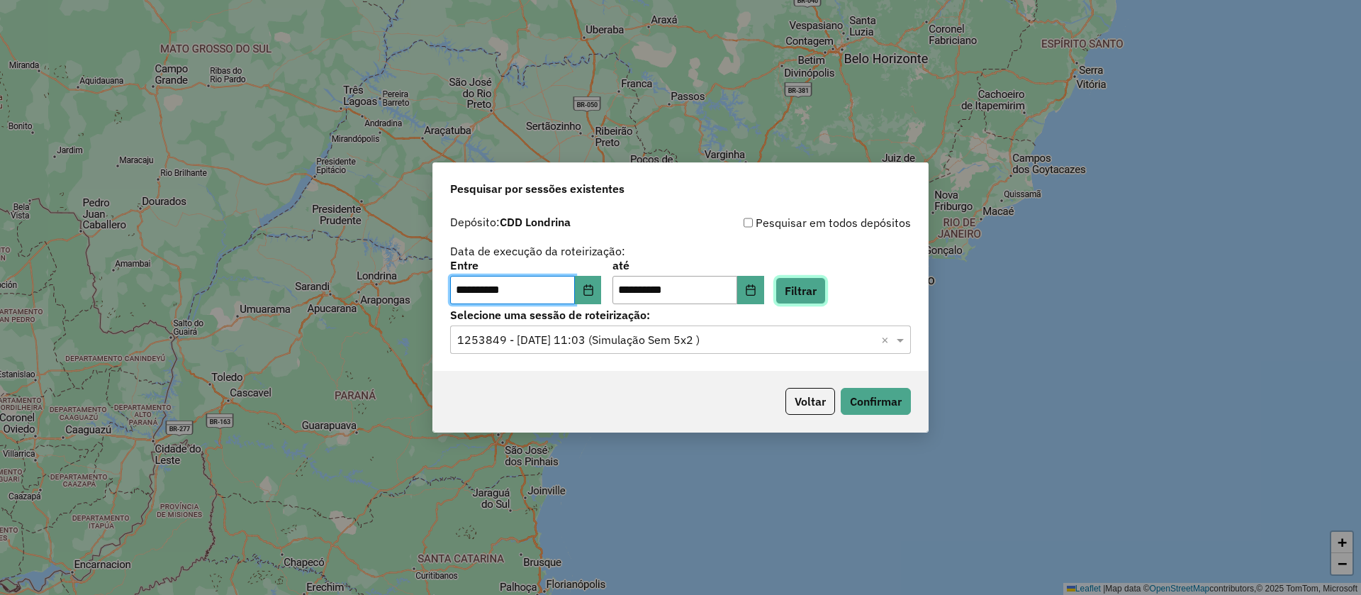
click at [826, 298] on button "Filtrar" at bounding box center [801, 290] width 50 height 27
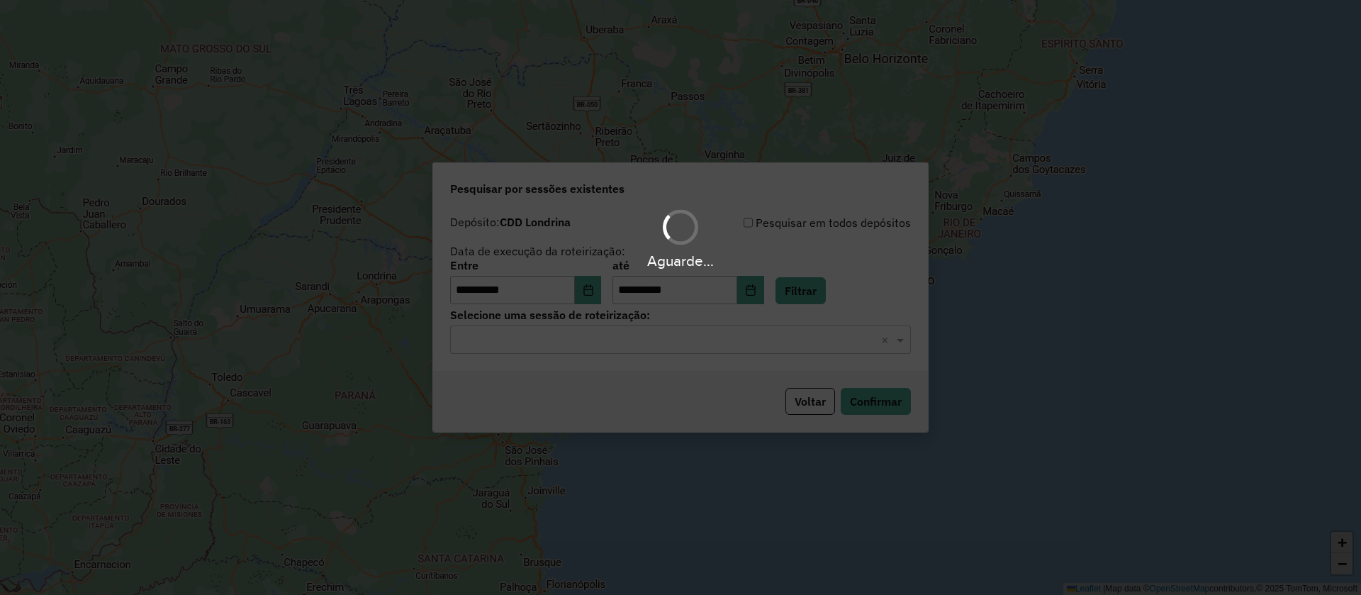
click at [741, 340] on div "Aguarde..." at bounding box center [680, 297] width 1361 height 595
click at [734, 344] on input "text" at bounding box center [666, 340] width 418 height 17
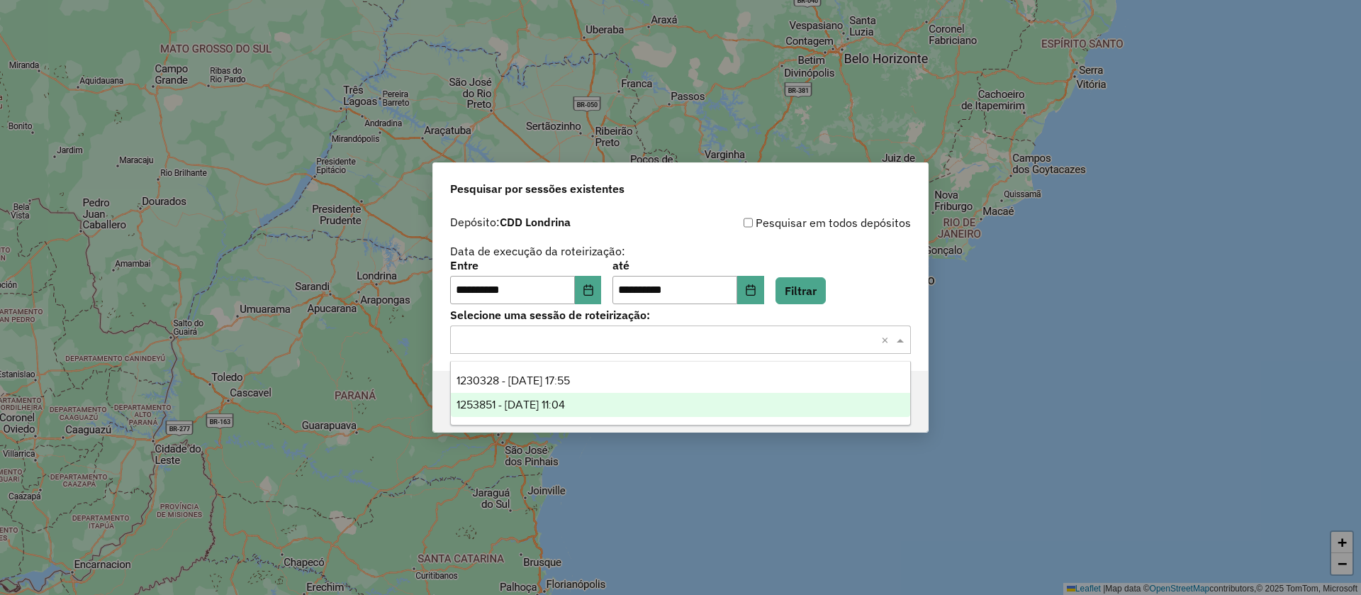
click at [565, 403] on span "1253851 - 16/08/2025 11:04" at bounding box center [511, 404] width 108 height 12
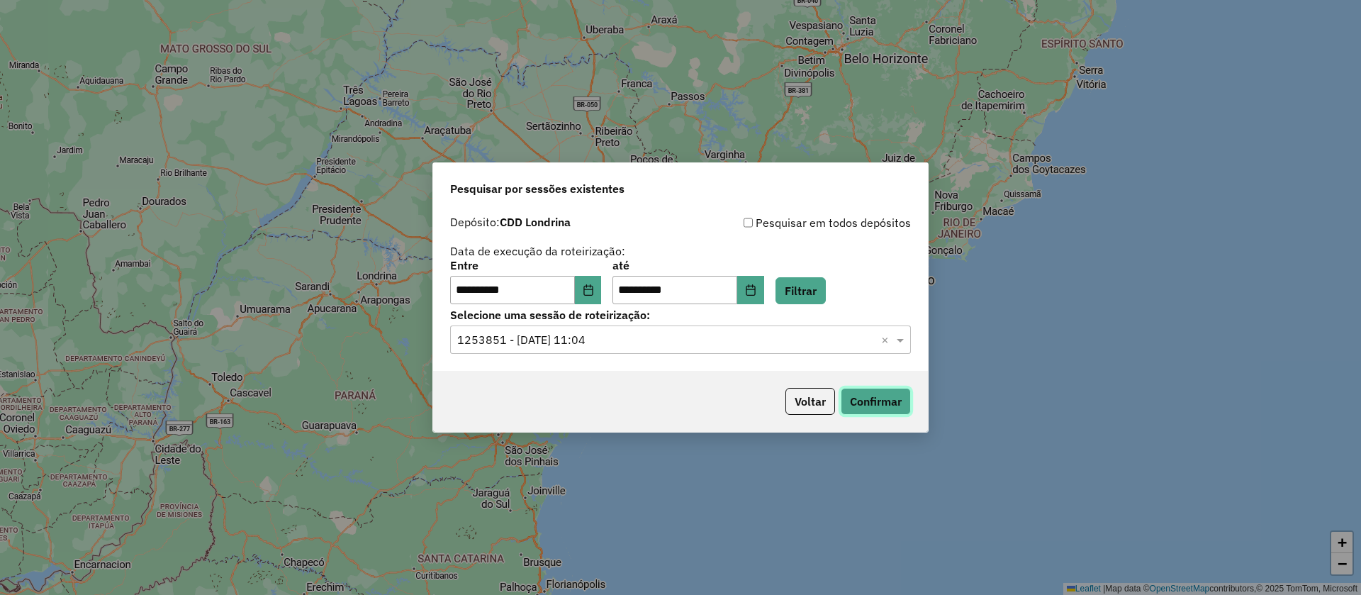
click at [858, 402] on button "Confirmar" at bounding box center [876, 401] width 70 height 27
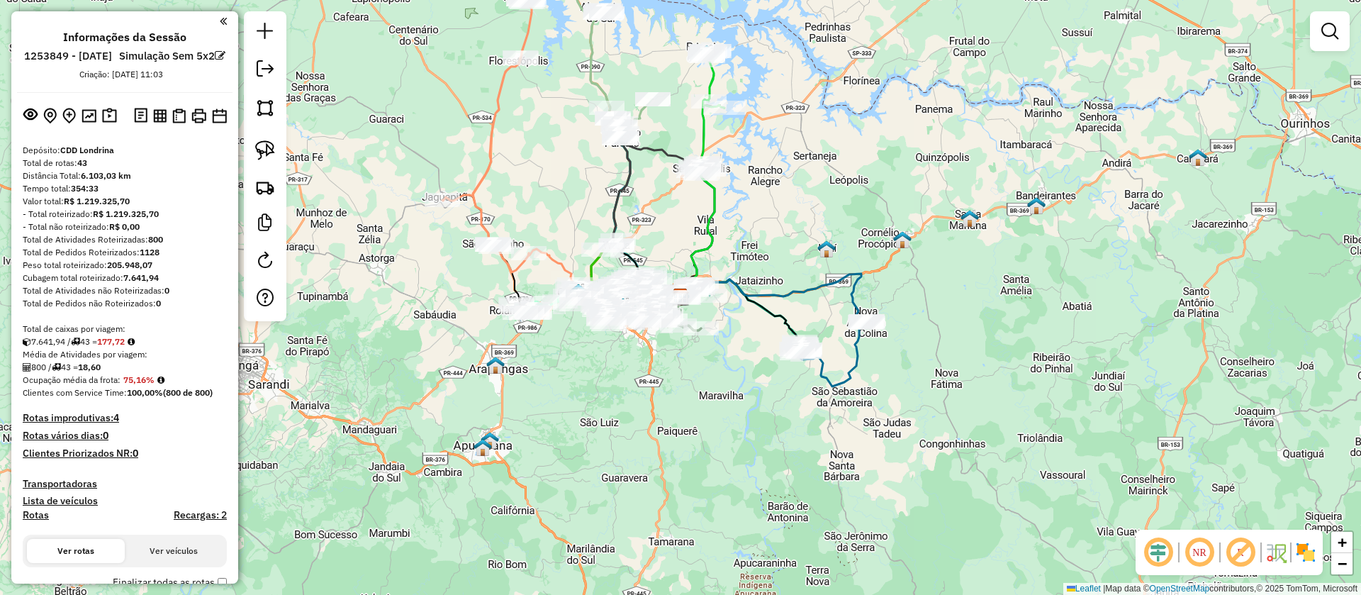
scroll to position [603, 0]
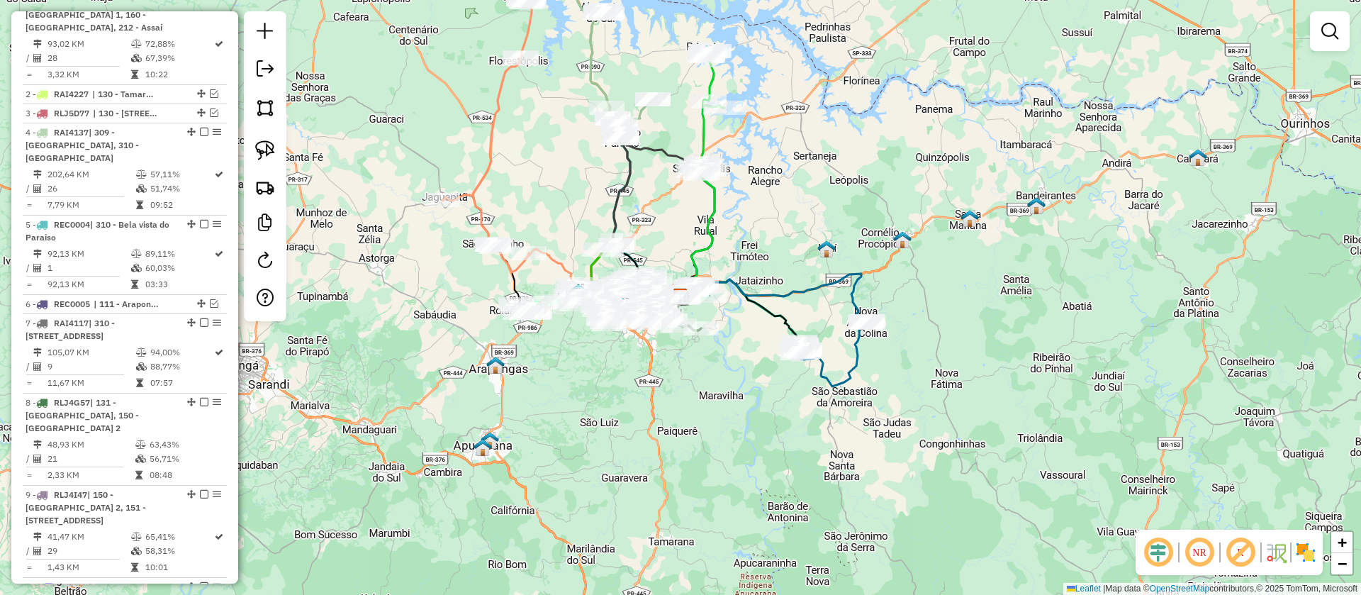
click at [694, 399] on div "Janela de atendimento Grade de atendimento Capacidade Transportadoras Veículos …" at bounding box center [680, 297] width 1361 height 595
click at [997, 335] on div "Janela de atendimento Grade de atendimento Capacidade Transportadoras Veículos …" at bounding box center [680, 297] width 1361 height 595
click at [795, 286] on icon at bounding box center [774, 299] width 186 height 51
select select "**********"
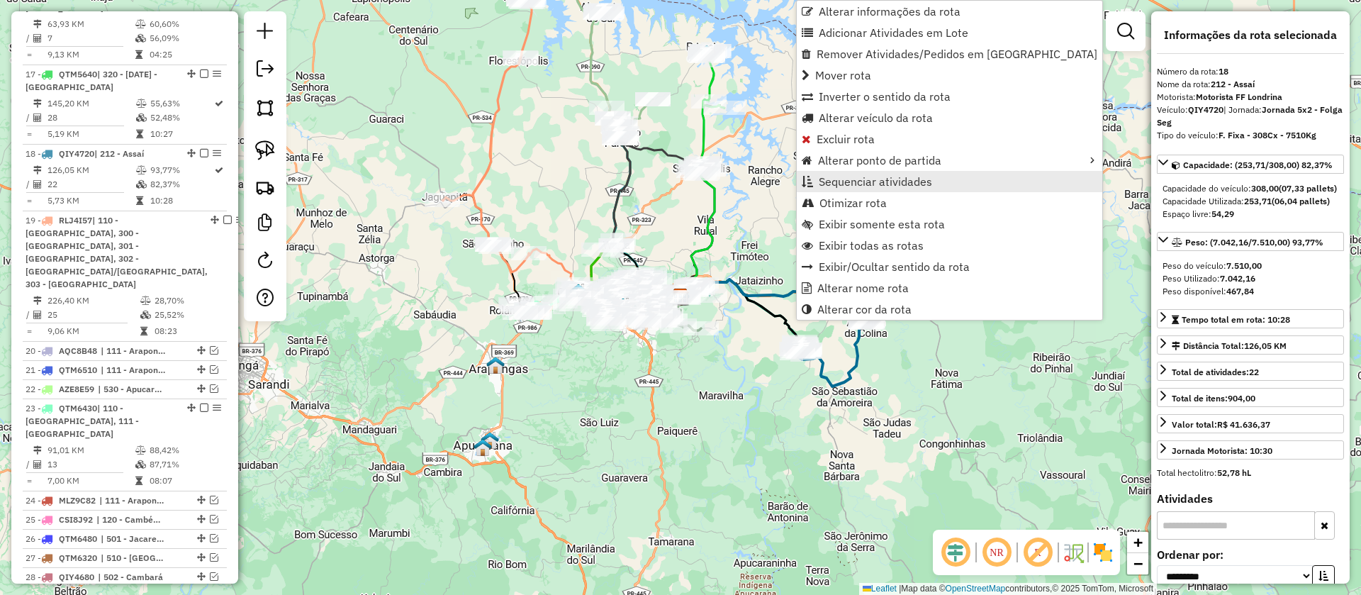
scroll to position [1775, 0]
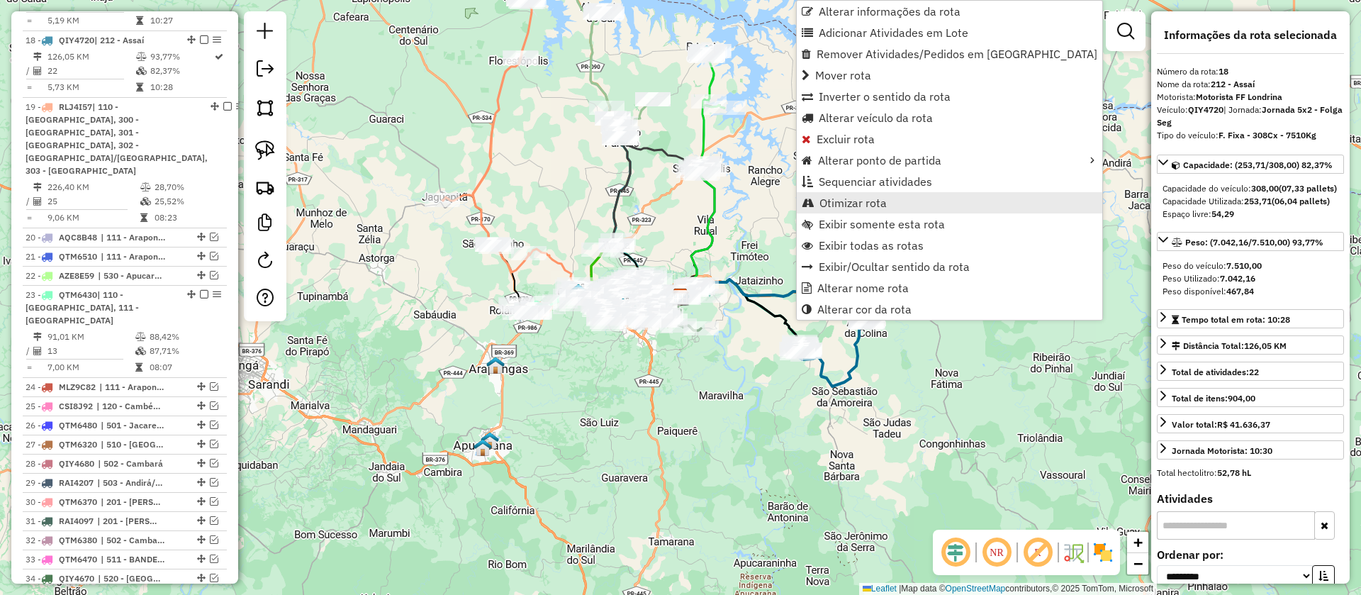
click at [858, 203] on span "Otimizar rota" at bounding box center [852, 202] width 67 height 11
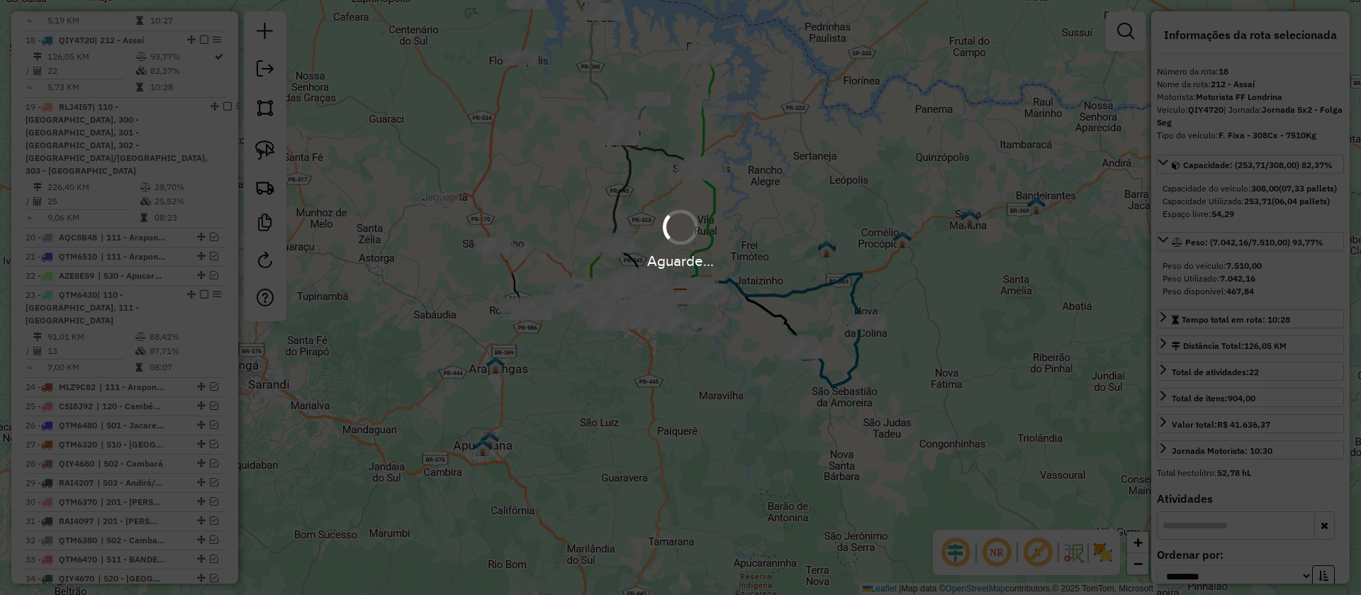
click at [921, 419] on div "Aguarde..." at bounding box center [680, 297] width 1361 height 595
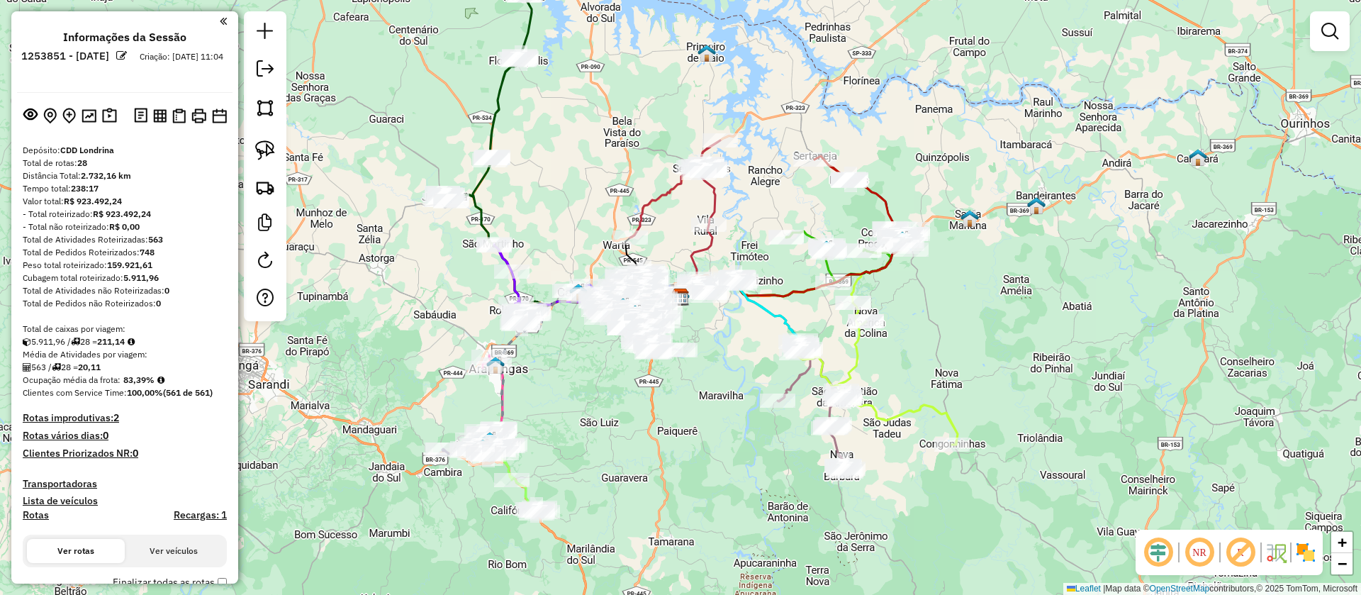
click at [127, 57] on em at bounding box center [121, 55] width 11 height 11
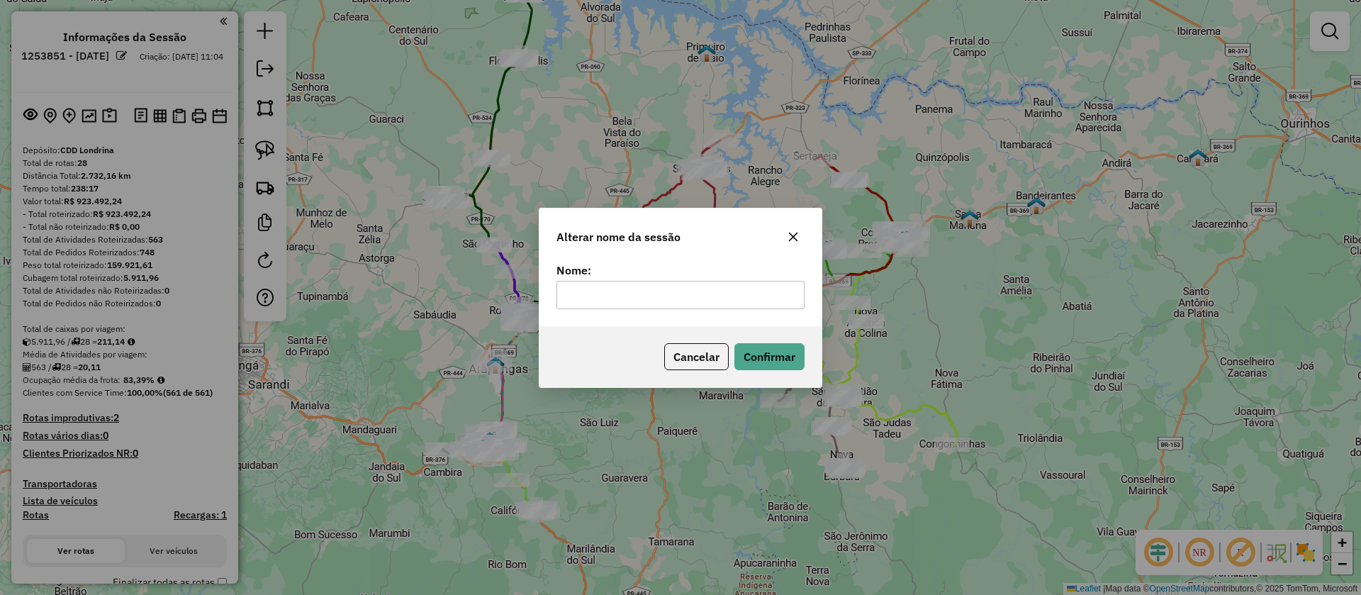
click at [633, 300] on input "text" at bounding box center [680, 295] width 248 height 28
type input "**********"
click at [768, 355] on button "Confirmar" at bounding box center [769, 356] width 70 height 27
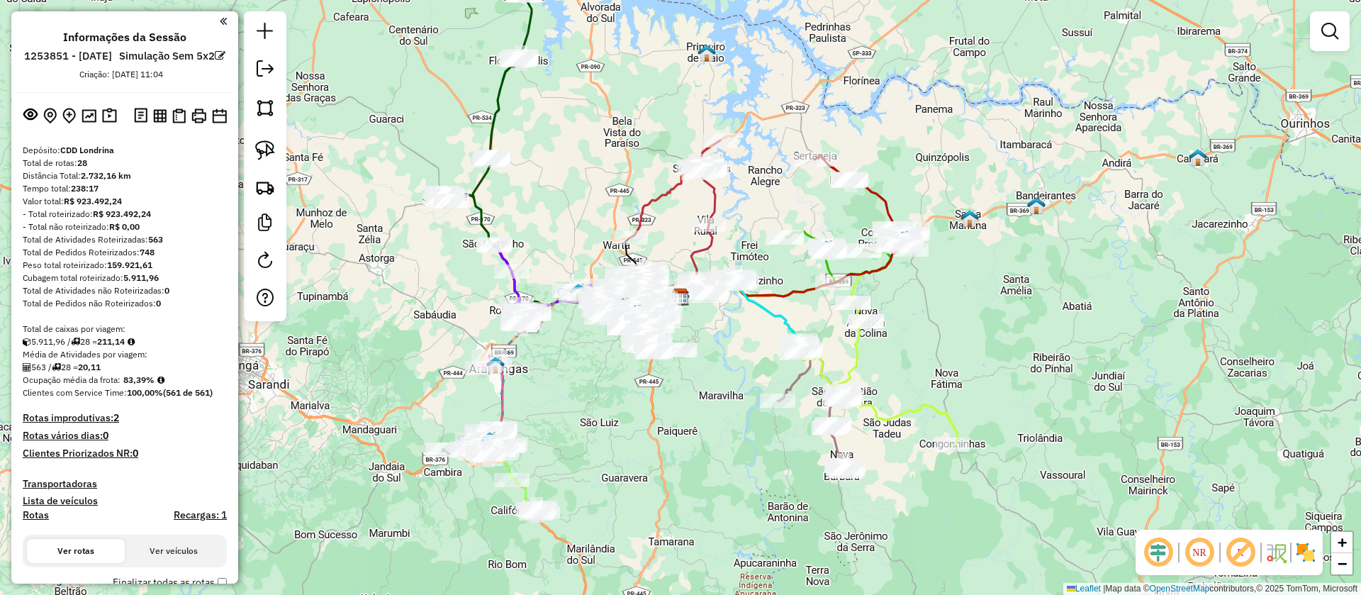
click at [956, 303] on div "Janela de atendimento Grade de atendimento Capacidade Transportadoras Veículos …" at bounding box center [680, 297] width 1361 height 595
click at [1251, 558] on em at bounding box center [1241, 552] width 34 height 34
click at [1074, 316] on div "Janela de atendimento Grade de atendimento Capacidade Transportadoras Veículos …" at bounding box center [680, 297] width 1361 height 595
